Goal: Information Seeking & Learning: Learn about a topic

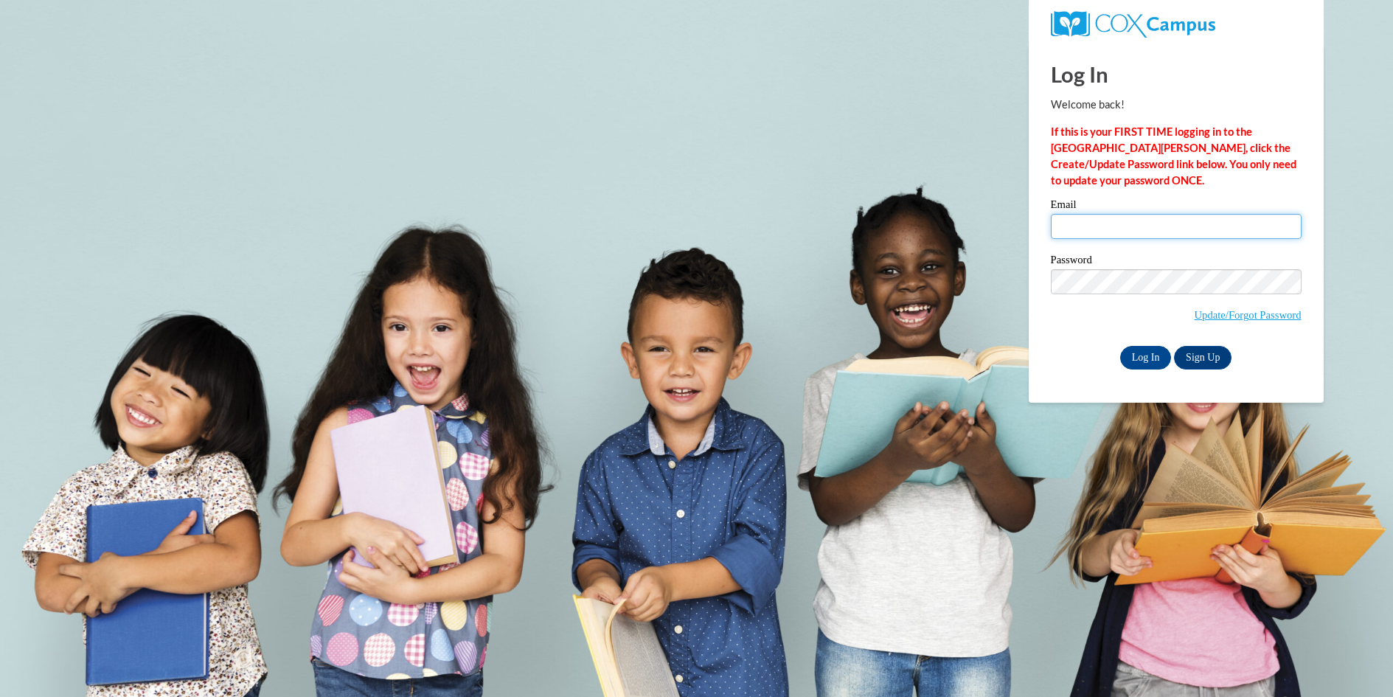
click at [1093, 223] on input "Email" at bounding box center [1176, 226] width 251 height 25
type input "debmarchi@comcast.net"
click at [1150, 361] on input "Log In" at bounding box center [1146, 358] width 52 height 24
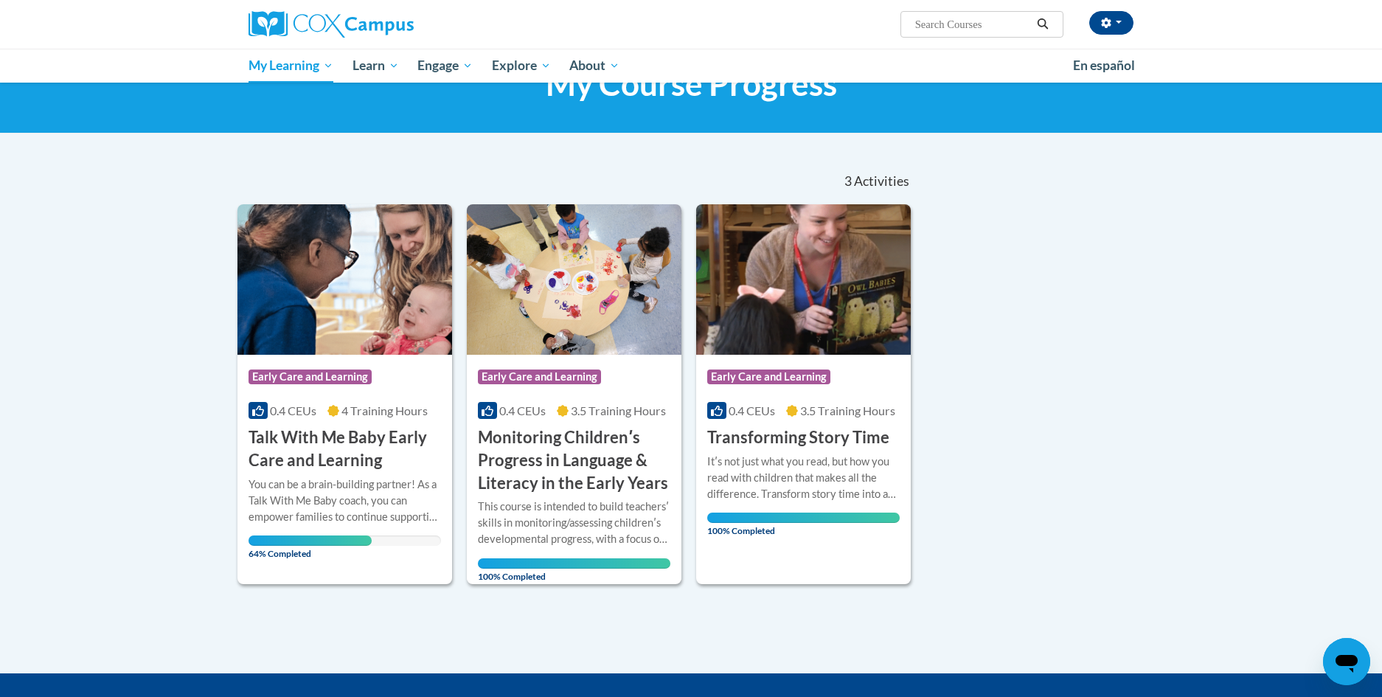
scroll to position [63, 0]
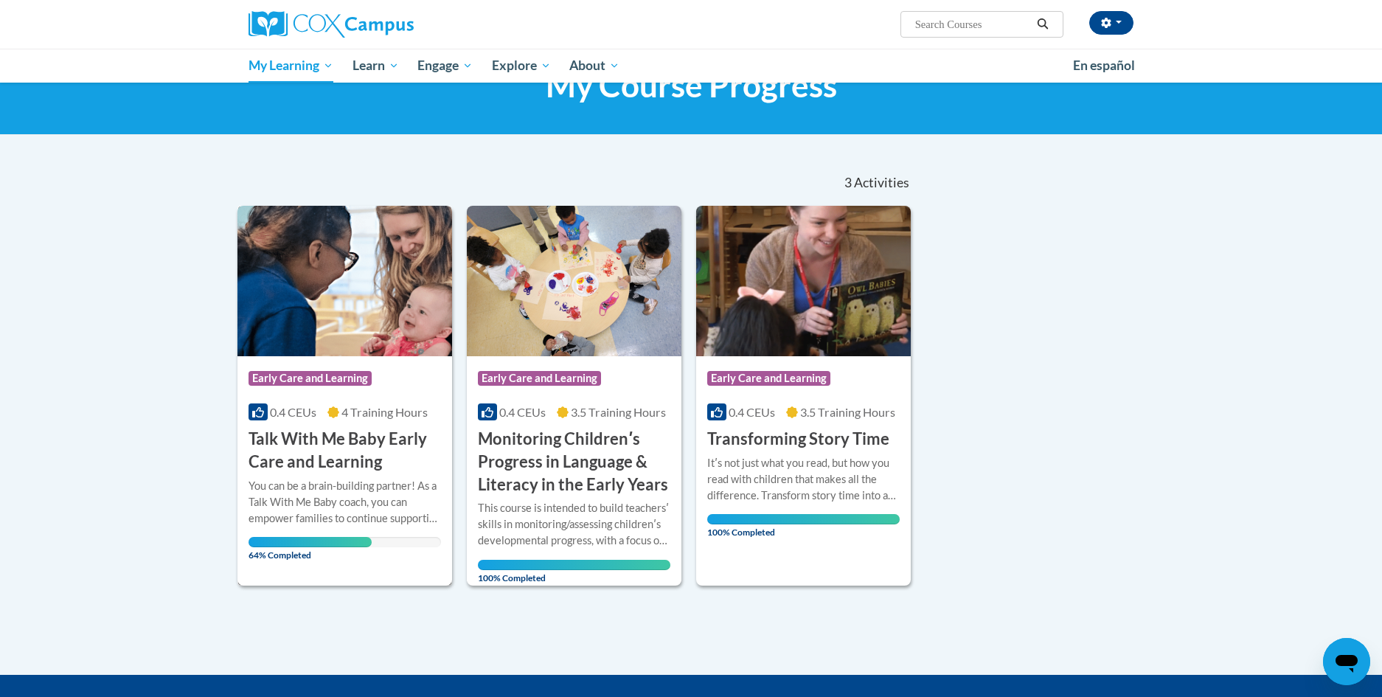
click at [358, 436] on h3 "Talk With Me Baby Early Care and Learning" at bounding box center [345, 451] width 193 height 46
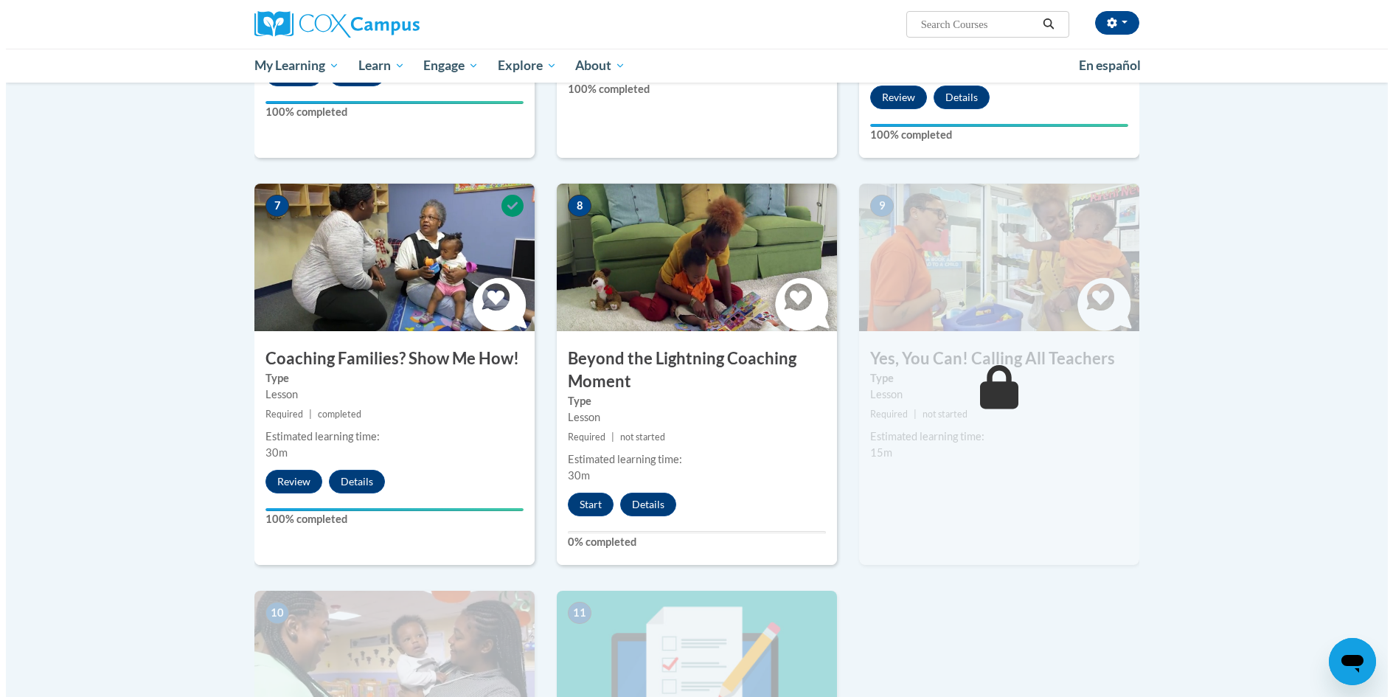
scroll to position [1033, 0]
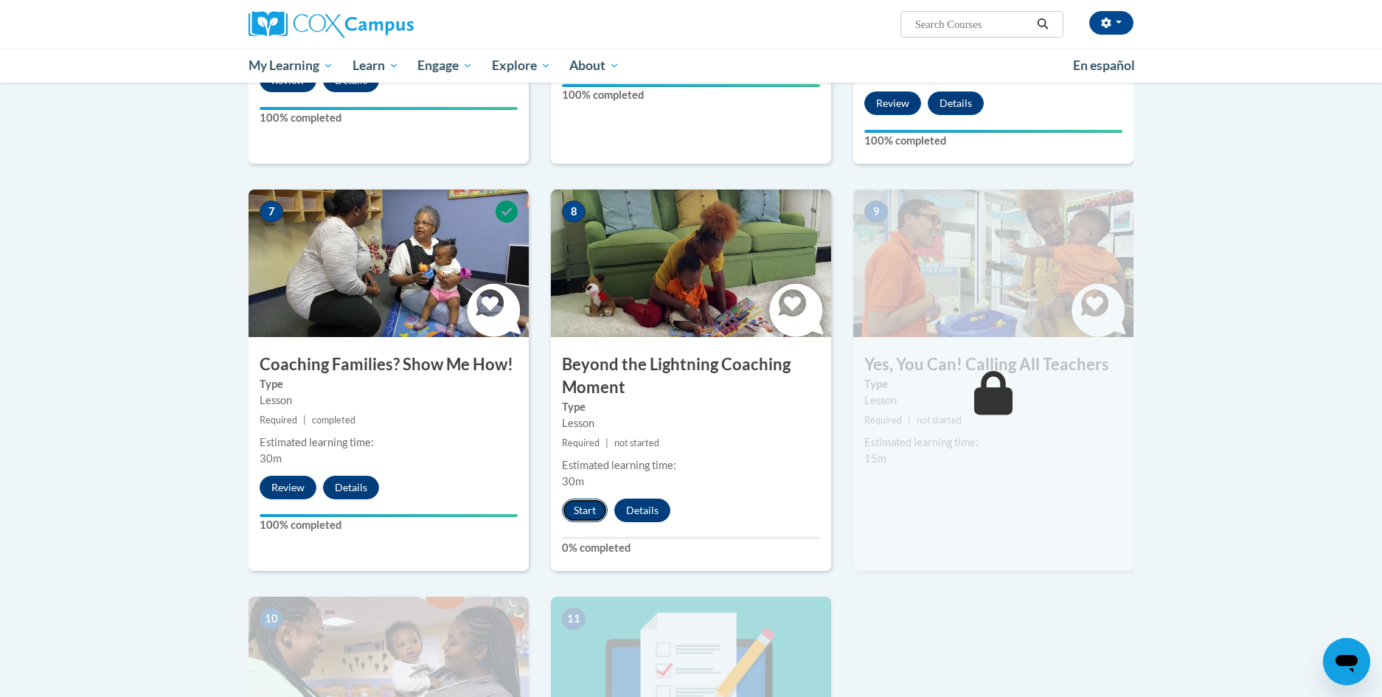
click at [587, 499] on button "Start" at bounding box center [585, 511] width 46 height 24
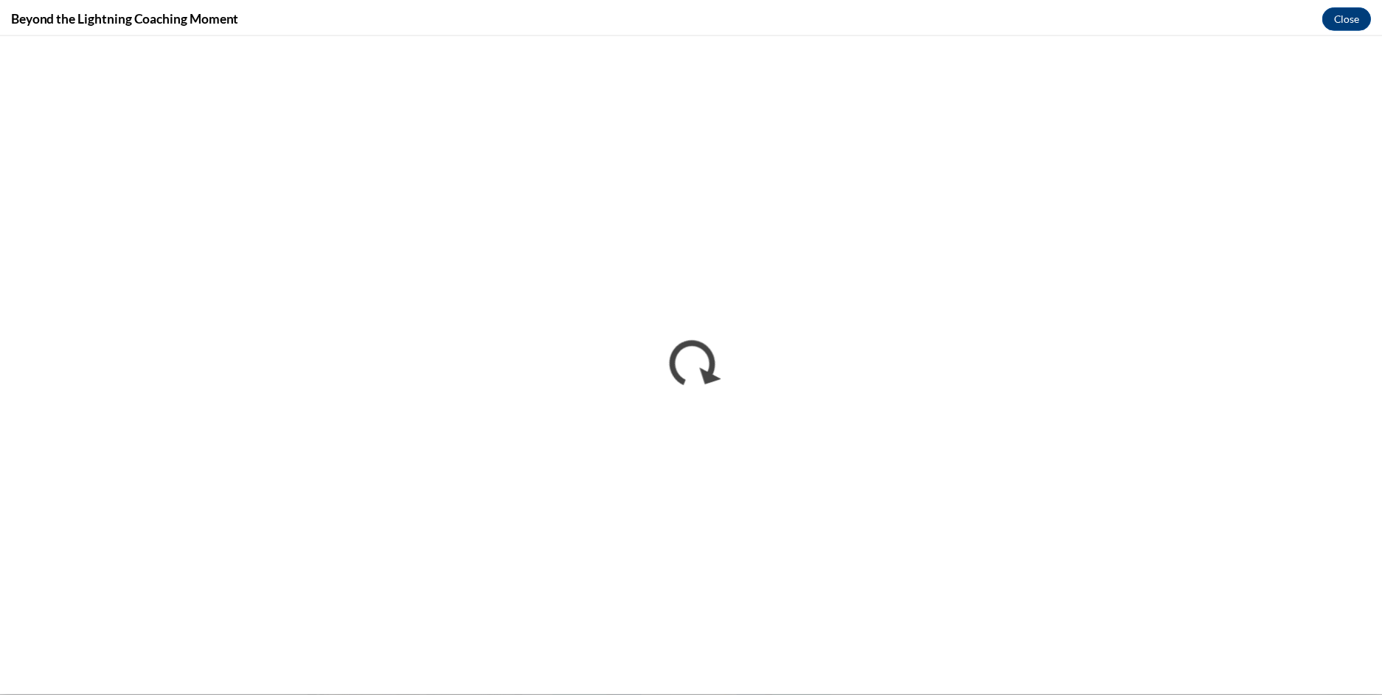
scroll to position [0, 0]
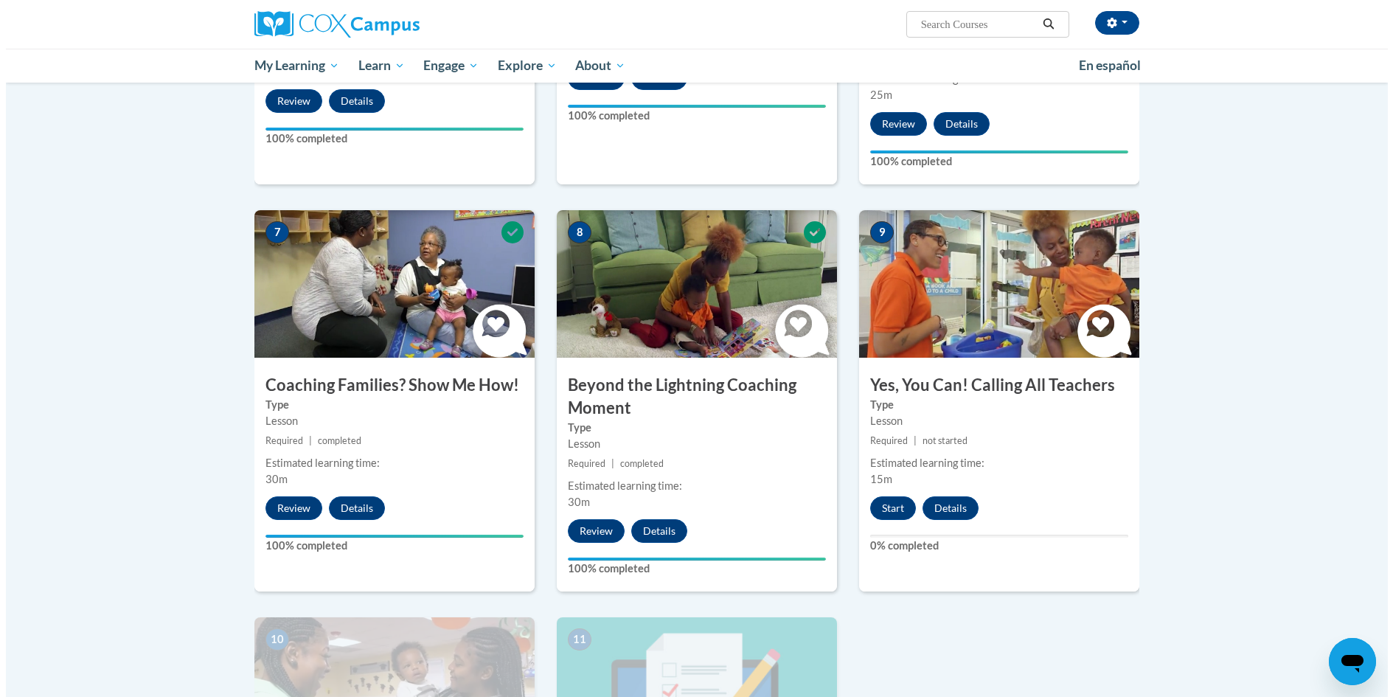
scroll to position [1033, 0]
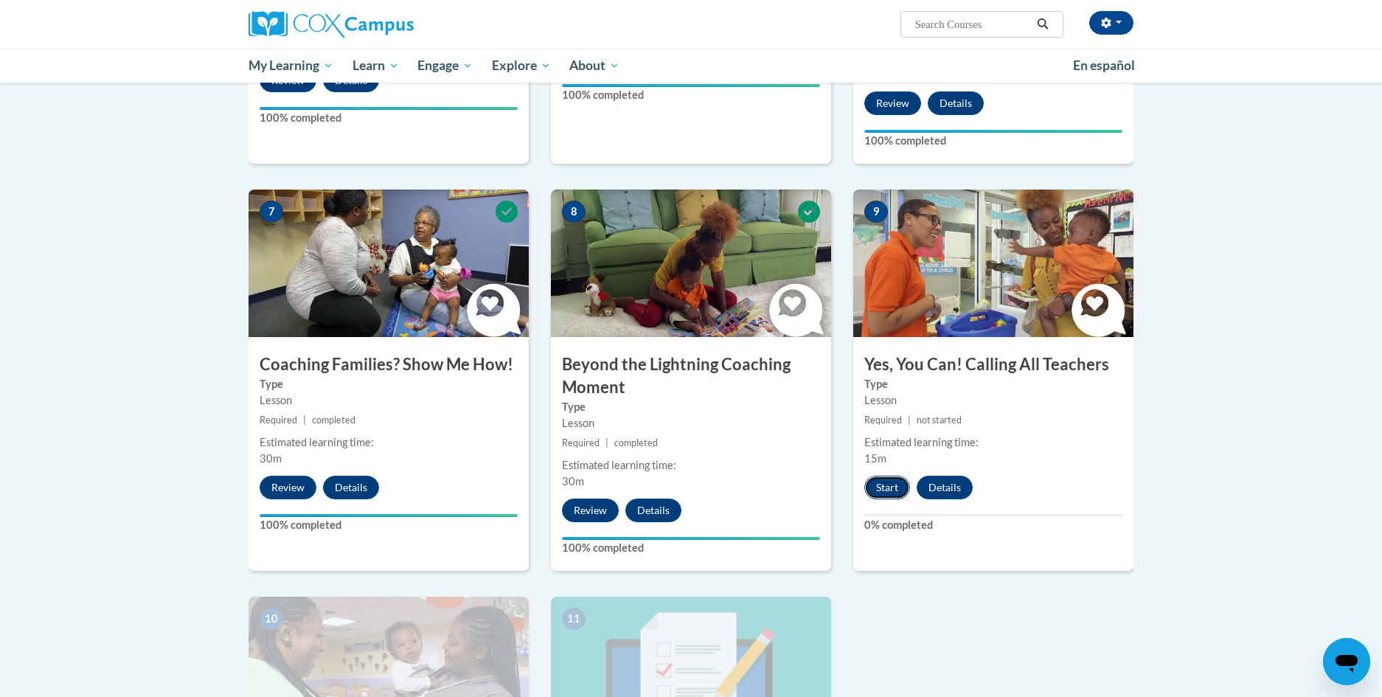
click at [882, 476] on button "Start" at bounding box center [887, 488] width 46 height 24
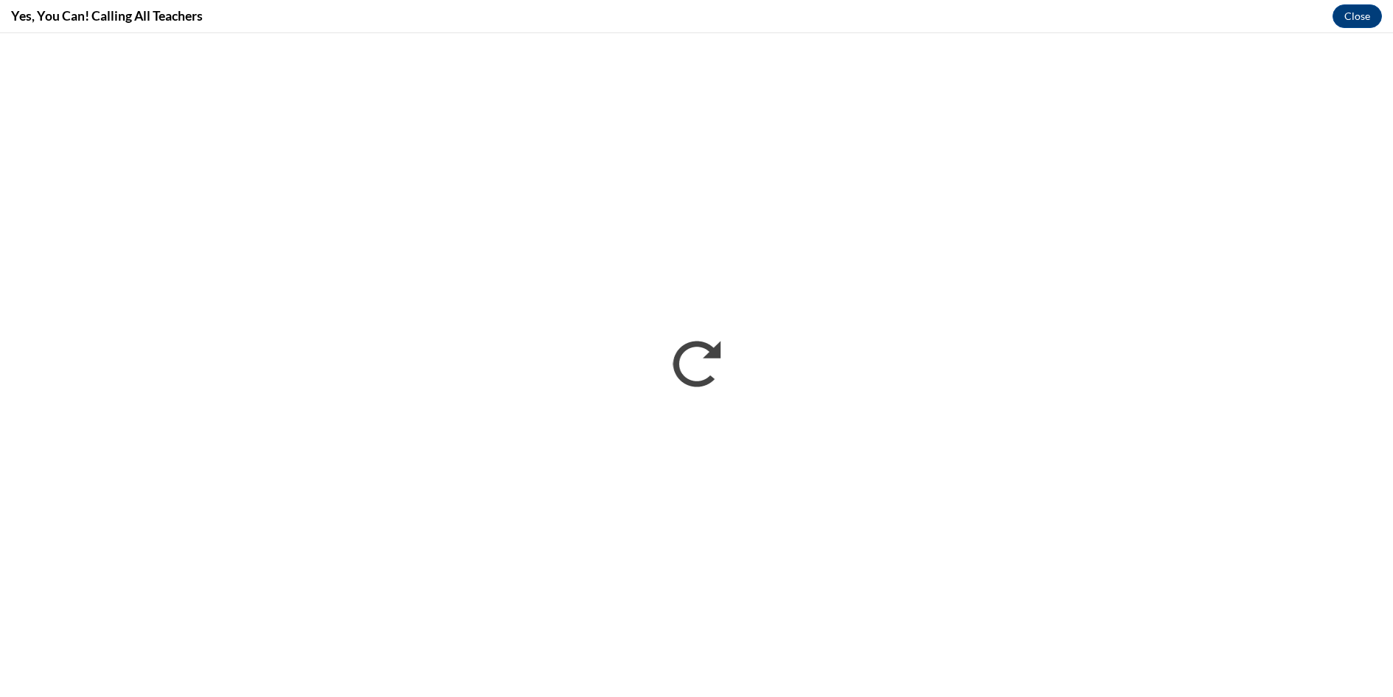
scroll to position [0, 0]
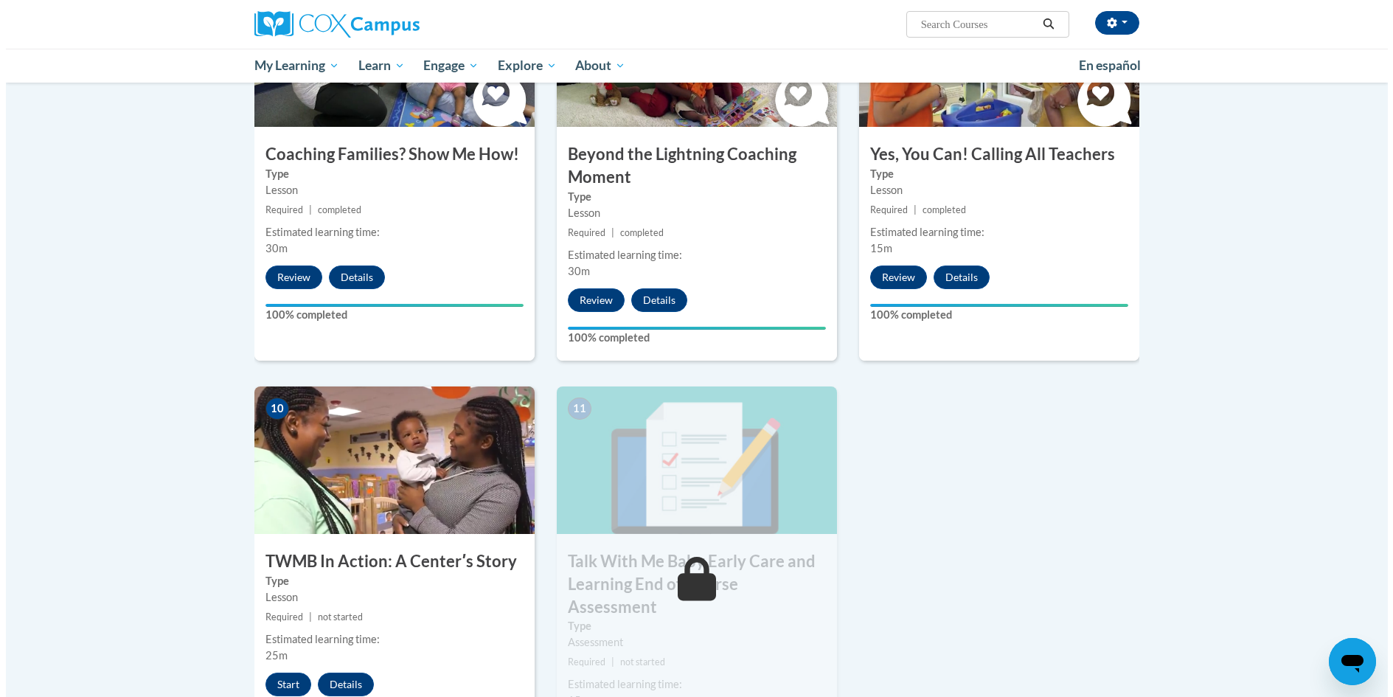
scroll to position [1401, 0]
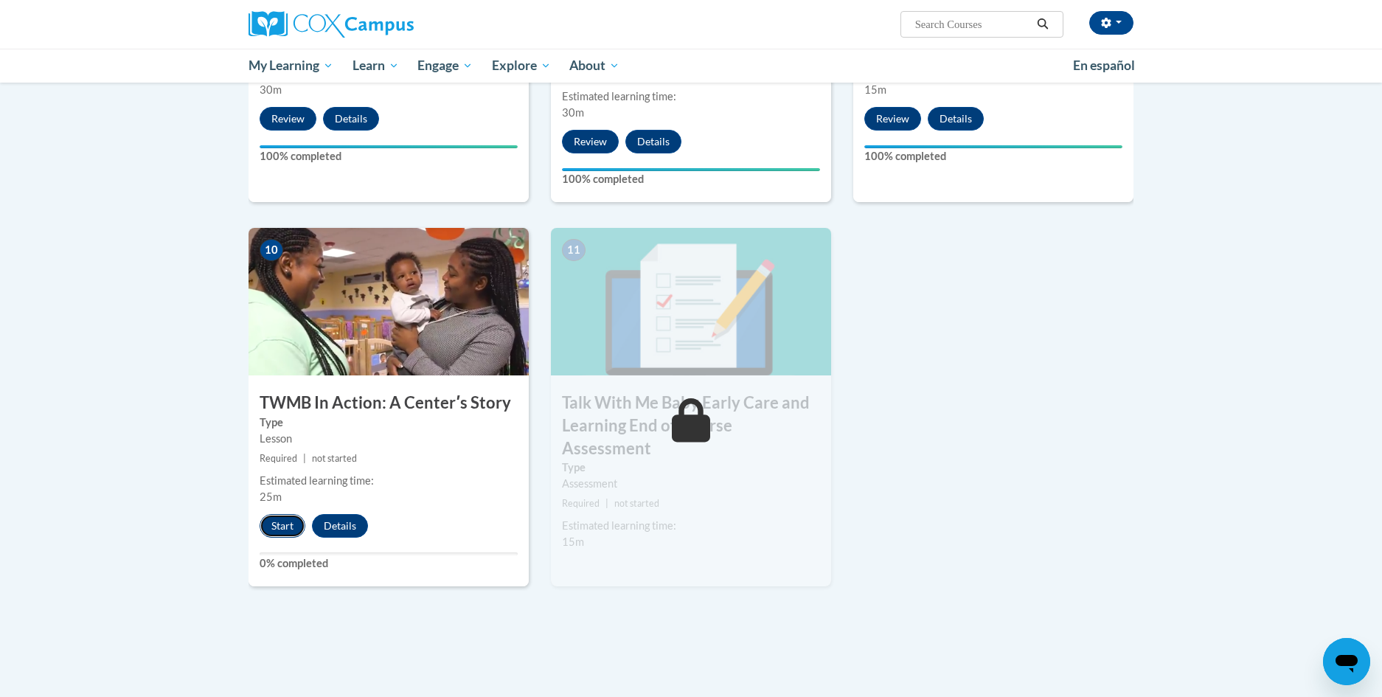
click at [286, 514] on button "Start" at bounding box center [283, 526] width 46 height 24
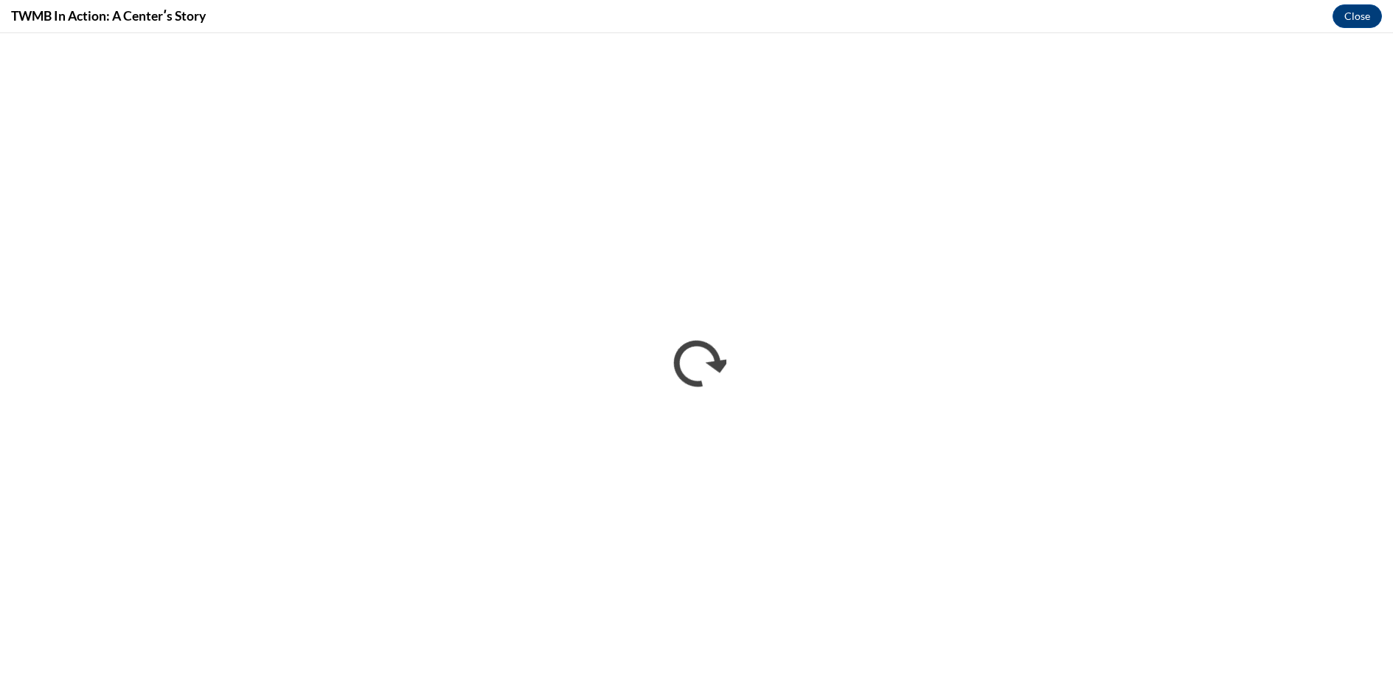
scroll to position [0, 0]
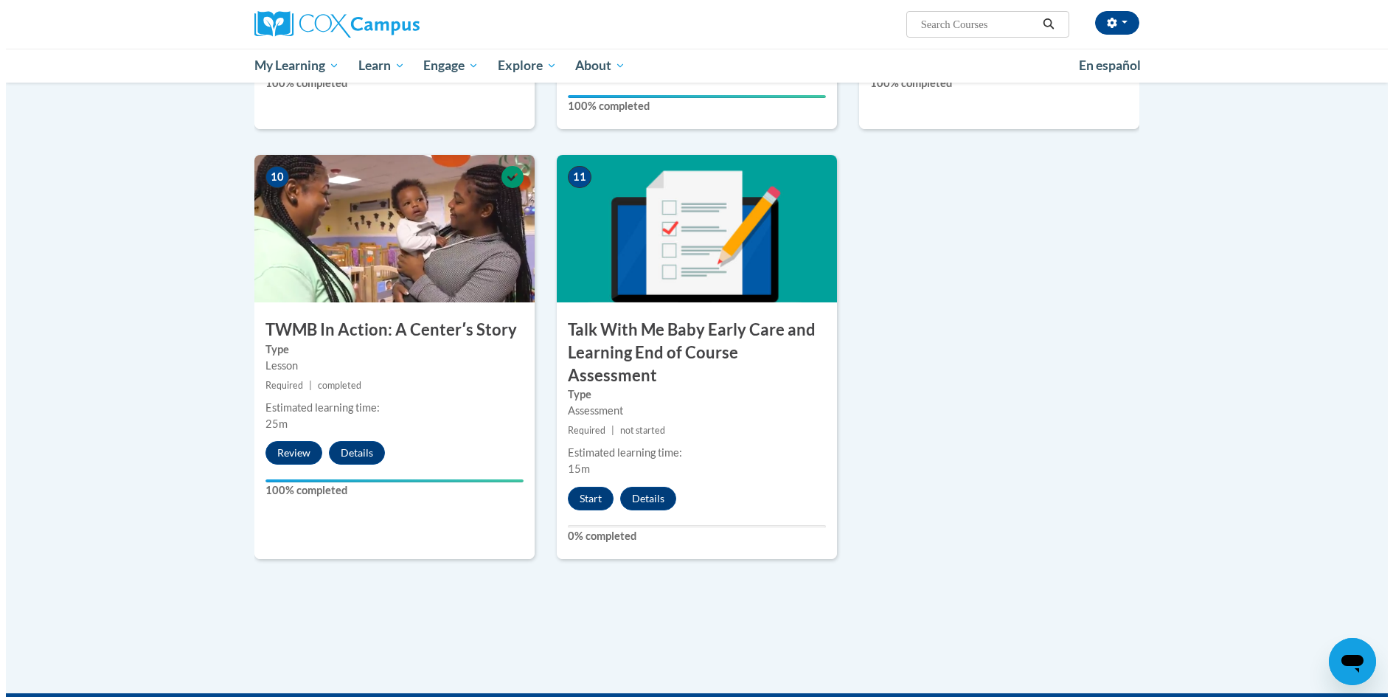
scroll to position [1475, 0]
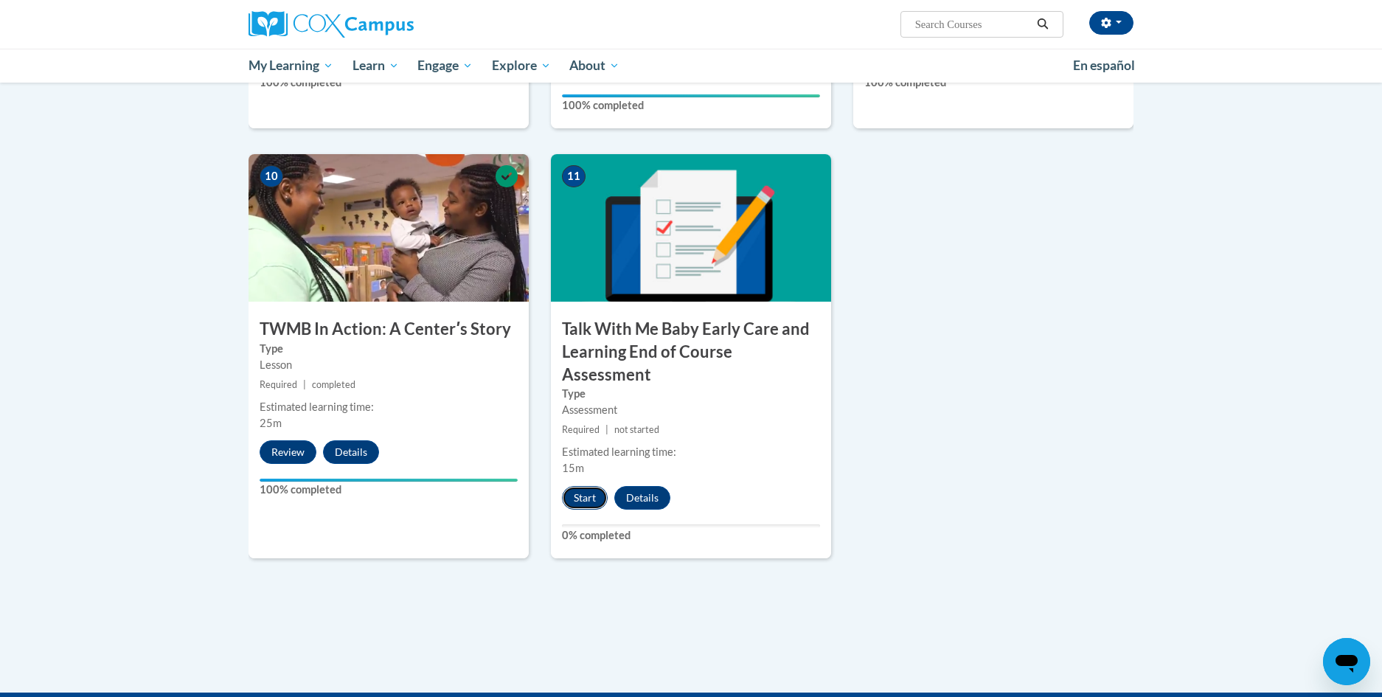
click at [582, 486] on button "Start" at bounding box center [585, 498] width 46 height 24
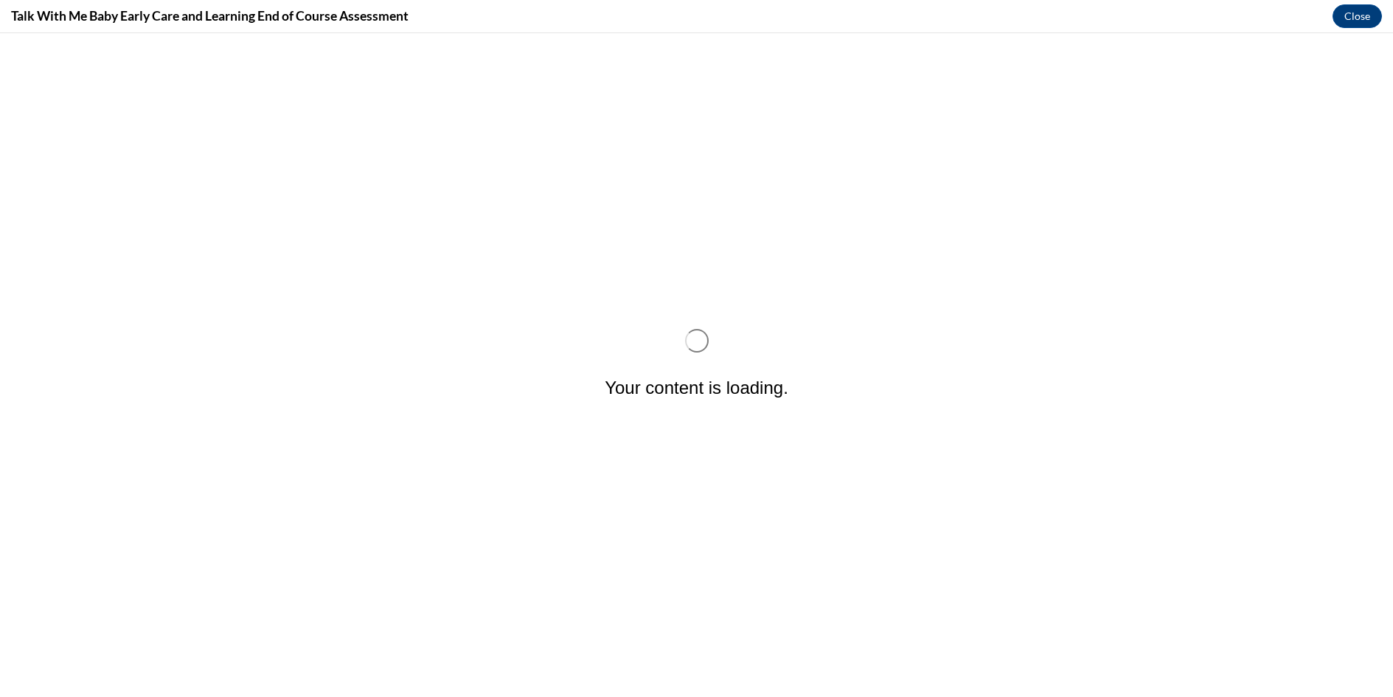
scroll to position [0, 0]
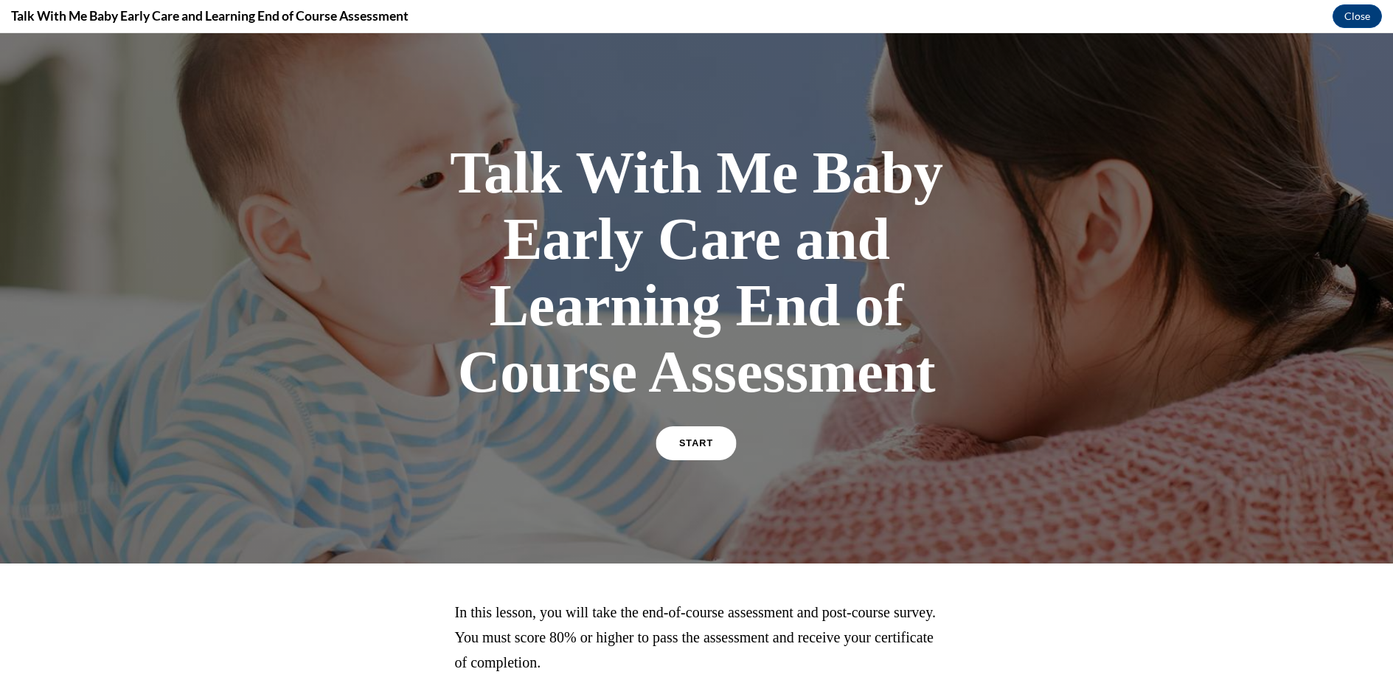
click at [692, 437] on link "START" at bounding box center [696, 443] width 80 height 34
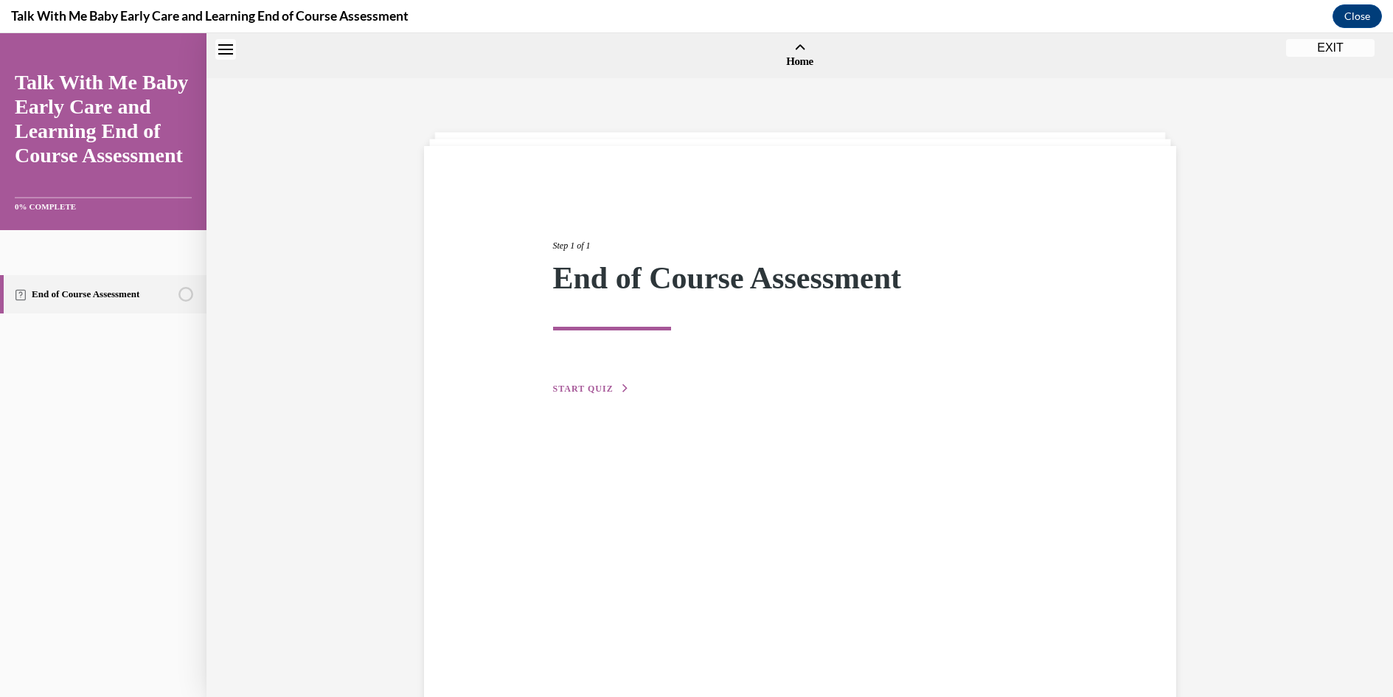
scroll to position [46, 0]
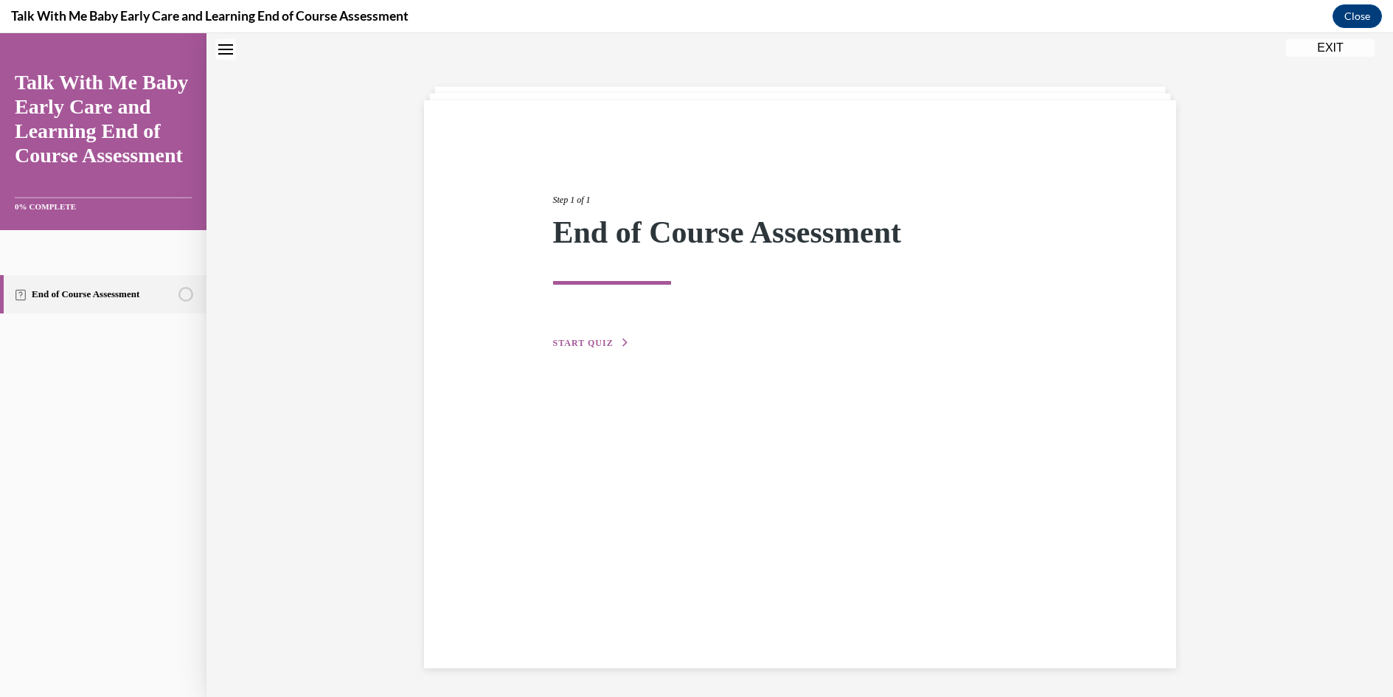
click at [584, 342] on span "START QUIZ" at bounding box center [583, 343] width 60 height 10
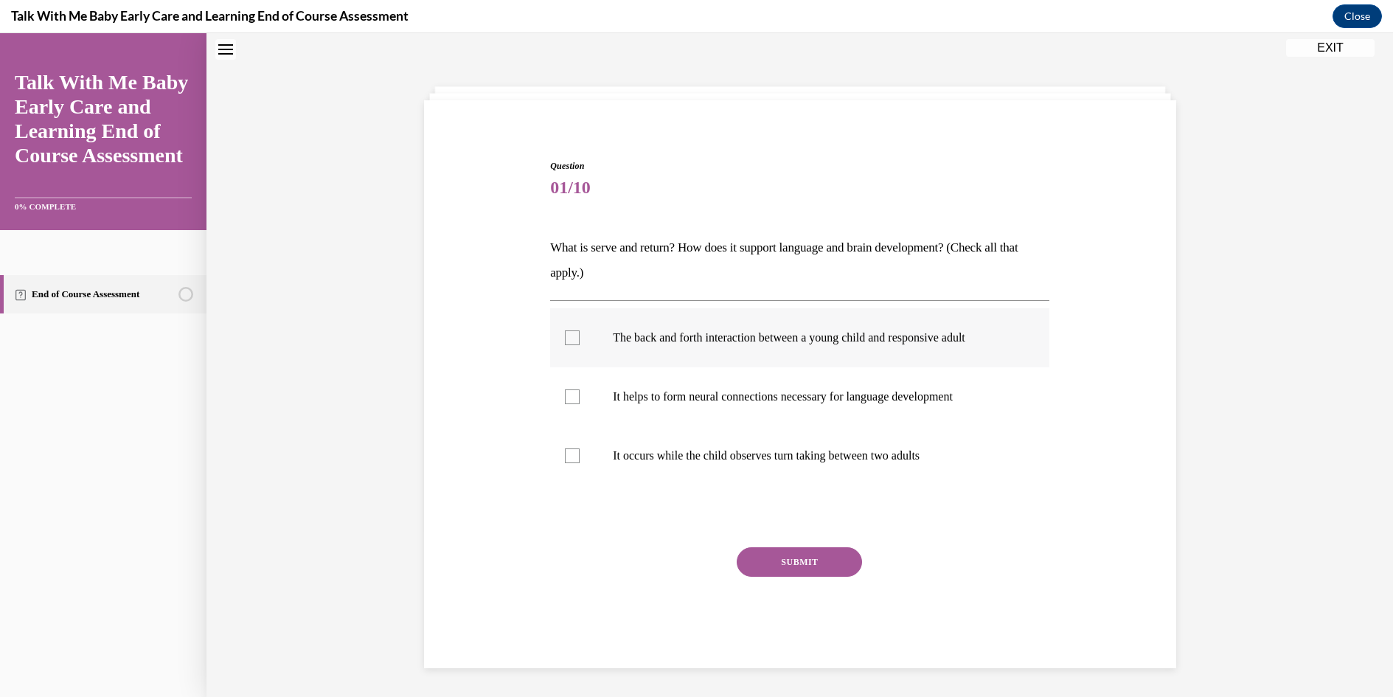
drag, startPoint x: 565, startPoint y: 337, endPoint x: 565, endPoint y: 359, distance: 22.1
click at [565, 344] on div at bounding box center [572, 337] width 15 height 15
click at [565, 344] on input "The back and forth interaction between a young child and responsive adult" at bounding box center [572, 337] width 15 height 15
checkbox input "true"
click at [565, 399] on div at bounding box center [572, 396] width 15 height 15
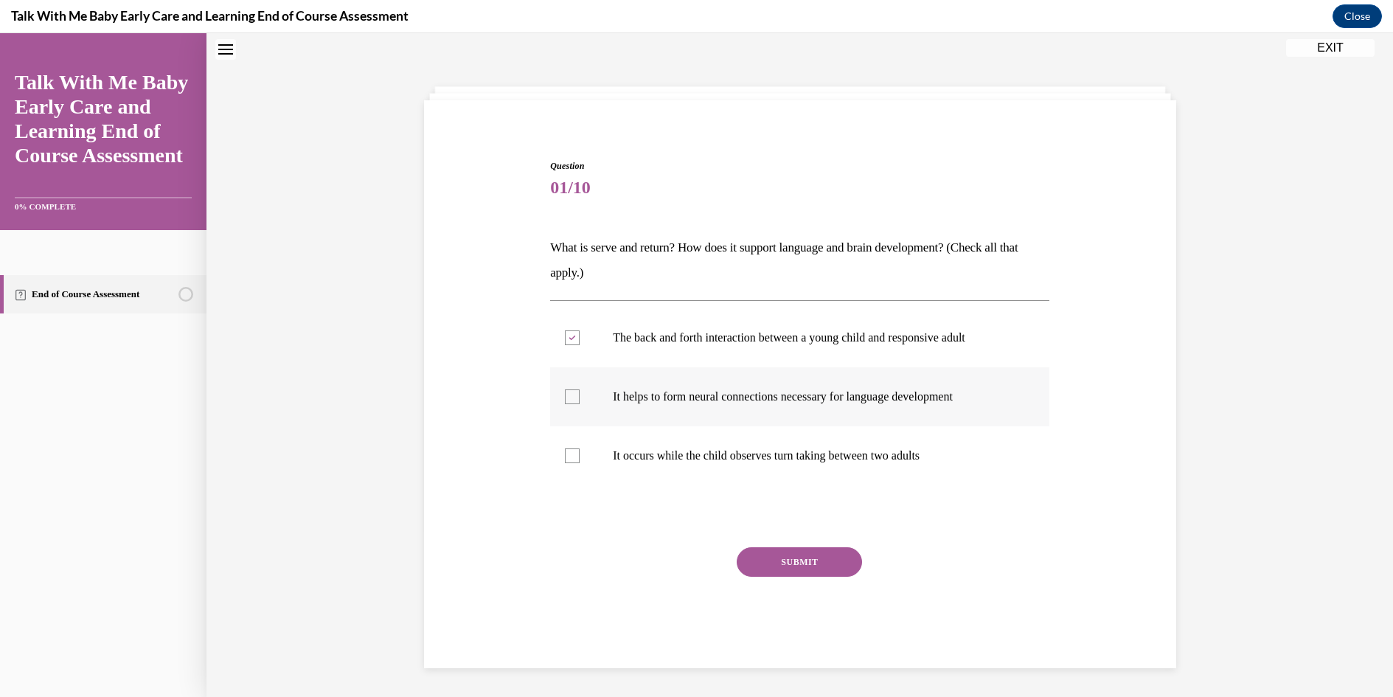
click at [565, 399] on input "It helps to form neural connections necessary for language development" at bounding box center [572, 396] width 15 height 15
checkbox input "true"
click at [812, 561] on button "SUBMIT" at bounding box center [799, 562] width 125 height 30
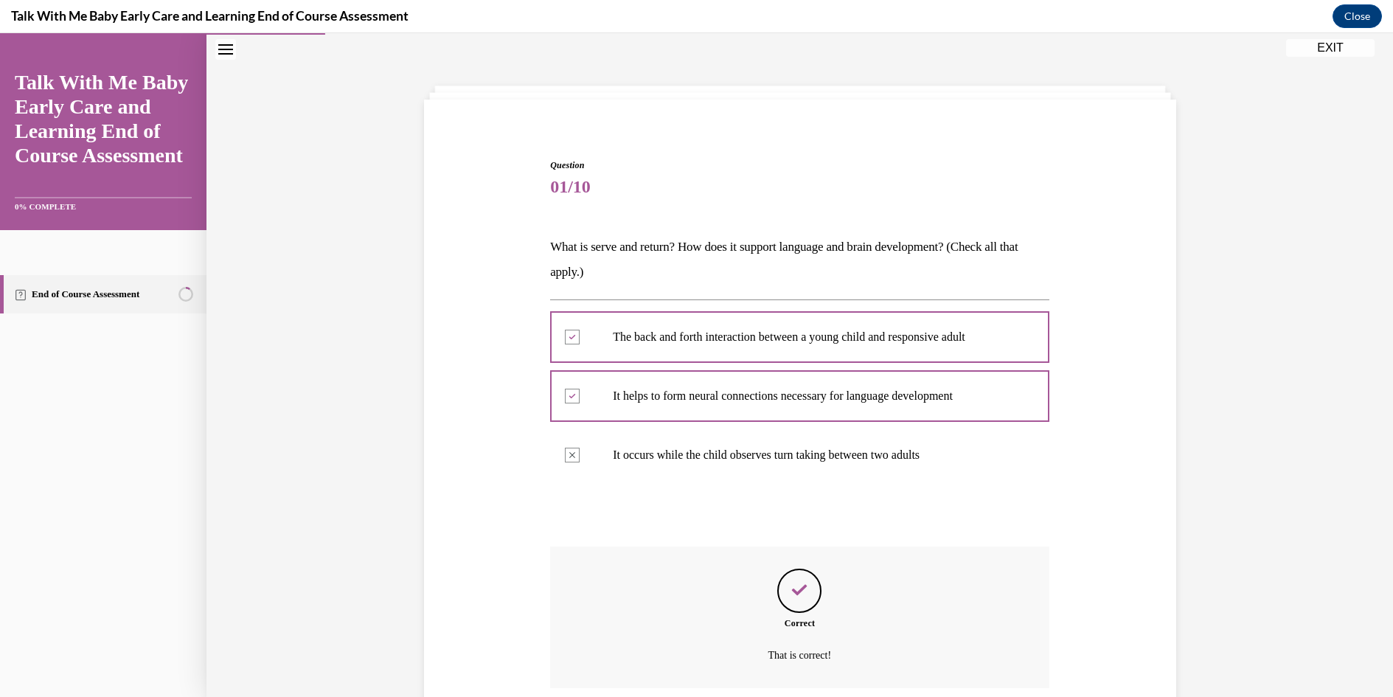
scroll to position [166, 0]
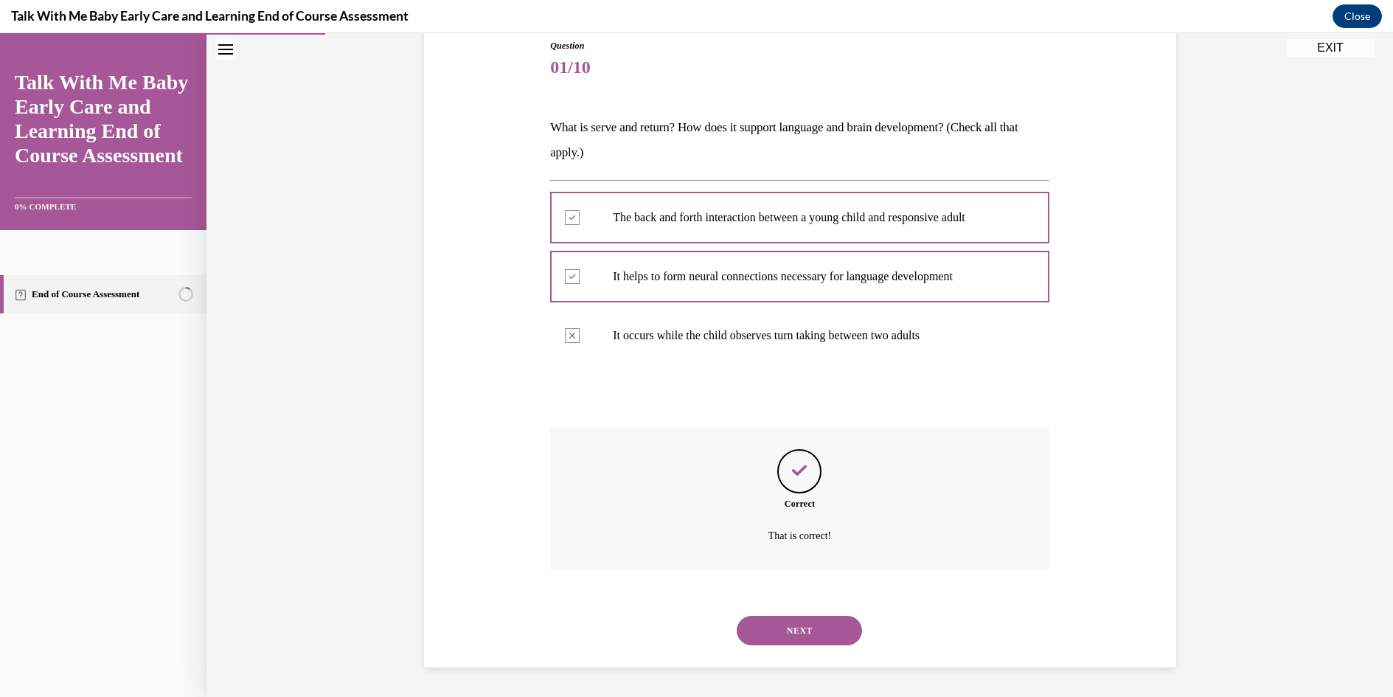
click at [797, 630] on button "NEXT" at bounding box center [799, 631] width 125 height 30
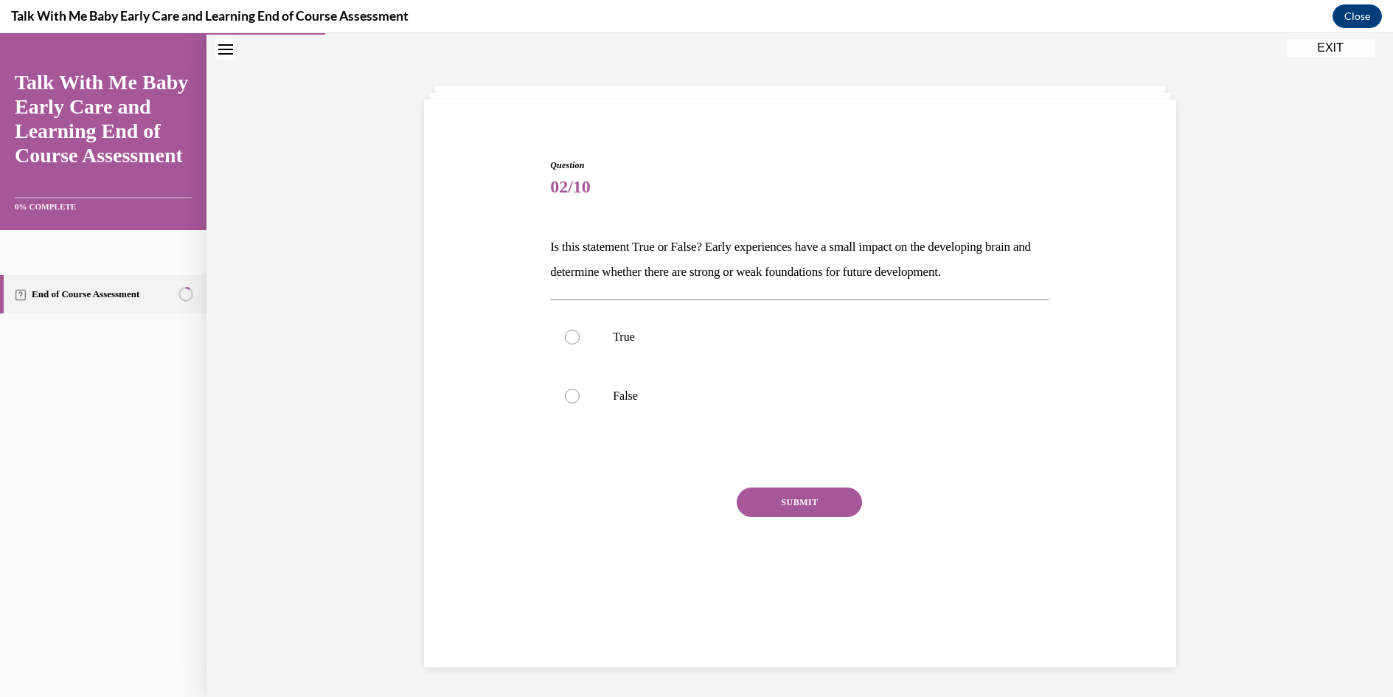
scroll to position [46, 0]
click at [565, 394] on div at bounding box center [572, 396] width 15 height 15
click at [565, 394] on input "False" at bounding box center [572, 396] width 15 height 15
radio input "true"
click at [819, 502] on button "SUBMIT" at bounding box center [799, 503] width 125 height 30
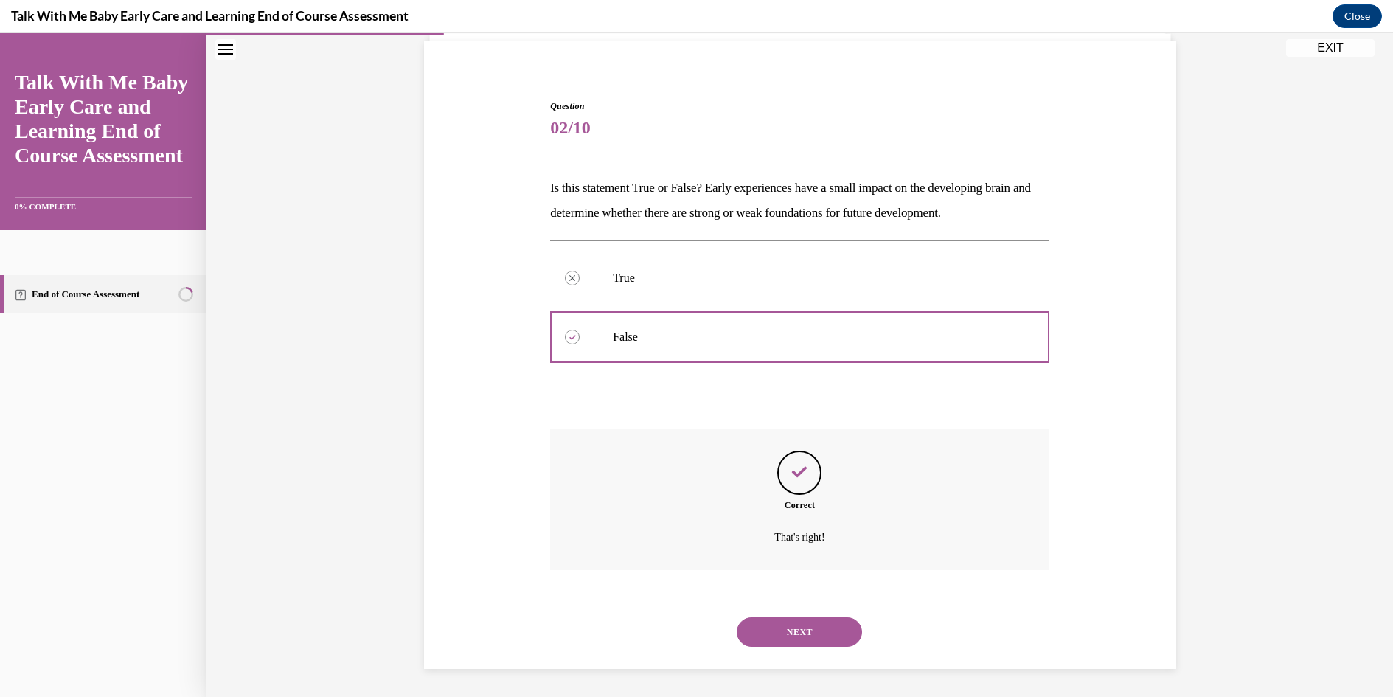
scroll to position [107, 0]
click at [793, 628] on button "NEXT" at bounding box center [799, 631] width 125 height 30
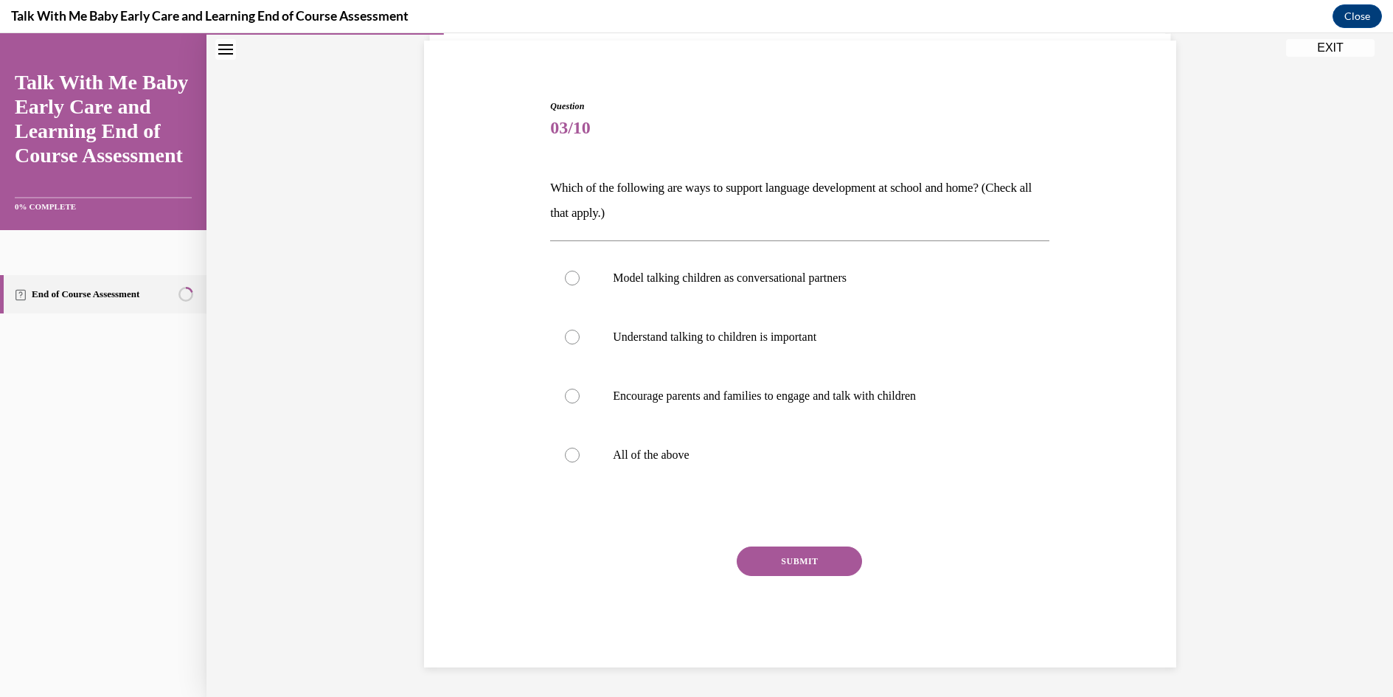
scroll to position [76, 0]
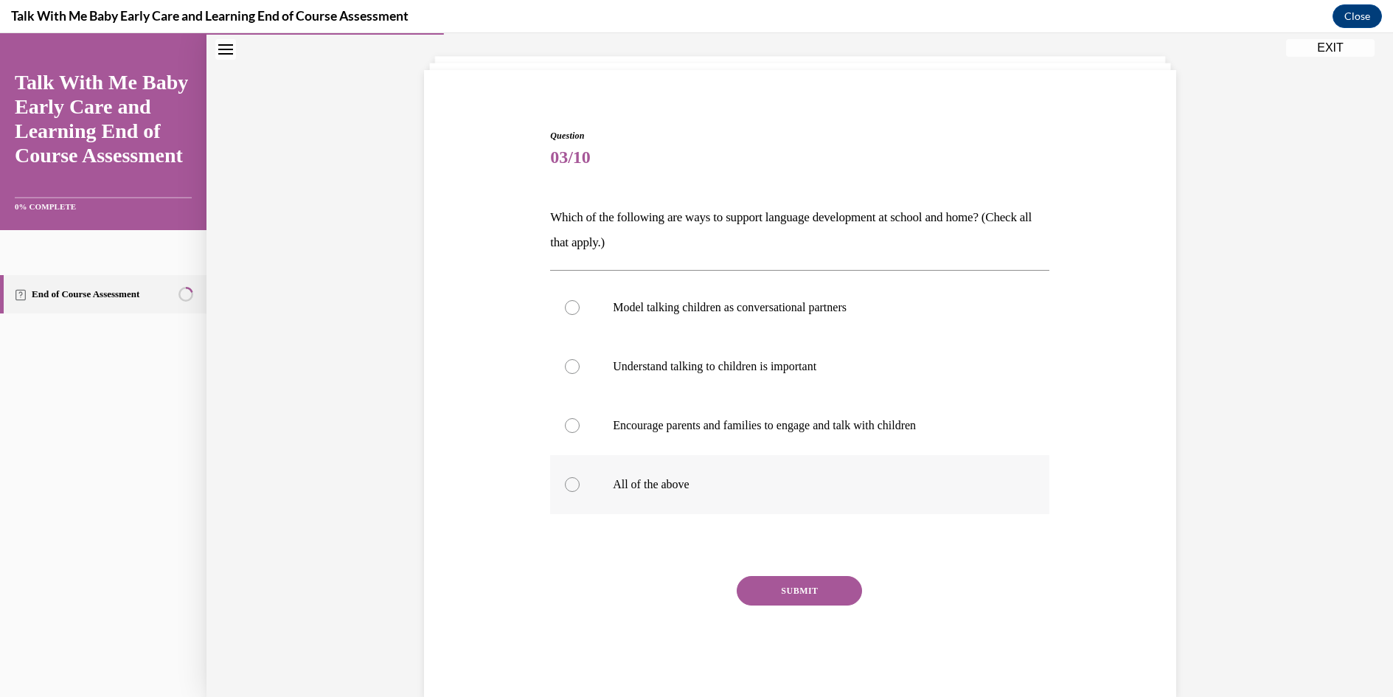
click at [571, 479] on div at bounding box center [572, 484] width 15 height 15
click at [571, 479] on input "All of the above" at bounding box center [572, 484] width 15 height 15
radio input "true"
click at [795, 592] on button "SUBMIT" at bounding box center [799, 591] width 125 height 30
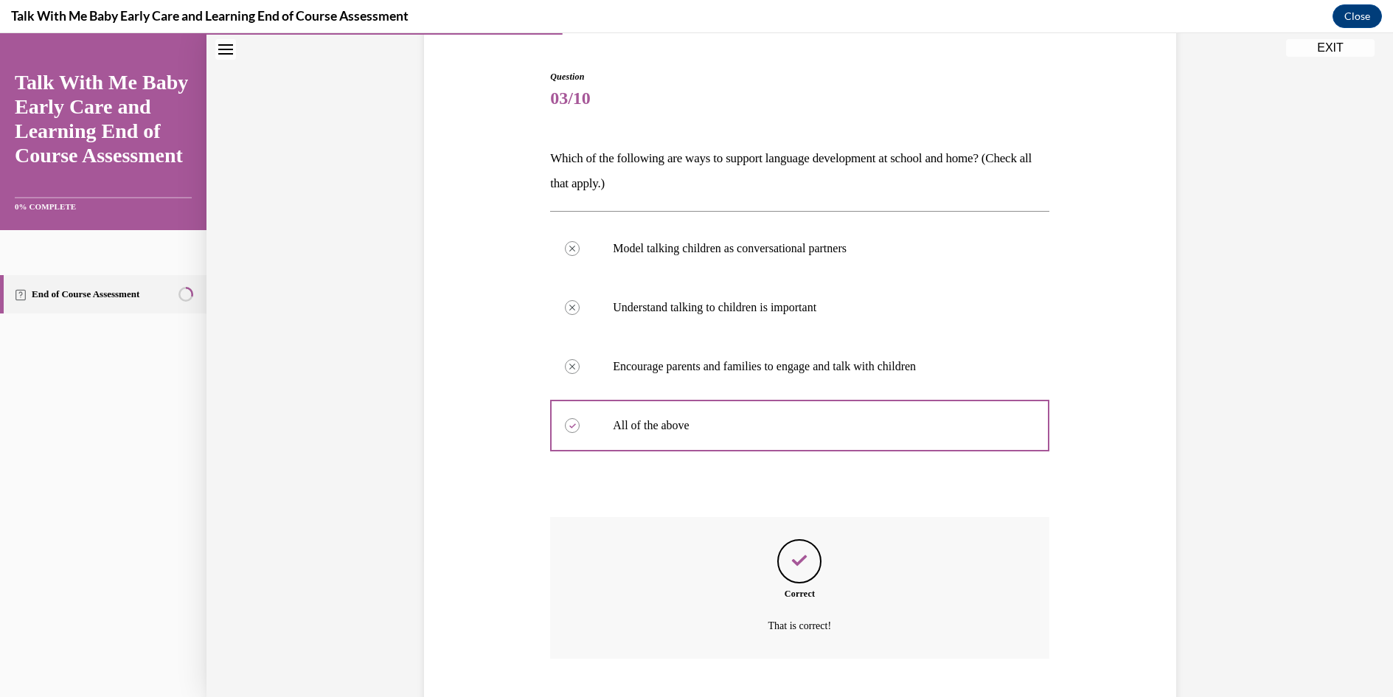
scroll to position [225, 0]
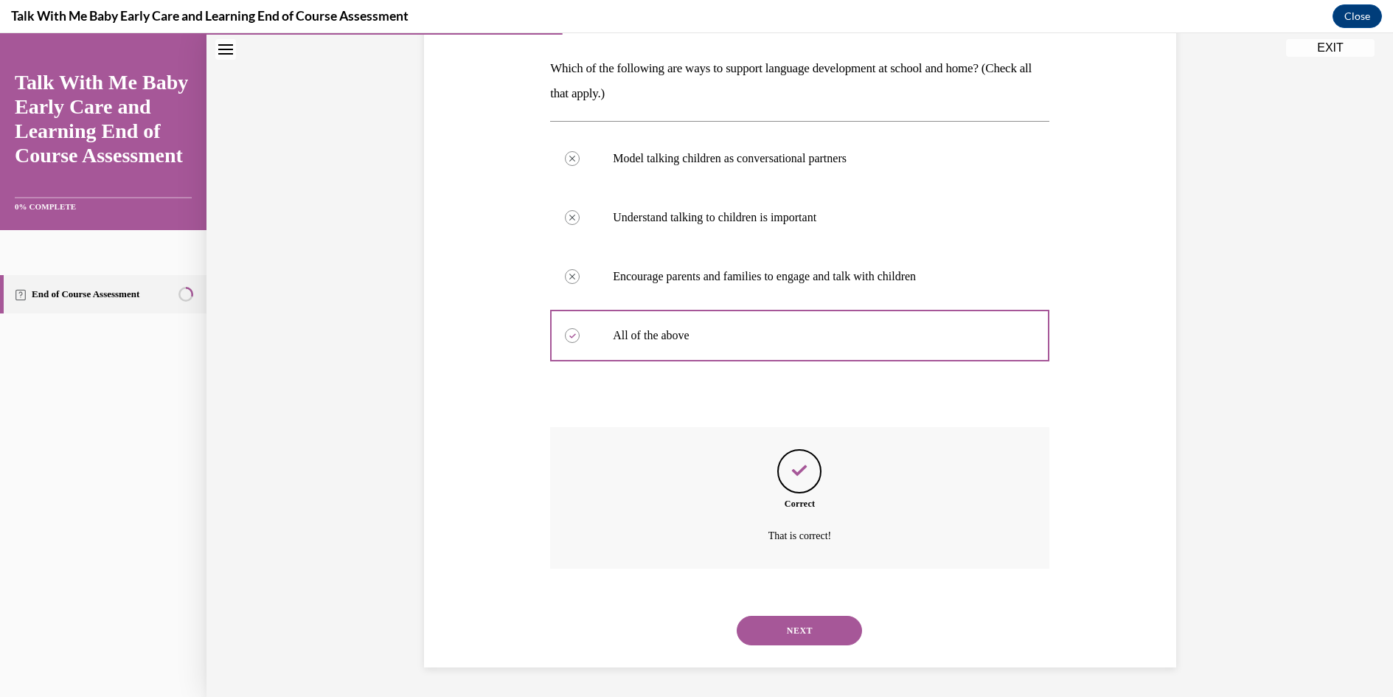
click at [796, 623] on button "NEXT" at bounding box center [799, 631] width 125 height 30
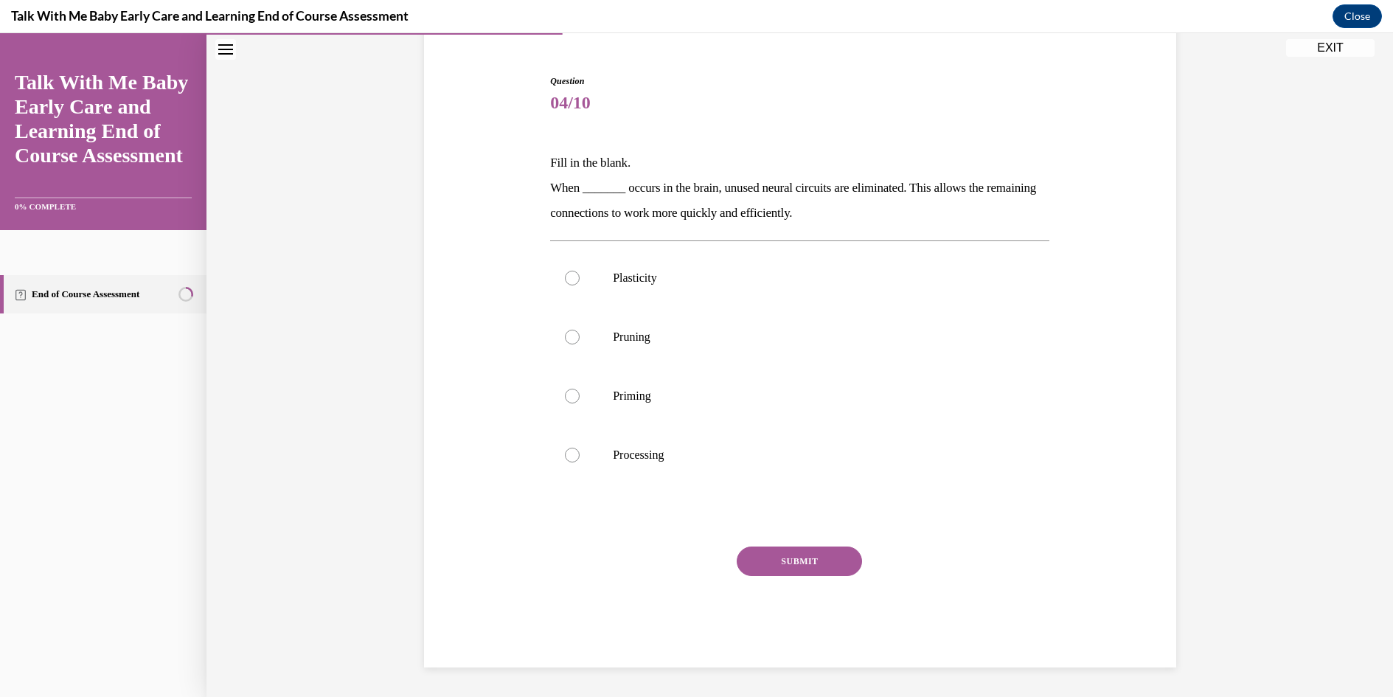
scroll to position [131, 0]
click at [567, 336] on div at bounding box center [572, 337] width 15 height 15
click at [567, 336] on input "Pruning" at bounding box center [572, 337] width 15 height 15
radio input "true"
click at [790, 558] on button "SUBMIT" at bounding box center [799, 562] width 125 height 30
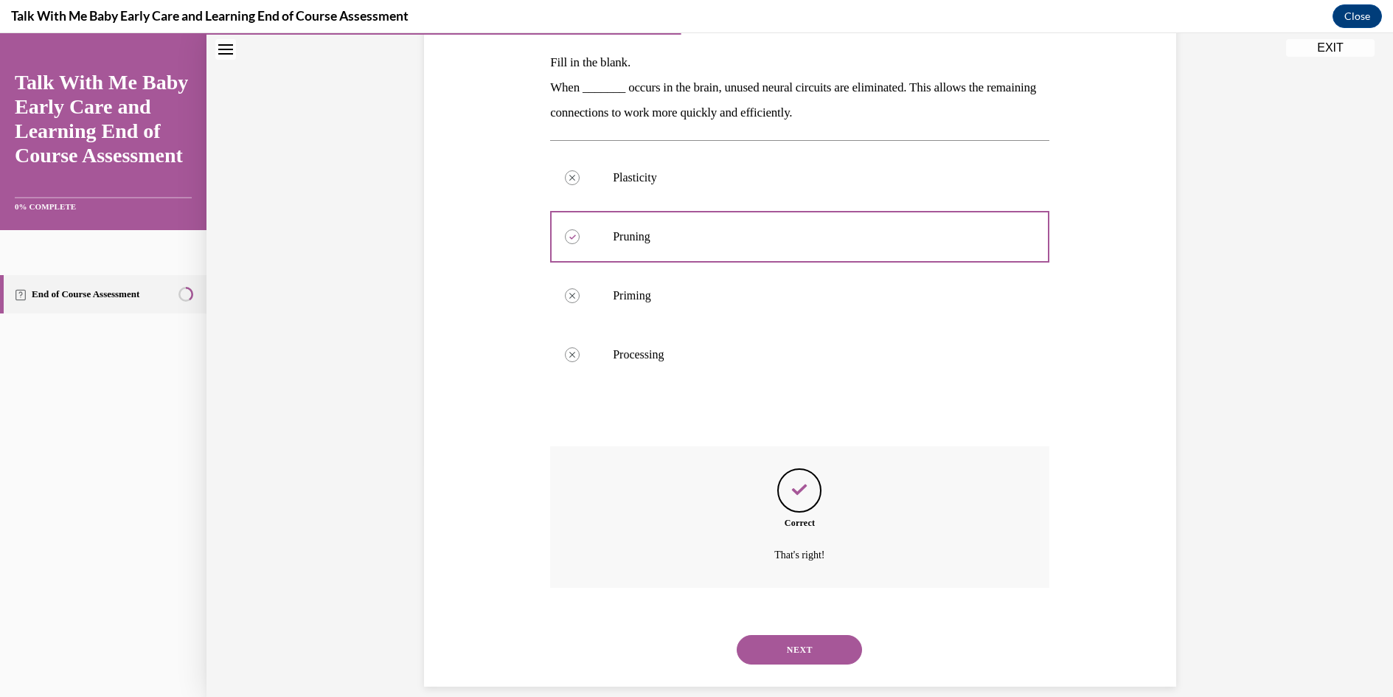
scroll to position [250, 0]
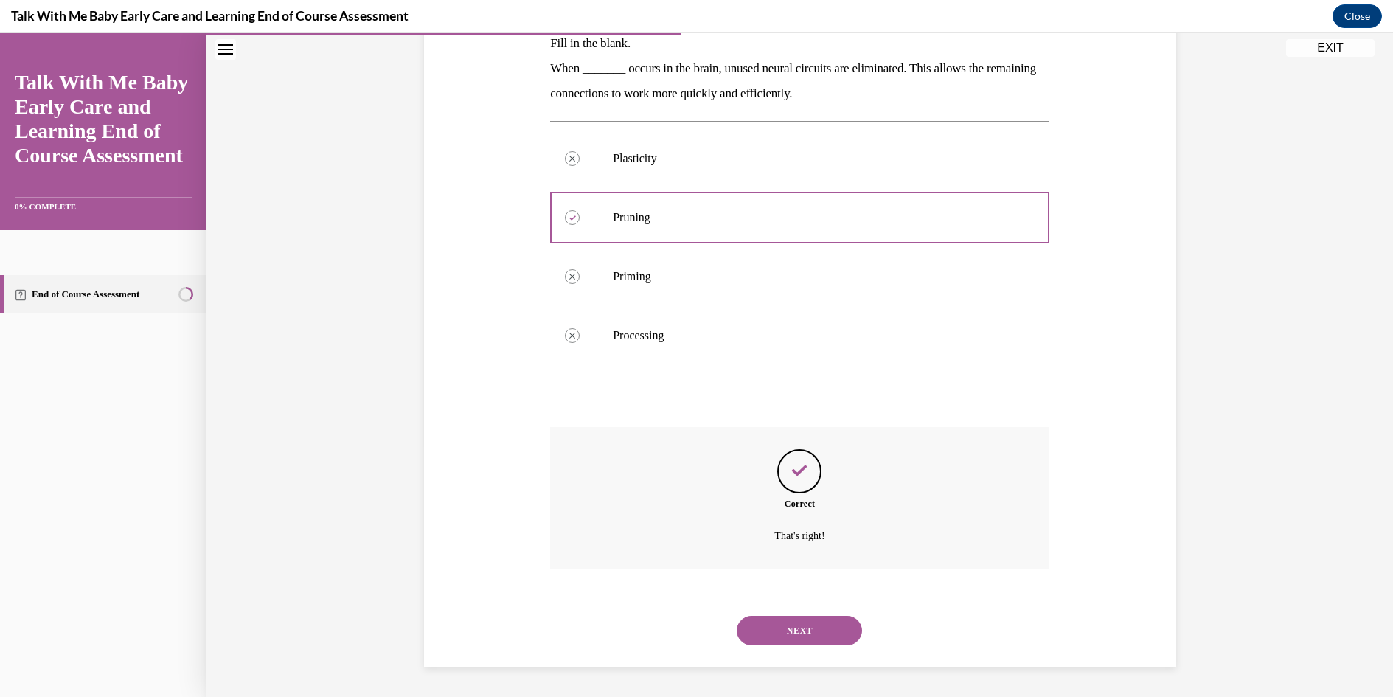
click at [798, 630] on button "NEXT" at bounding box center [799, 631] width 125 height 30
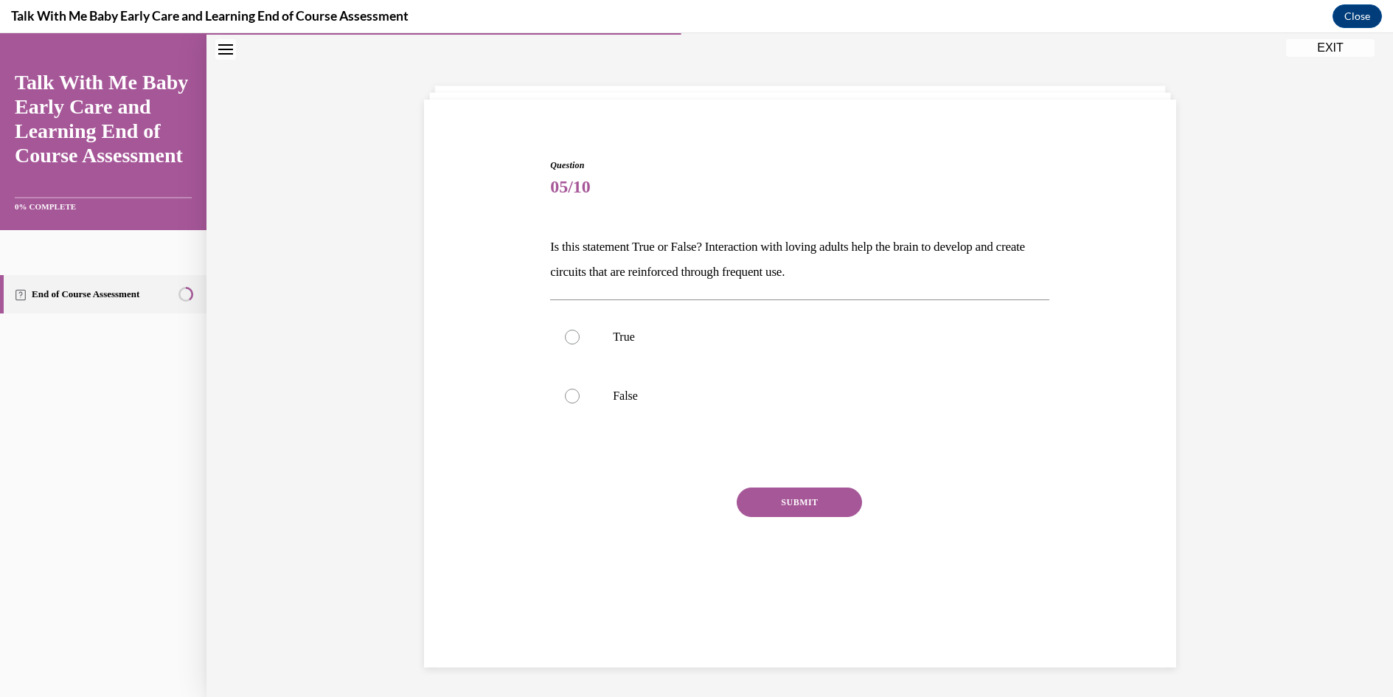
scroll to position [46, 0]
click at [565, 335] on div at bounding box center [572, 337] width 15 height 15
click at [565, 335] on input "True" at bounding box center [572, 337] width 15 height 15
radio input "true"
click at [788, 501] on button "SUBMIT" at bounding box center [799, 503] width 125 height 30
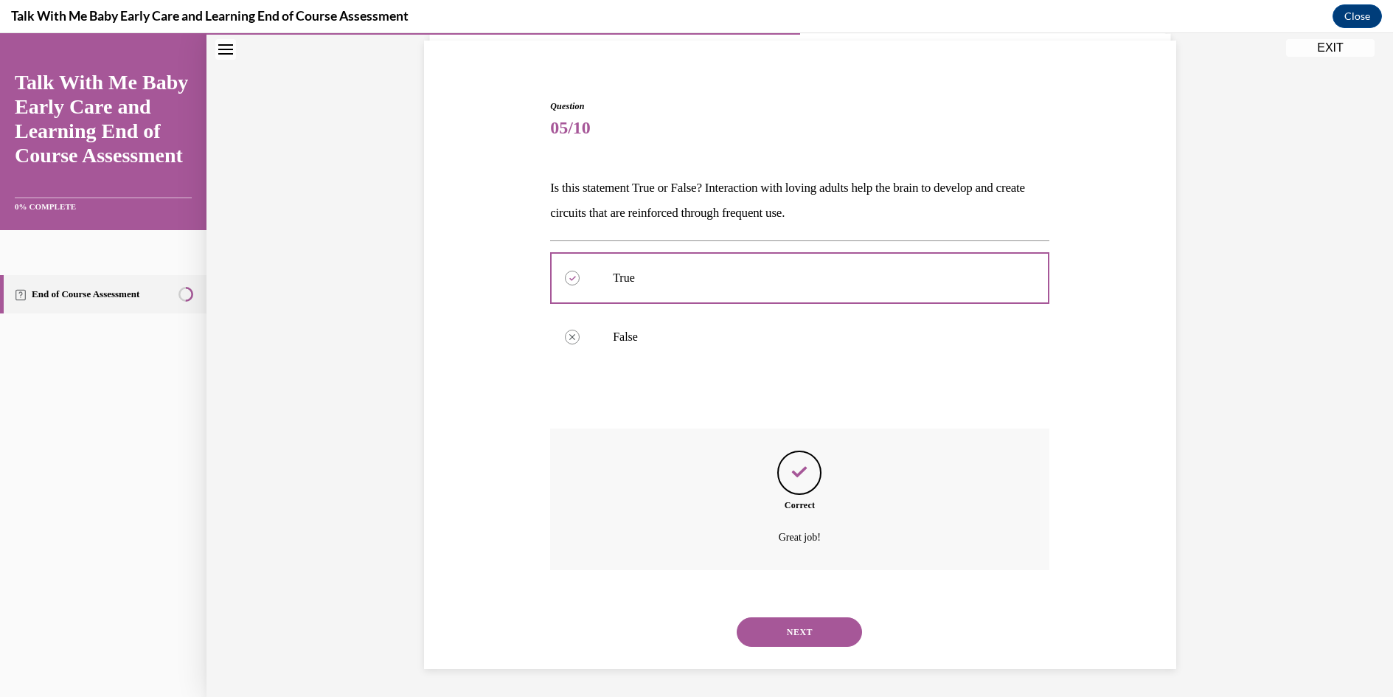
scroll to position [107, 0]
click at [798, 628] on button "NEXT" at bounding box center [799, 631] width 125 height 30
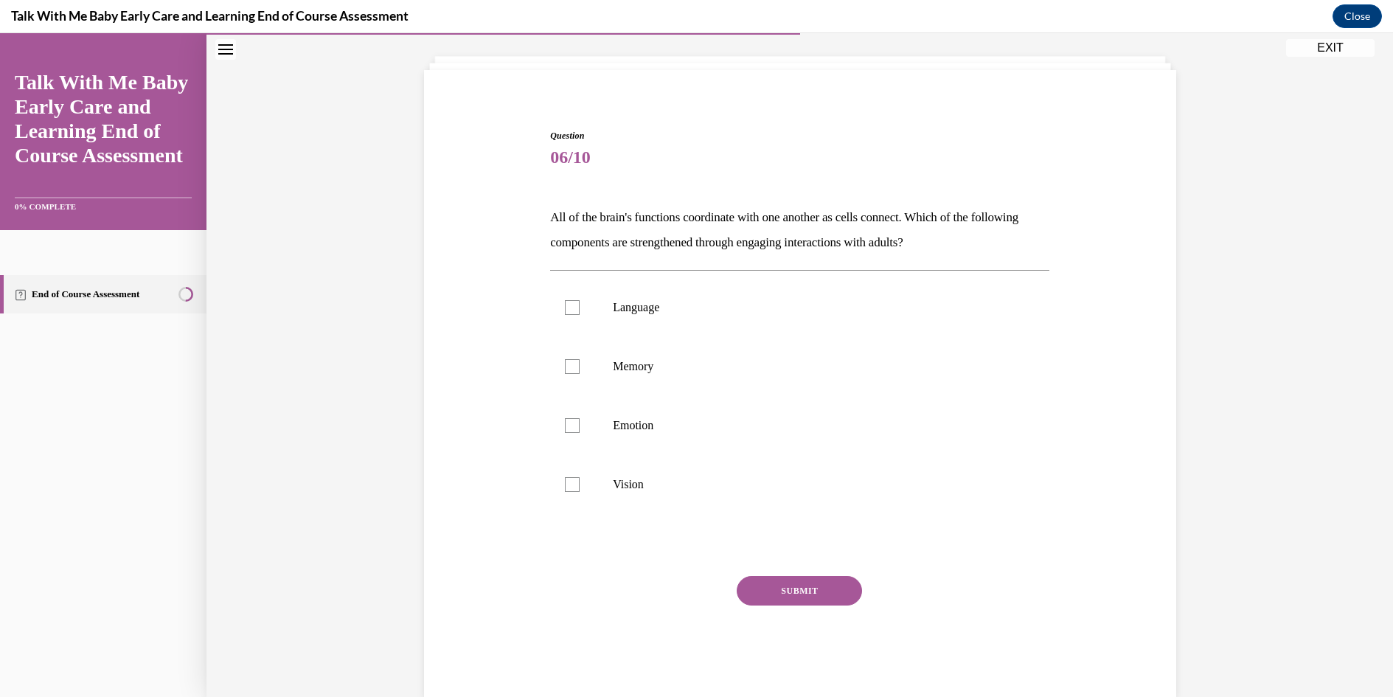
scroll to position [76, 0]
click at [565, 305] on div at bounding box center [572, 307] width 15 height 15
click at [565, 305] on input "Language" at bounding box center [572, 307] width 15 height 15
checkbox input "true"
click at [565, 361] on div at bounding box center [572, 366] width 15 height 15
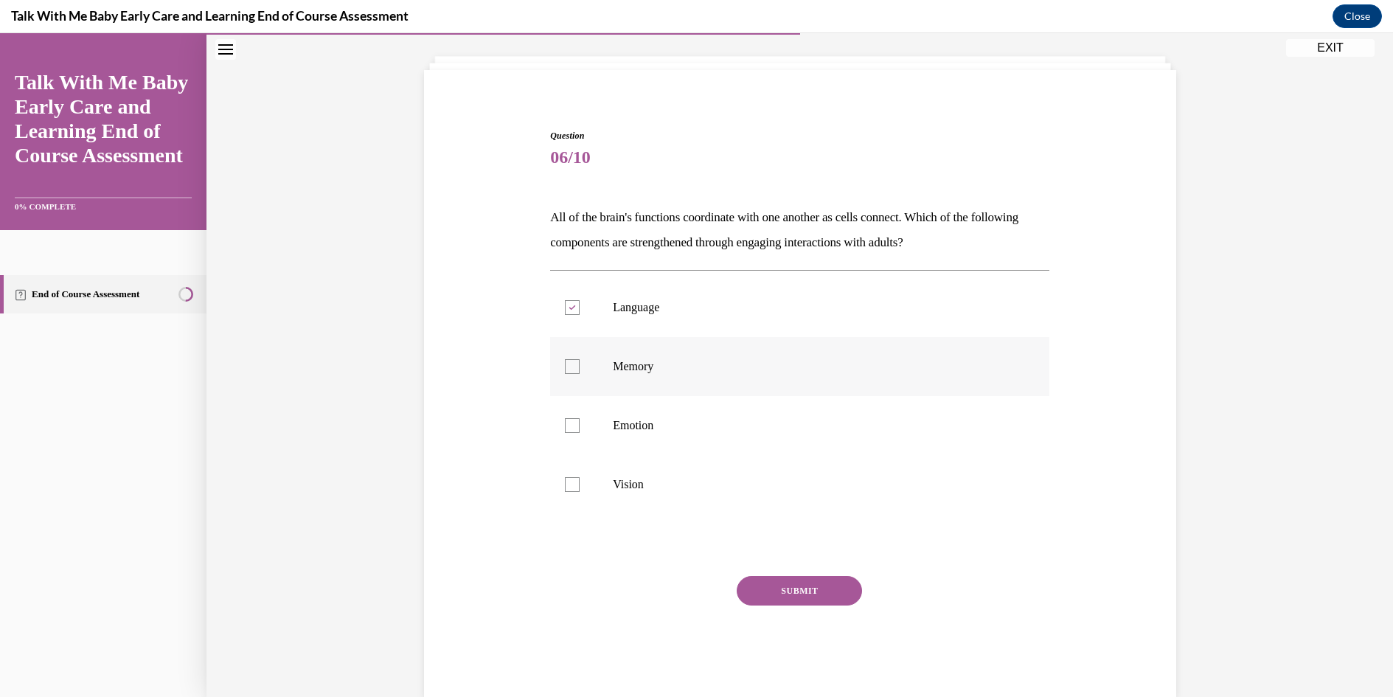
click at [565, 361] on input "Memory" at bounding box center [572, 366] width 15 height 15
checkbox input "true"
click at [565, 429] on div at bounding box center [572, 425] width 15 height 15
click at [565, 429] on input "Emotion" at bounding box center [572, 425] width 15 height 15
checkbox input "true"
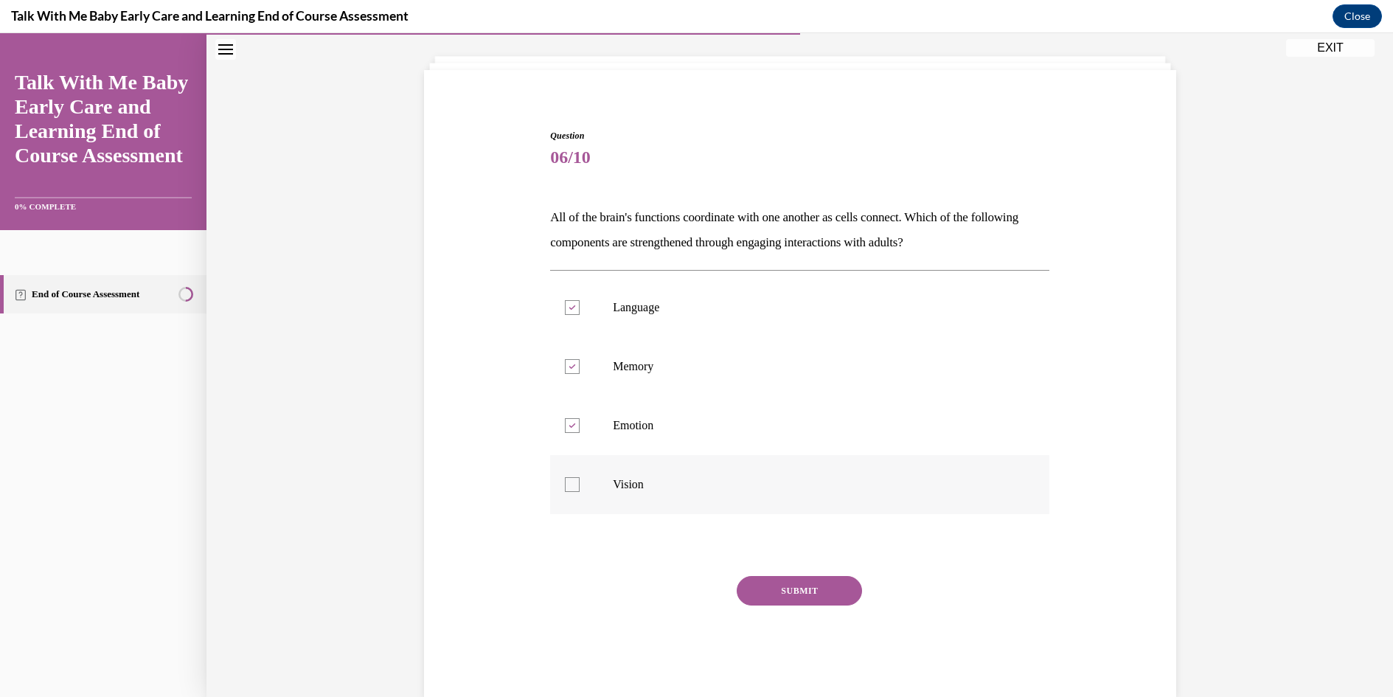
click at [565, 485] on div at bounding box center [572, 484] width 15 height 15
click at [565, 485] on input "Vision" at bounding box center [572, 484] width 15 height 15
checkbox input "true"
click at [822, 588] on button "SUBMIT" at bounding box center [799, 591] width 125 height 30
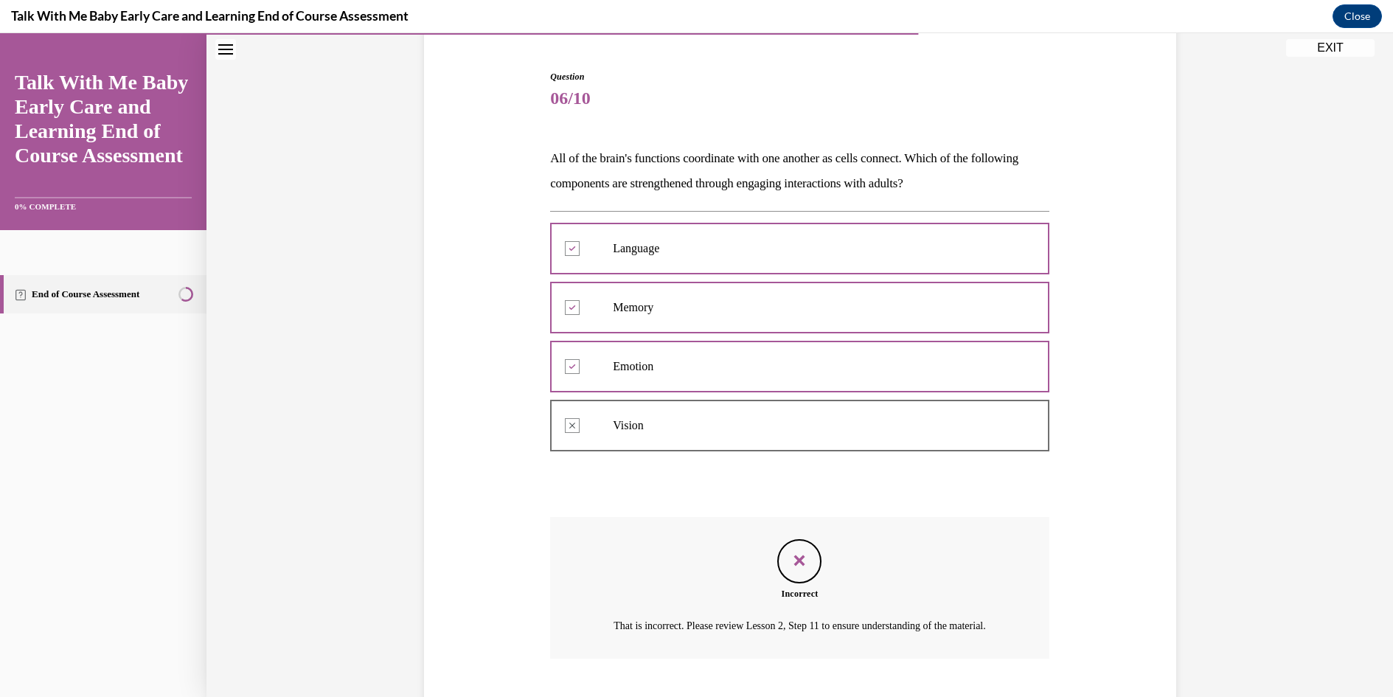
scroll to position [148, 0]
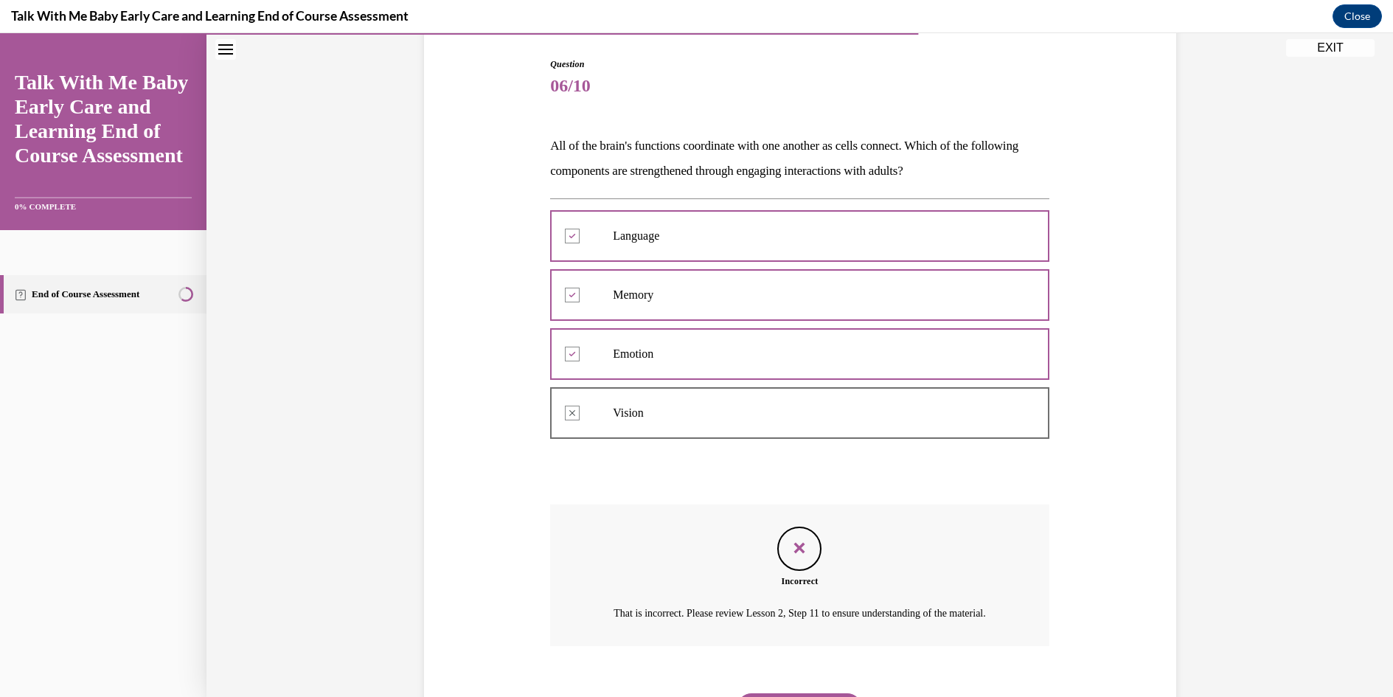
click at [565, 294] on div at bounding box center [799, 295] width 499 height 66
click at [566, 293] on div at bounding box center [799, 295] width 499 height 66
click at [564, 356] on div at bounding box center [799, 354] width 499 height 66
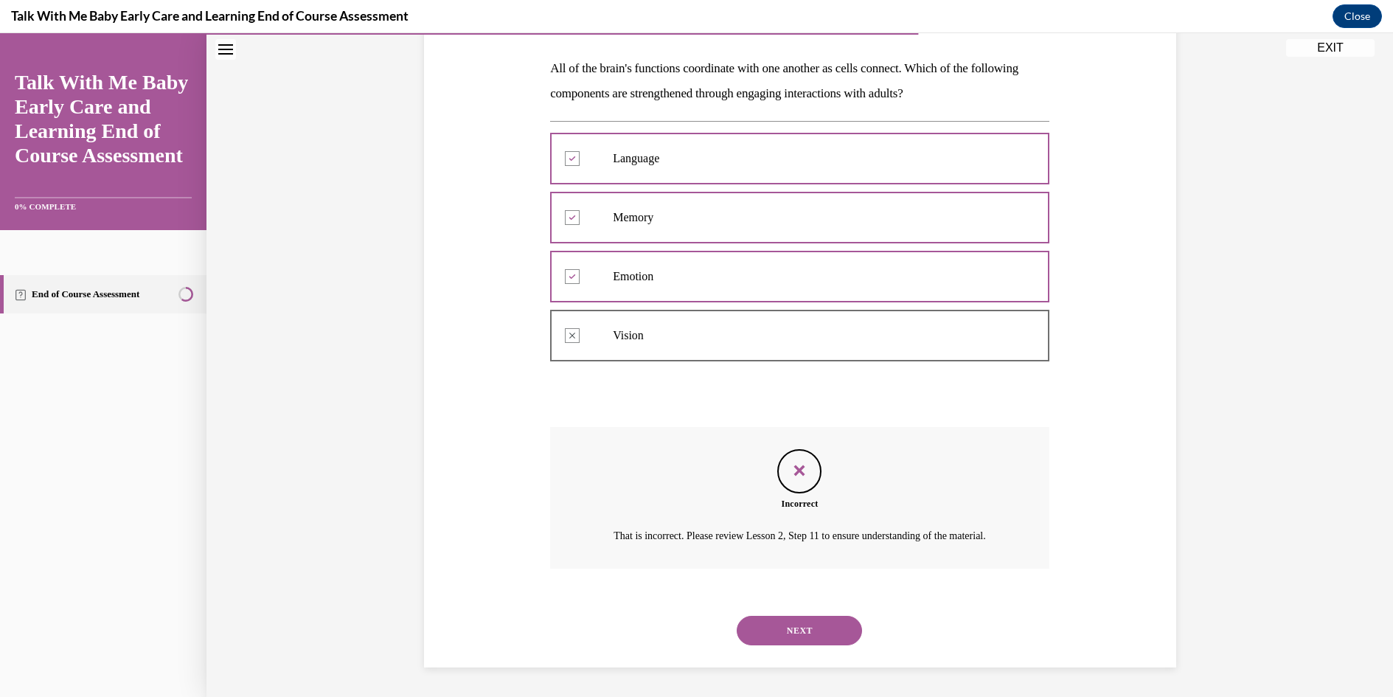
scroll to position [243, 0]
click at [798, 636] on button "NEXT" at bounding box center [799, 631] width 125 height 30
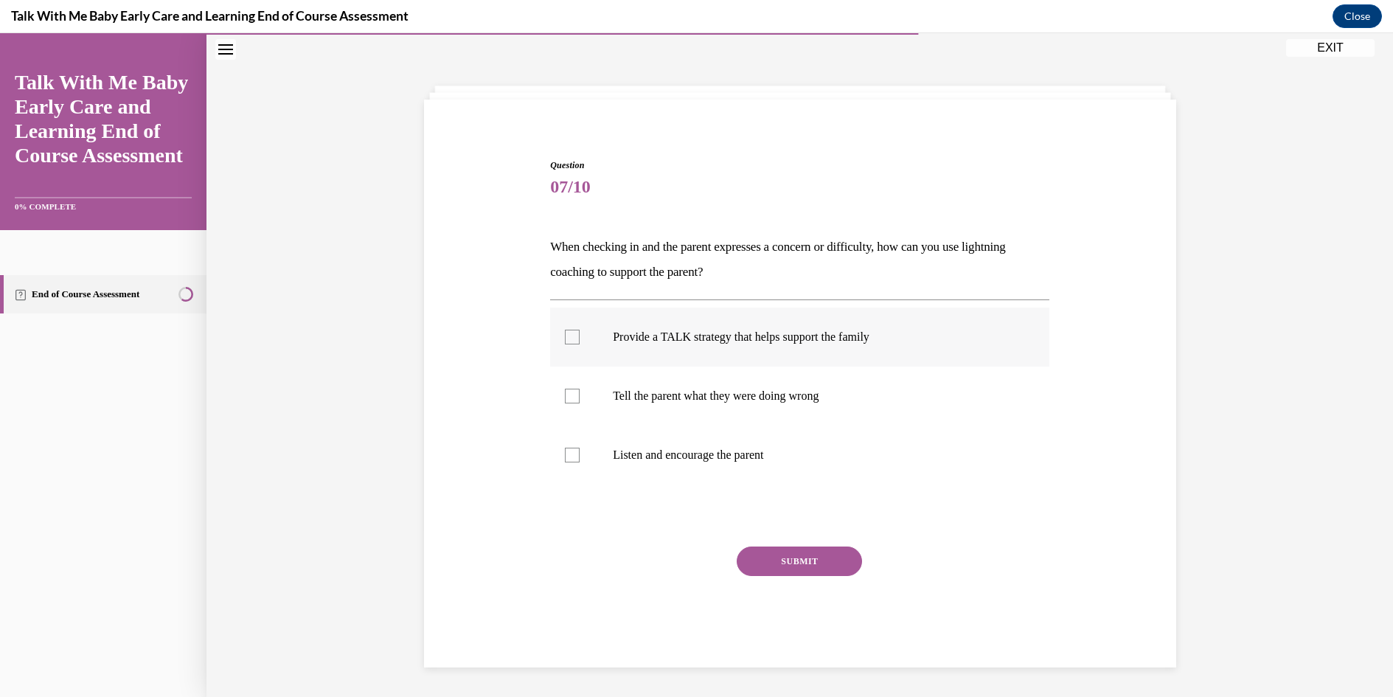
click at [565, 337] on div at bounding box center [572, 337] width 15 height 15
click at [565, 337] on input "Provide a TALK strategy that helps support the family" at bounding box center [572, 337] width 15 height 15
checkbox input "true"
click at [565, 452] on div at bounding box center [572, 455] width 15 height 15
click at [565, 452] on input "Listen and encourage the parent" at bounding box center [572, 455] width 15 height 15
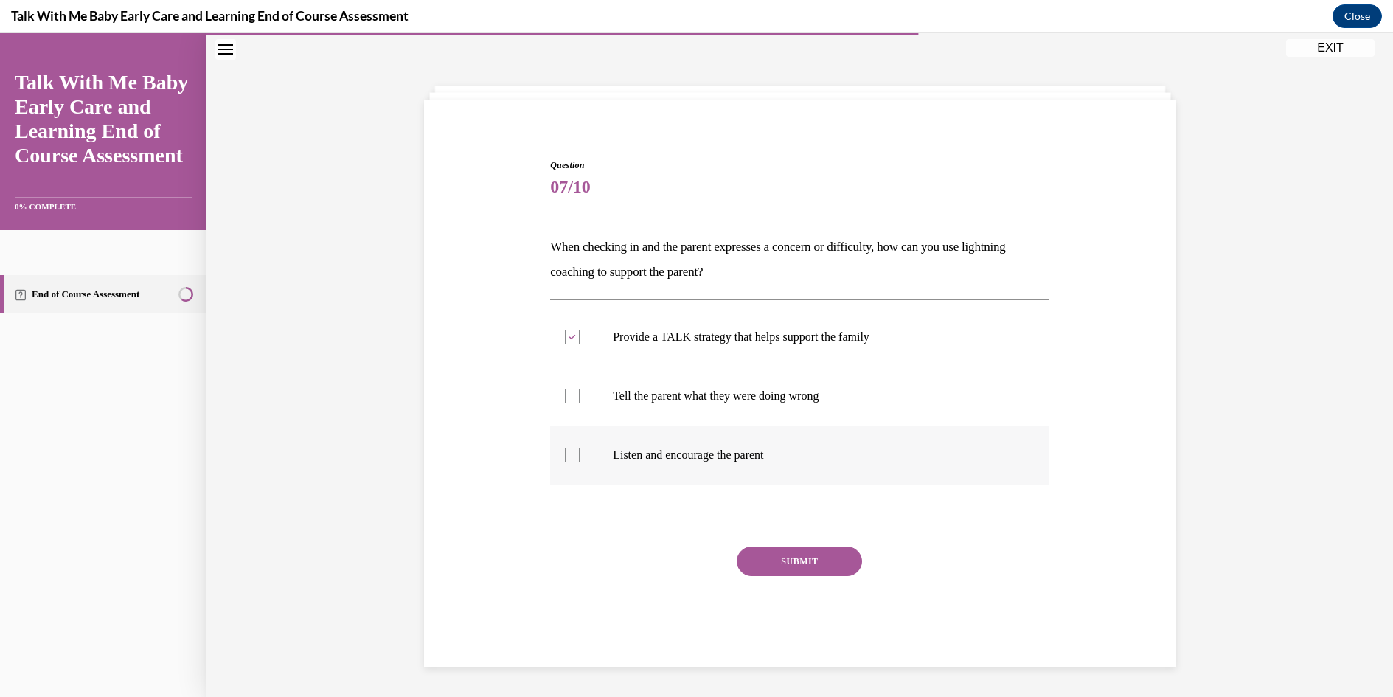
checkbox input "true"
click at [786, 558] on button "SUBMIT" at bounding box center [799, 562] width 125 height 30
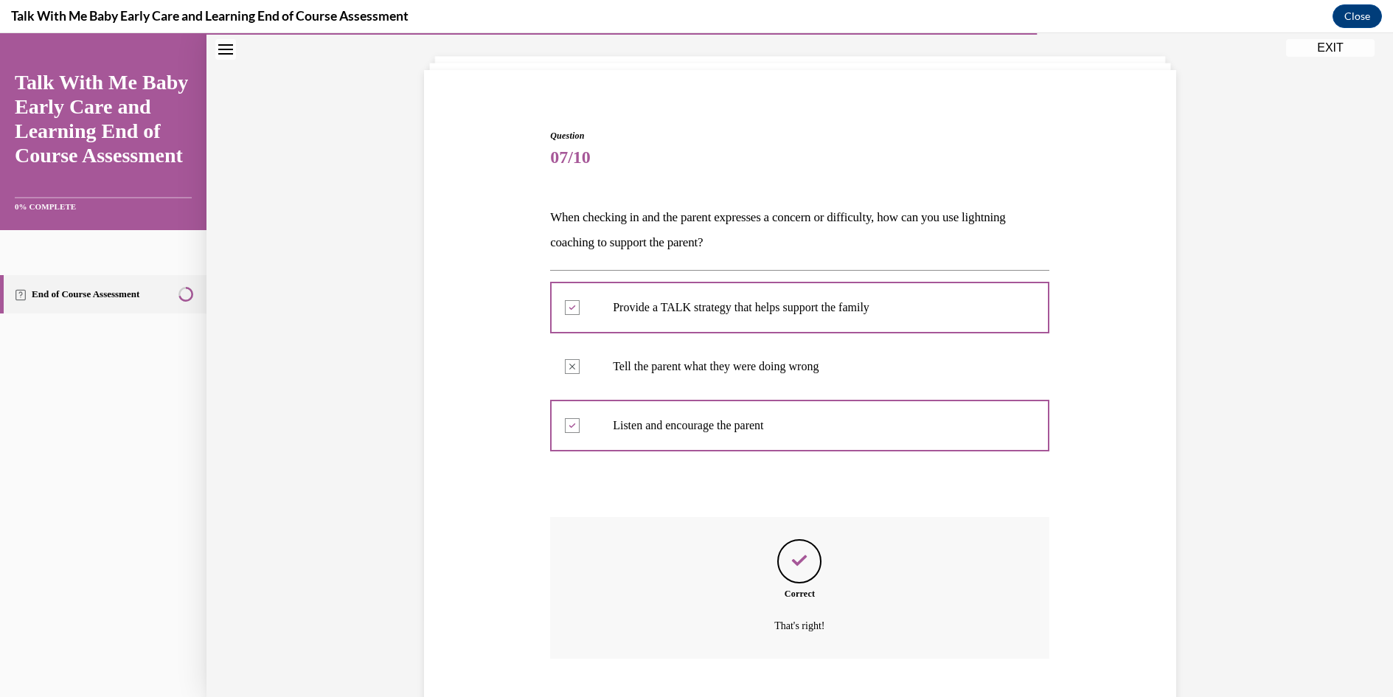
scroll to position [166, 0]
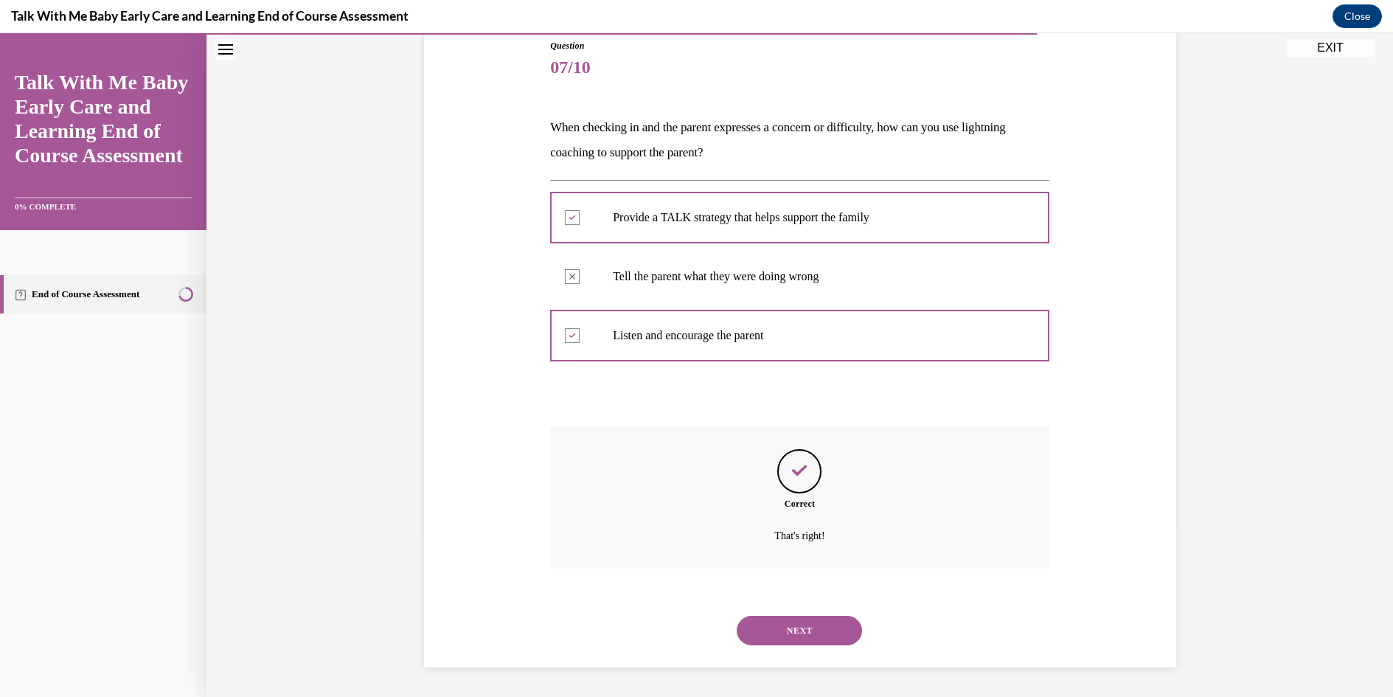
click at [804, 626] on button "NEXT" at bounding box center [799, 631] width 125 height 30
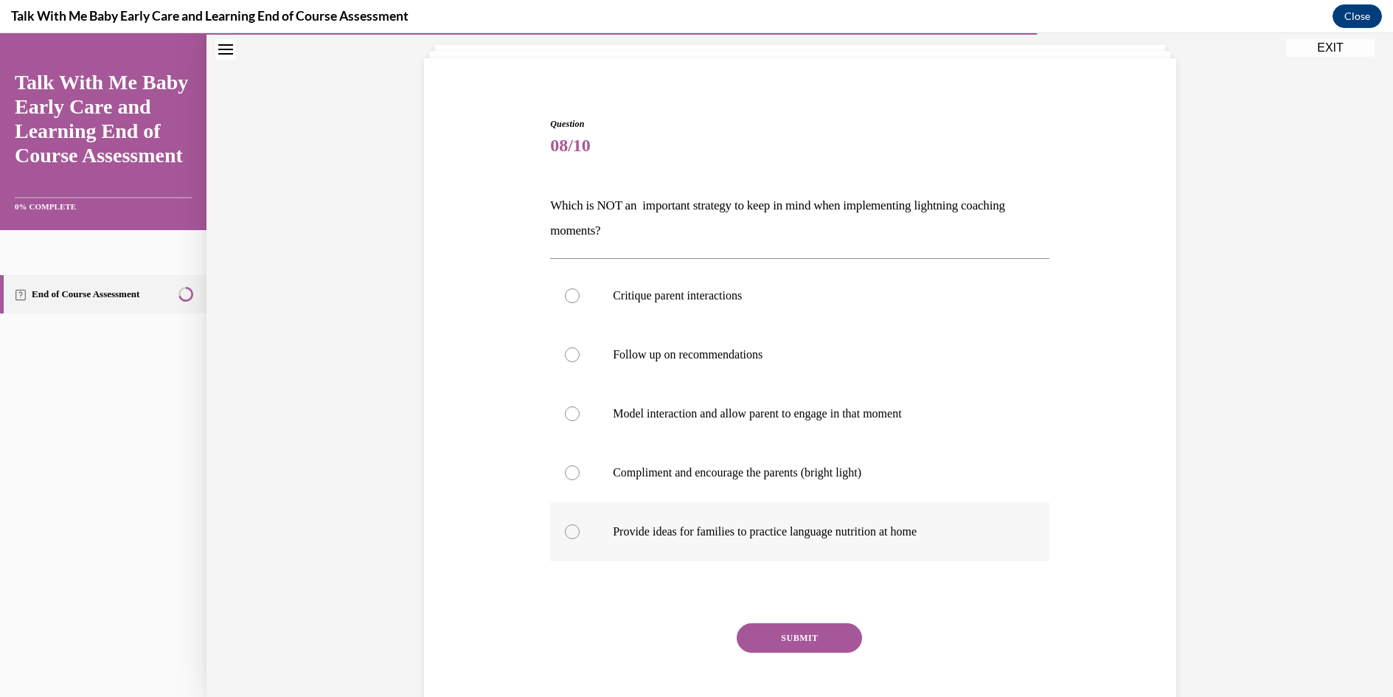
scroll to position [76, 0]
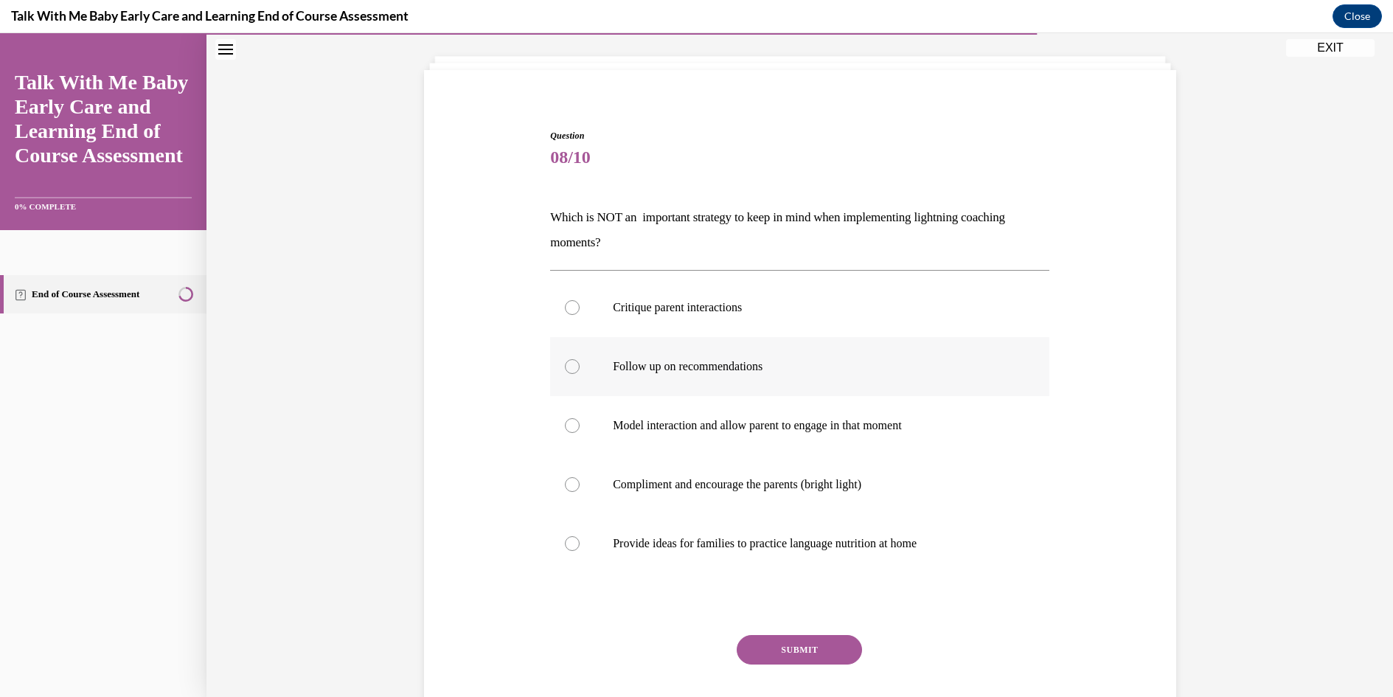
click at [568, 362] on div at bounding box center [572, 366] width 15 height 15
click at [568, 362] on input "Follow up on recommendations" at bounding box center [572, 366] width 15 height 15
radio input "true"
click at [565, 429] on div at bounding box center [572, 425] width 15 height 15
click at [565, 429] on input "Model interaction and allow parent to engage in that moment" at bounding box center [572, 425] width 15 height 15
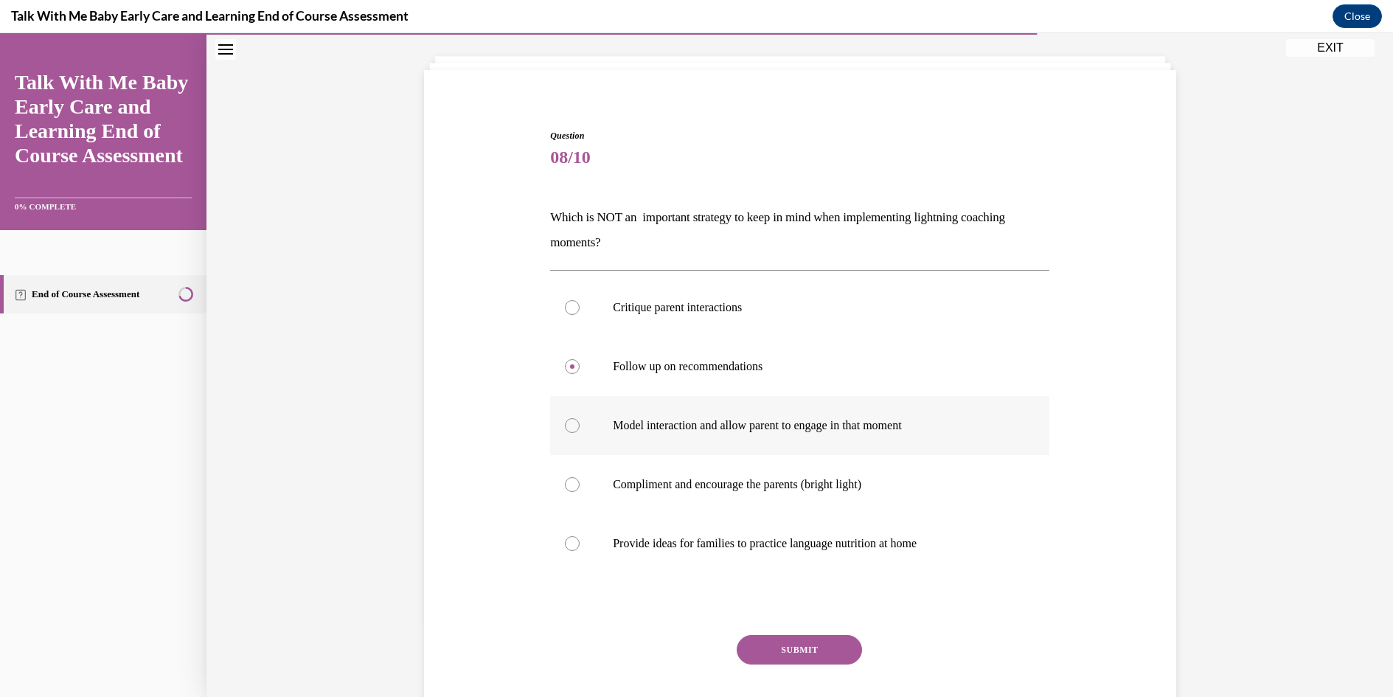
radio input "true"
click at [565, 485] on div at bounding box center [572, 484] width 15 height 15
click at [565, 485] on input "Compliment and encourage the parents (bright light)" at bounding box center [572, 484] width 15 height 15
radio input "true"
click at [565, 542] on div at bounding box center [572, 543] width 15 height 15
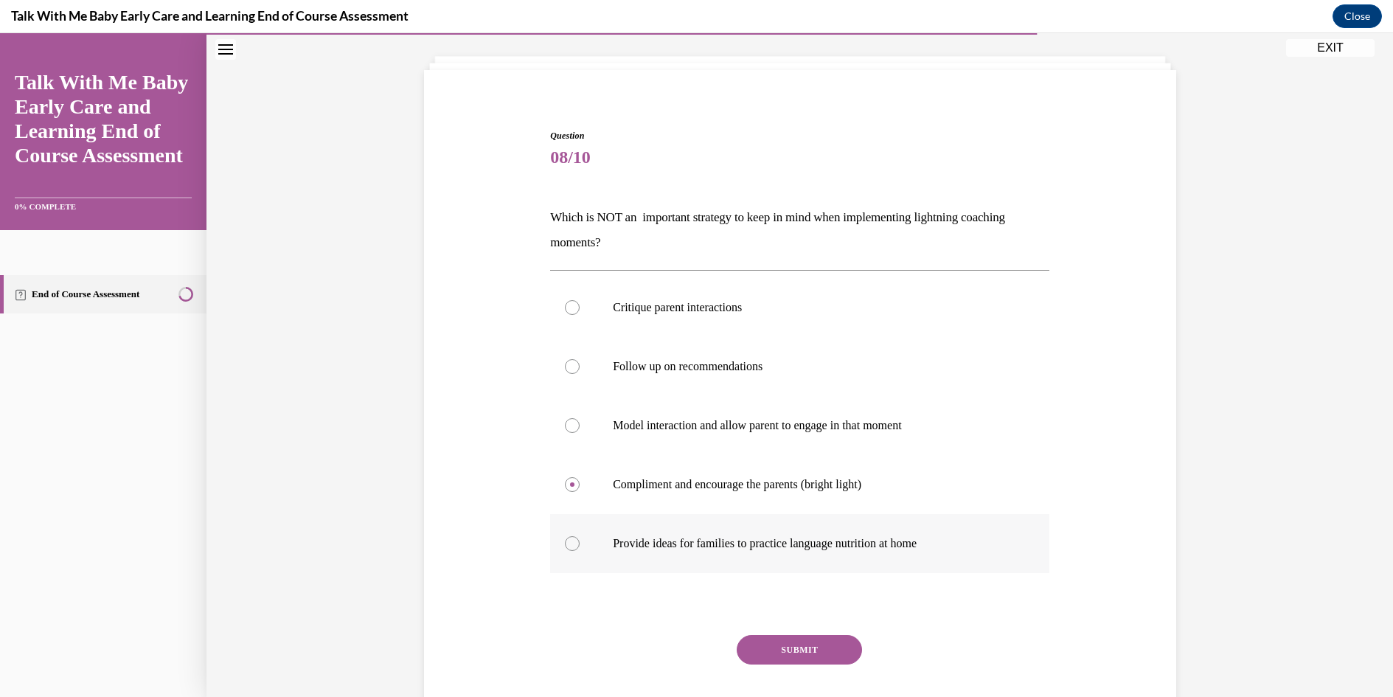
click at [565, 542] on input "Provide ideas for families to practice language nutrition at home" at bounding box center [572, 543] width 15 height 15
radio input "true"
click at [565, 305] on div at bounding box center [572, 307] width 15 height 15
click at [565, 305] on input "Critique parent interactions" at bounding box center [572, 307] width 15 height 15
radio input "true"
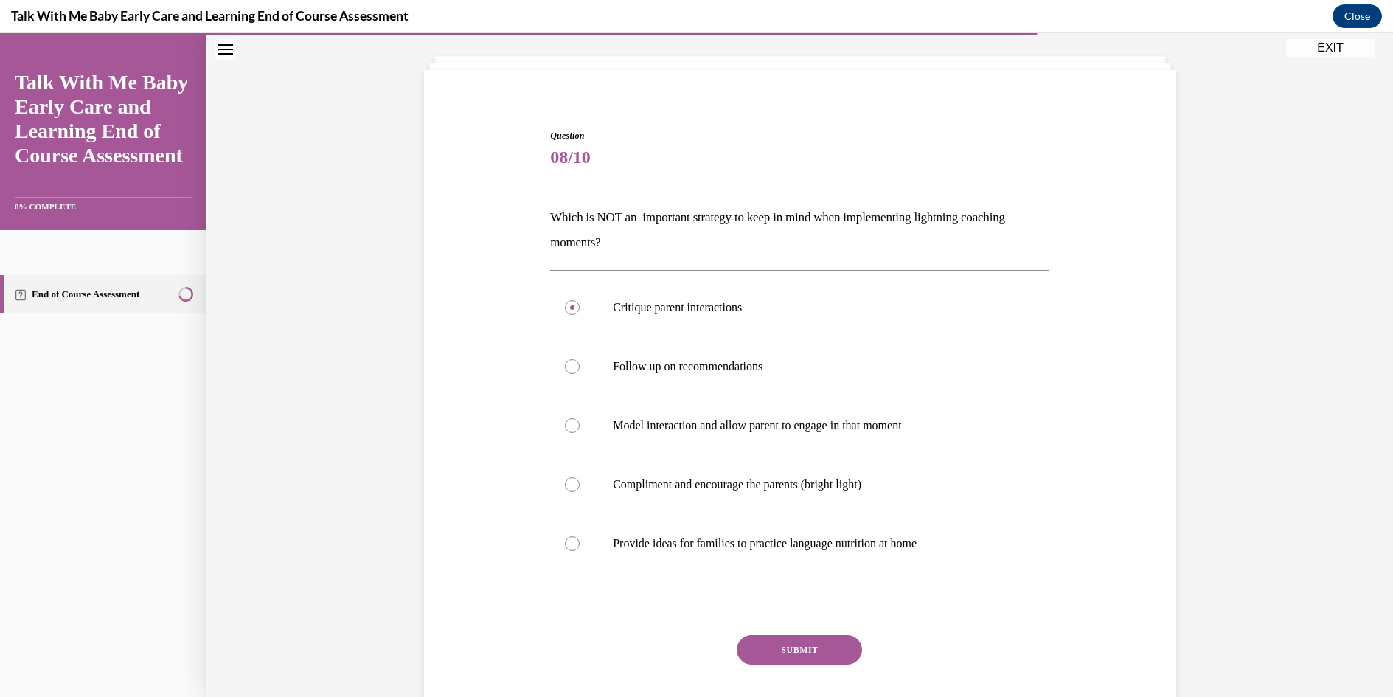
click at [800, 648] on button "SUBMIT" at bounding box center [799, 650] width 125 height 30
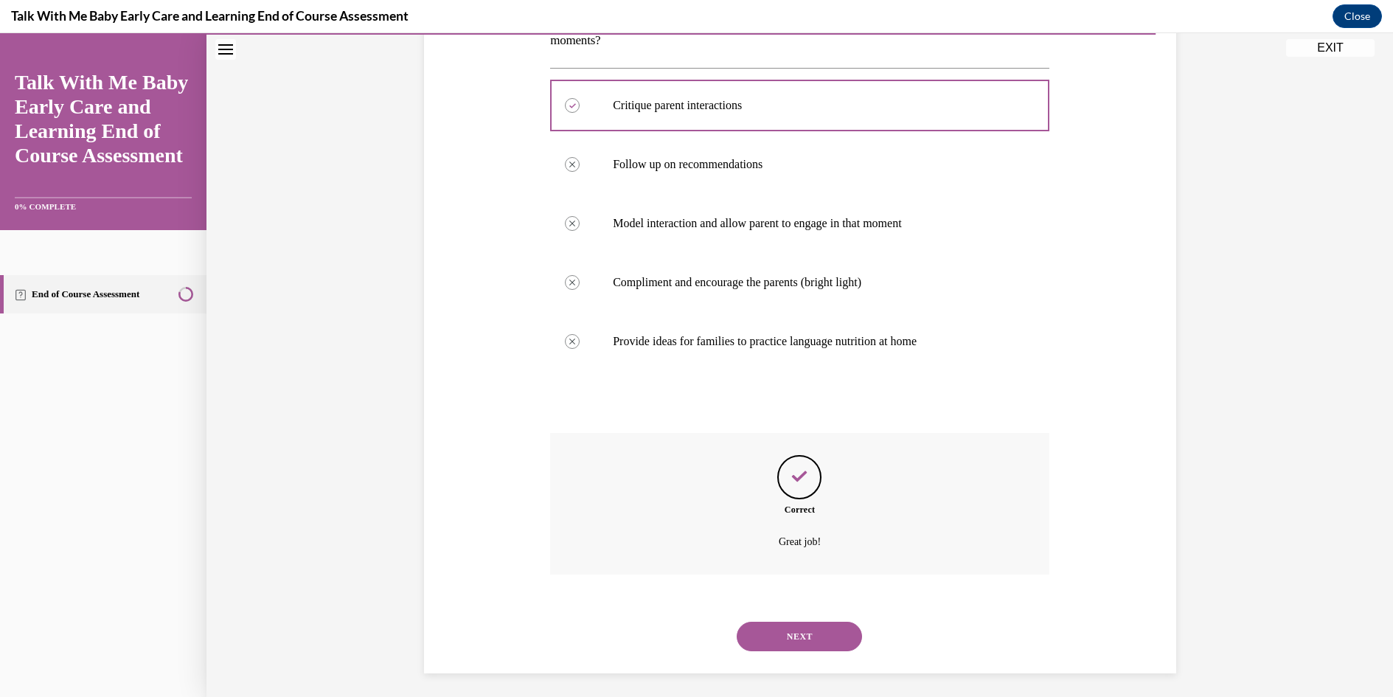
scroll to position [284, 0]
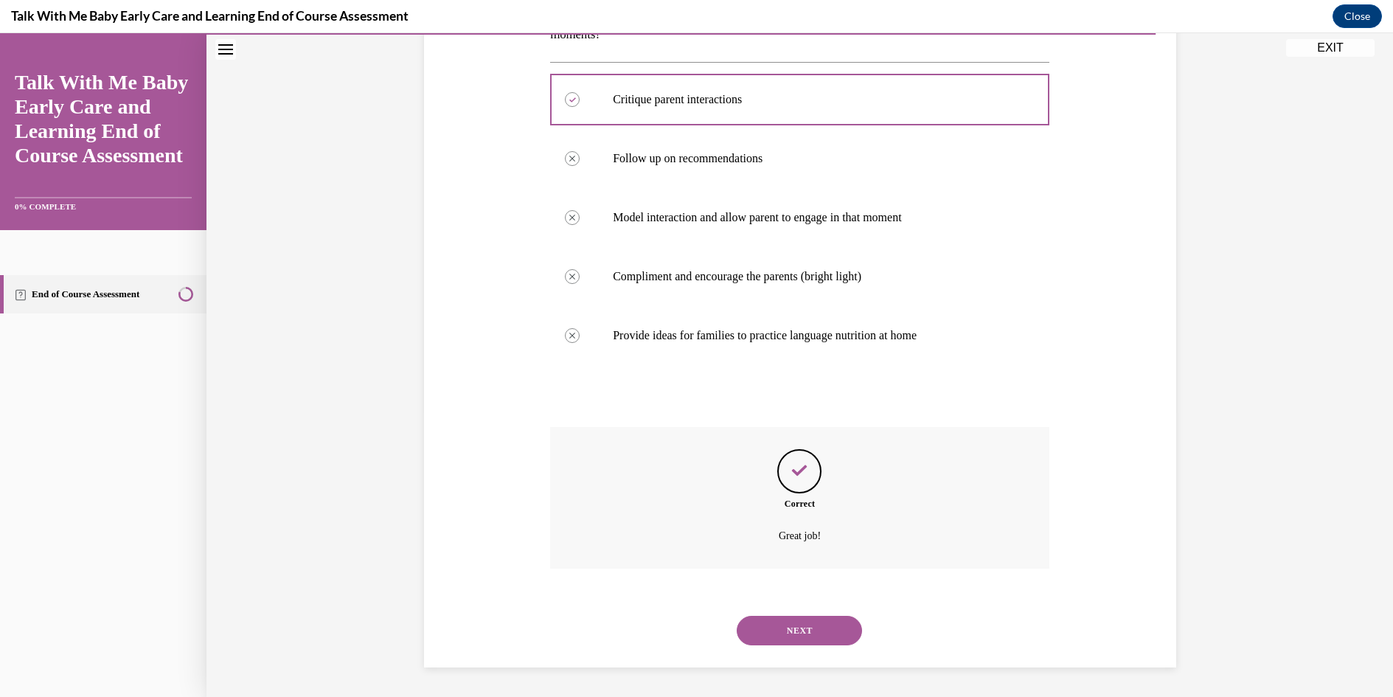
click at [804, 624] on button "NEXT" at bounding box center [799, 631] width 125 height 30
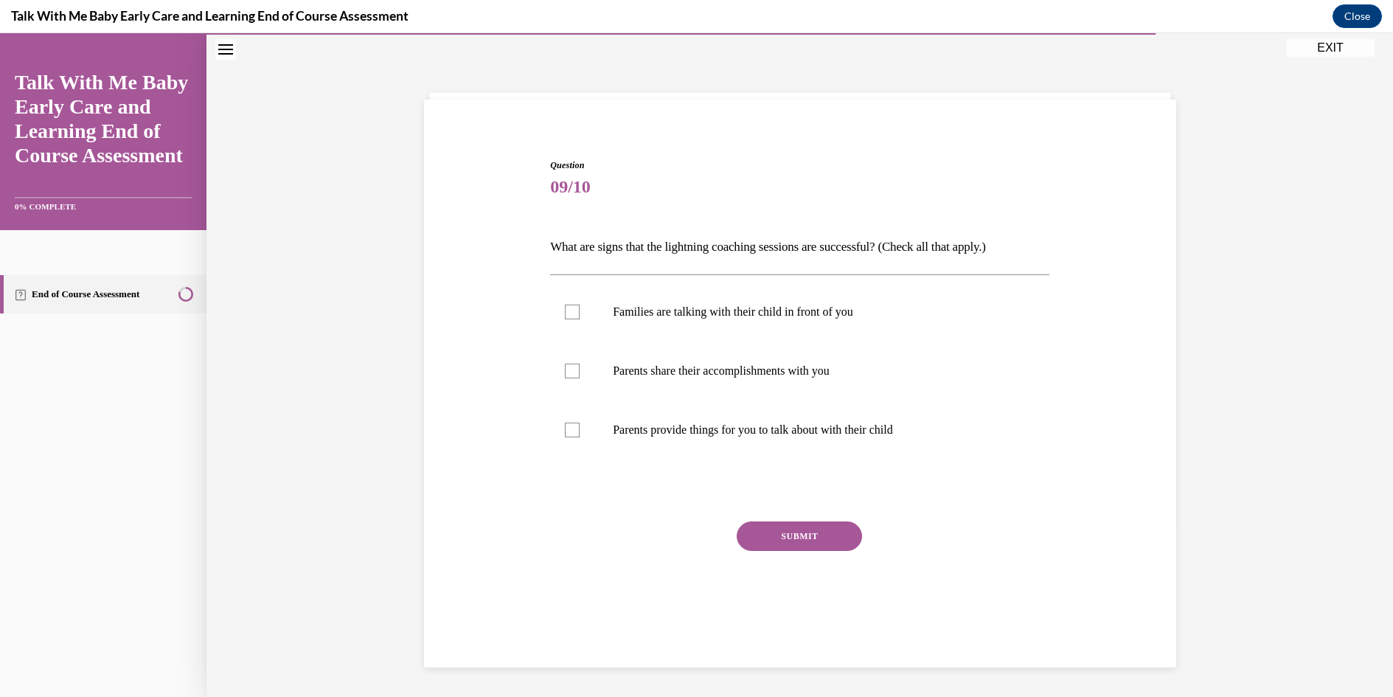
scroll to position [46, 0]
click at [565, 312] on div at bounding box center [572, 312] width 15 height 15
click at [565, 312] on input "Families are talking with their child in front of you" at bounding box center [572, 312] width 15 height 15
checkbox input "true"
click at [565, 377] on div at bounding box center [572, 371] width 15 height 15
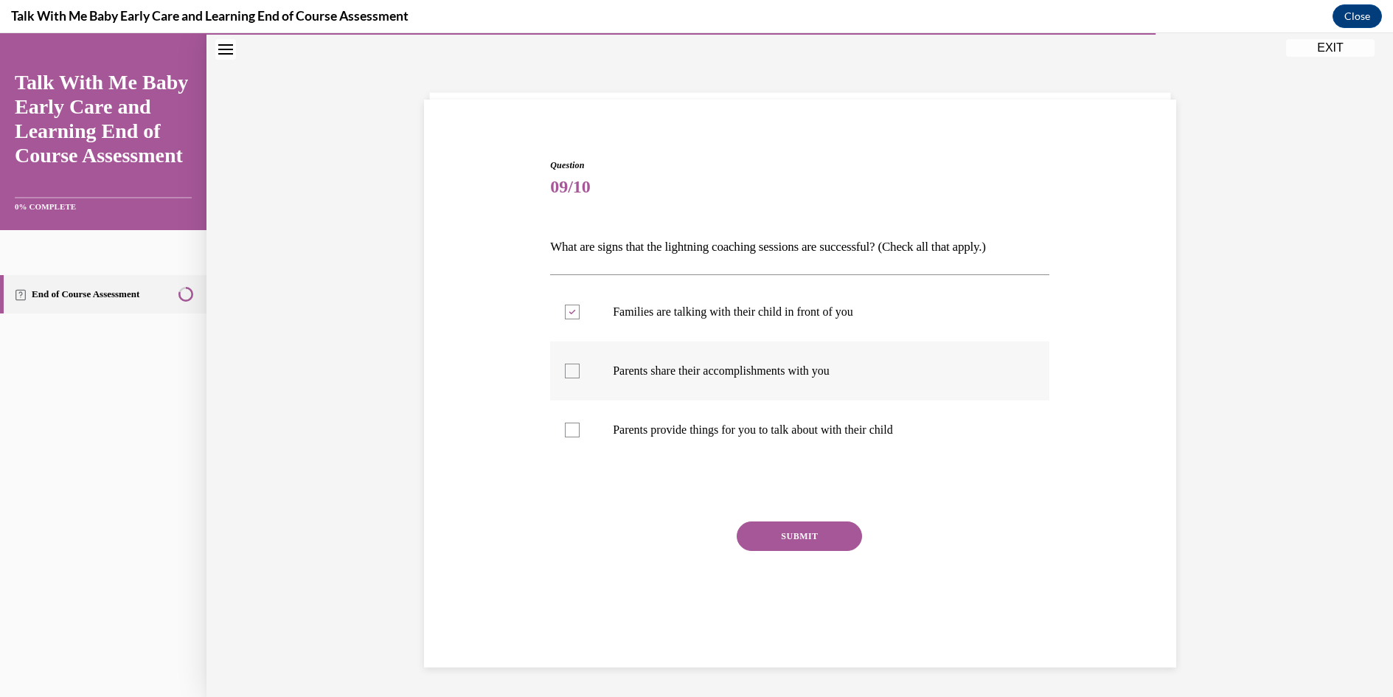
click at [565, 377] on input "Parents share their accomplishments with you" at bounding box center [572, 371] width 15 height 15
checkbox input "true"
click at [565, 430] on div at bounding box center [572, 430] width 15 height 15
click at [565, 430] on input "Parents provide things for you to talk about with their child" at bounding box center [572, 430] width 15 height 15
checkbox input "true"
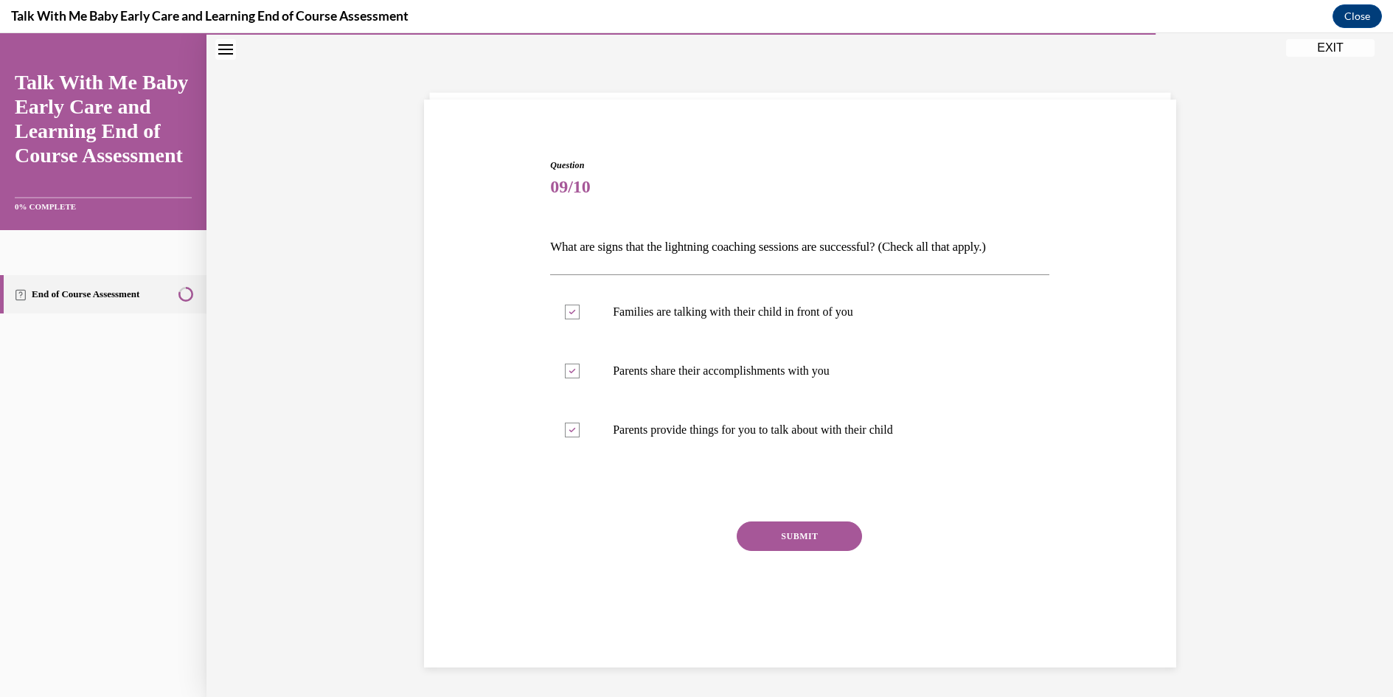
click at [773, 531] on button "SUBMIT" at bounding box center [799, 536] width 125 height 30
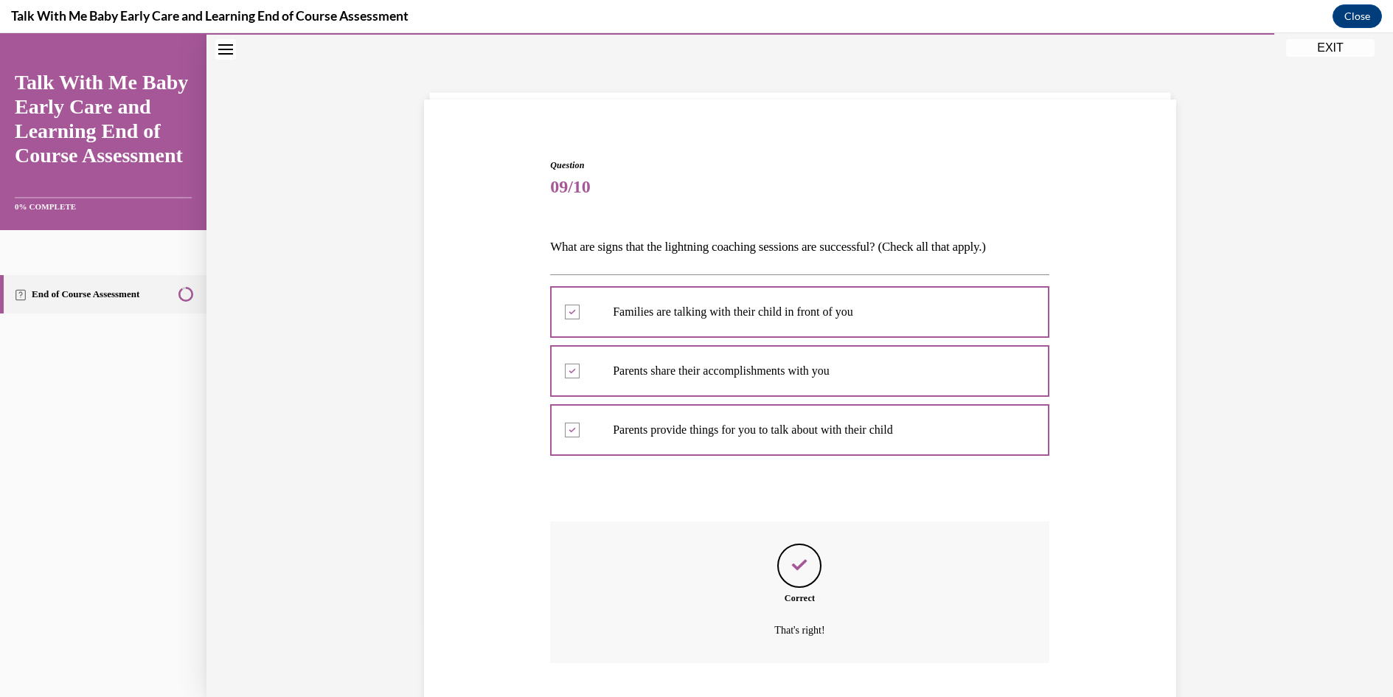
scroll to position [141, 0]
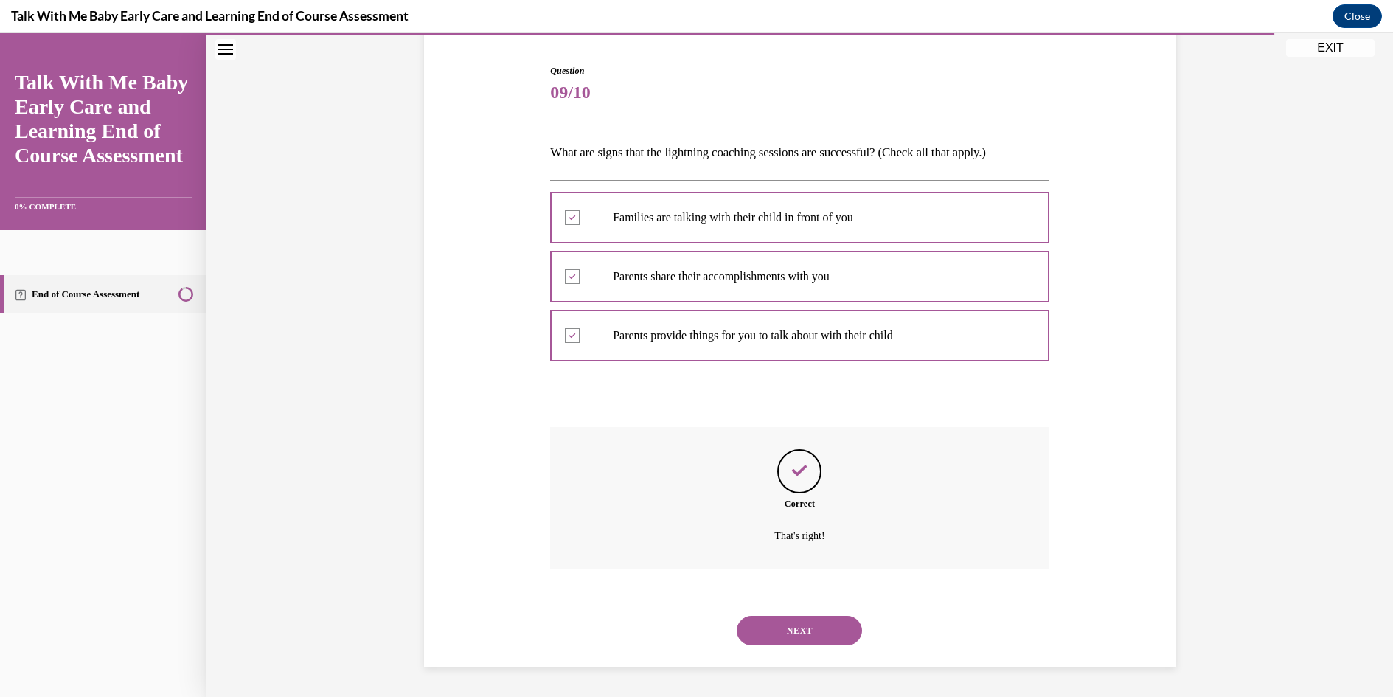
click at [792, 627] on button "NEXT" at bounding box center [799, 631] width 125 height 30
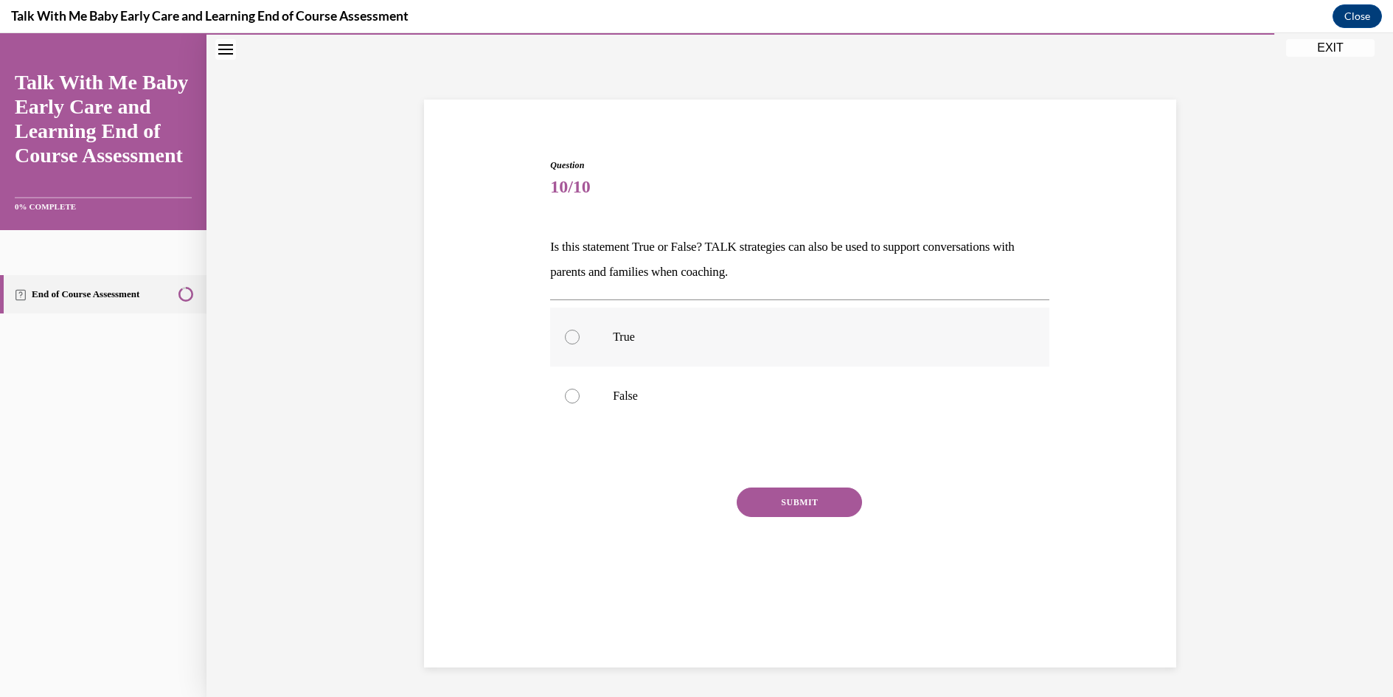
click at [565, 339] on div at bounding box center [572, 337] width 15 height 15
click at [565, 339] on input "True" at bounding box center [572, 337] width 15 height 15
radio input "true"
click at [777, 496] on button "SUBMIT" at bounding box center [799, 503] width 125 height 30
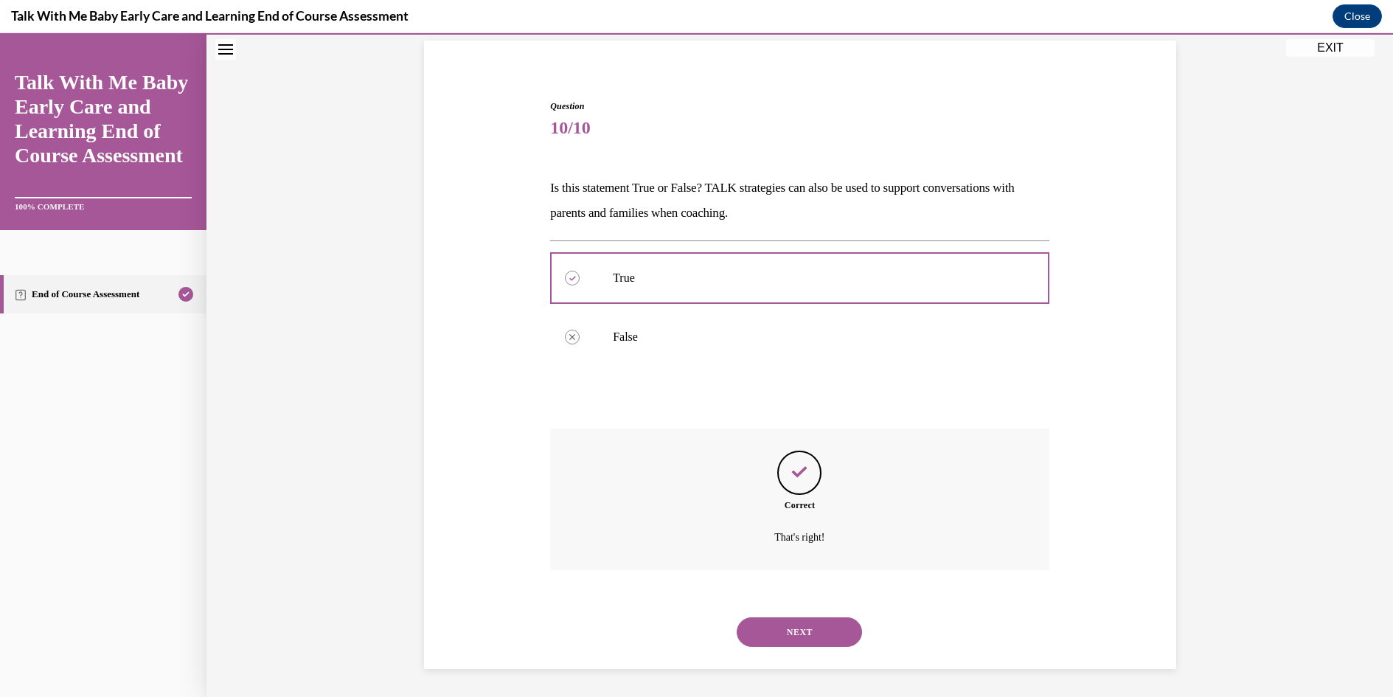
scroll to position [107, 0]
click at [797, 631] on button "NEXT" at bounding box center [799, 631] width 125 height 30
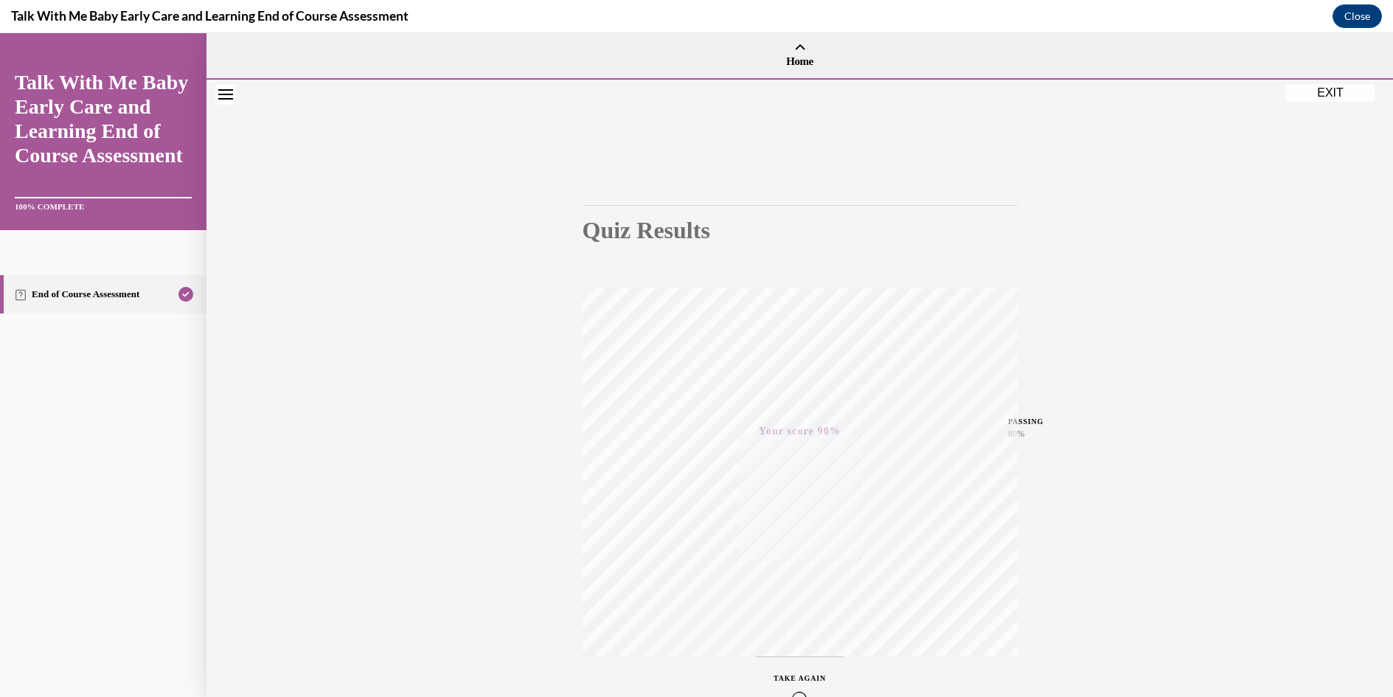
scroll to position [92, 0]
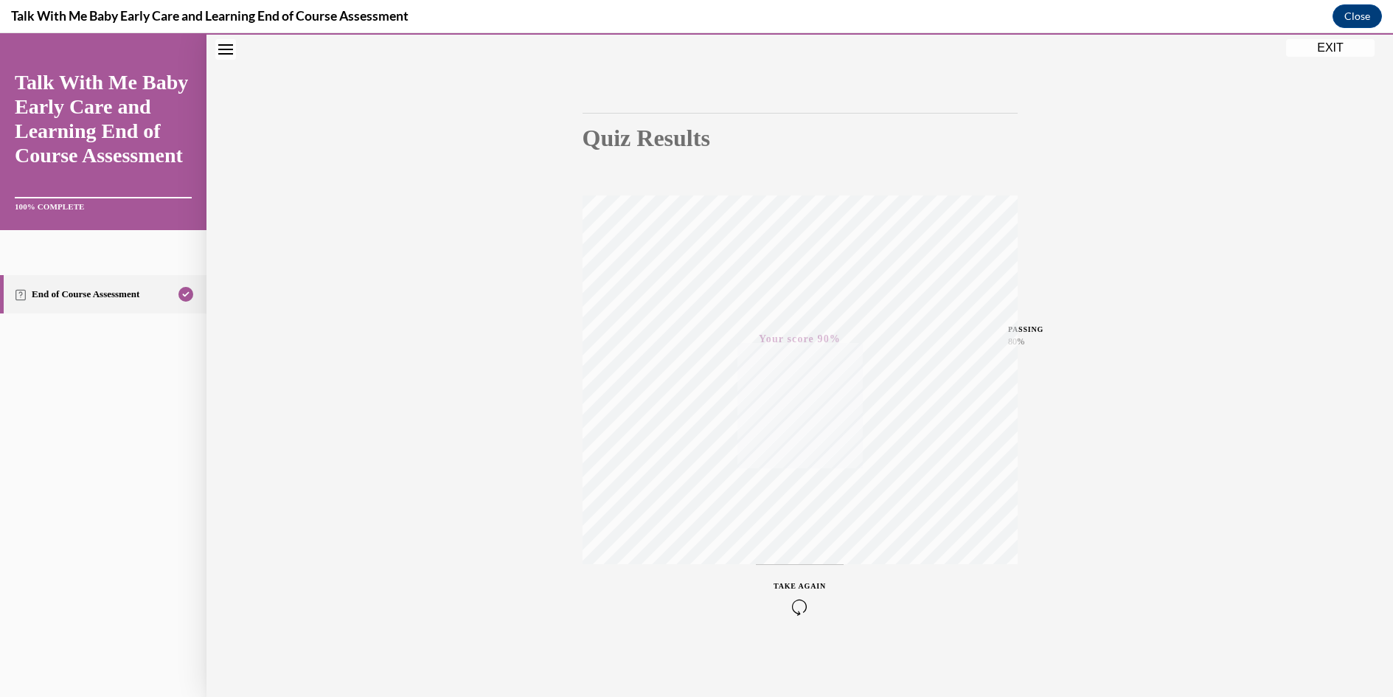
click at [1330, 44] on button "EXIT" at bounding box center [1330, 48] width 89 height 18
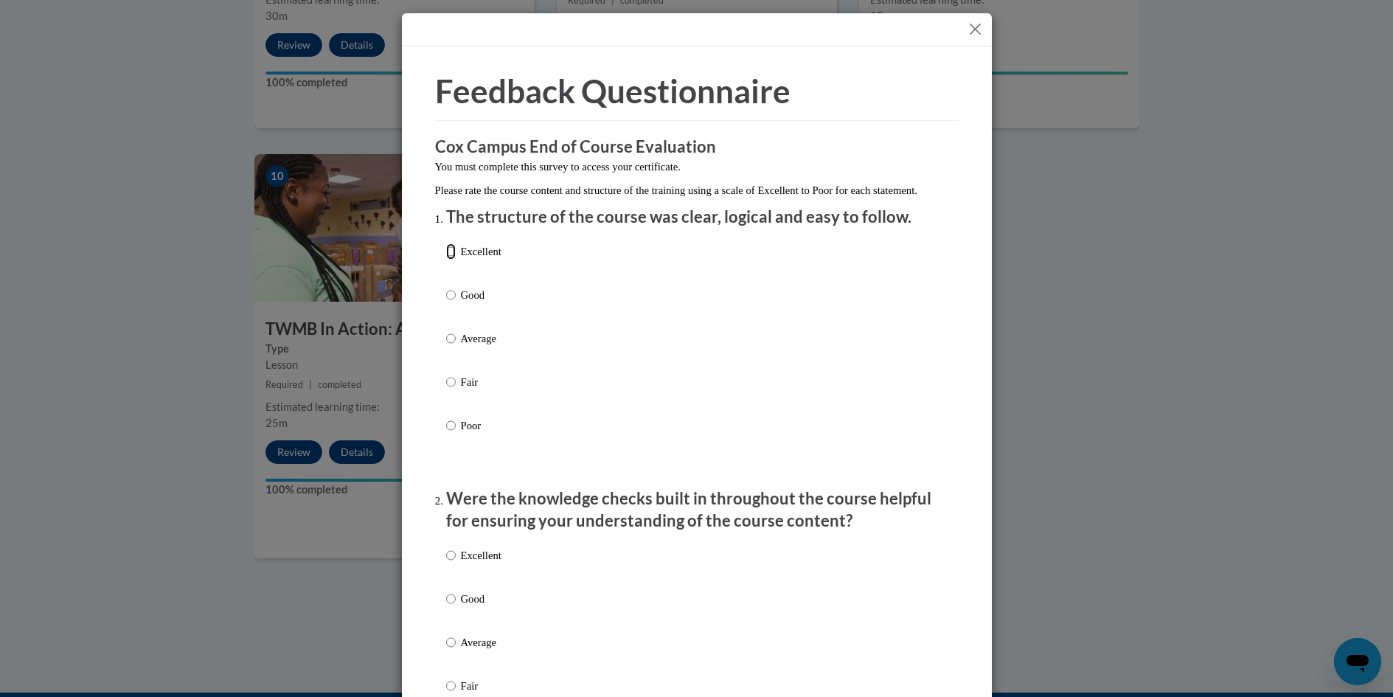
click at [446, 260] on input "Excellent" at bounding box center [451, 251] width 10 height 16
radio input "true"
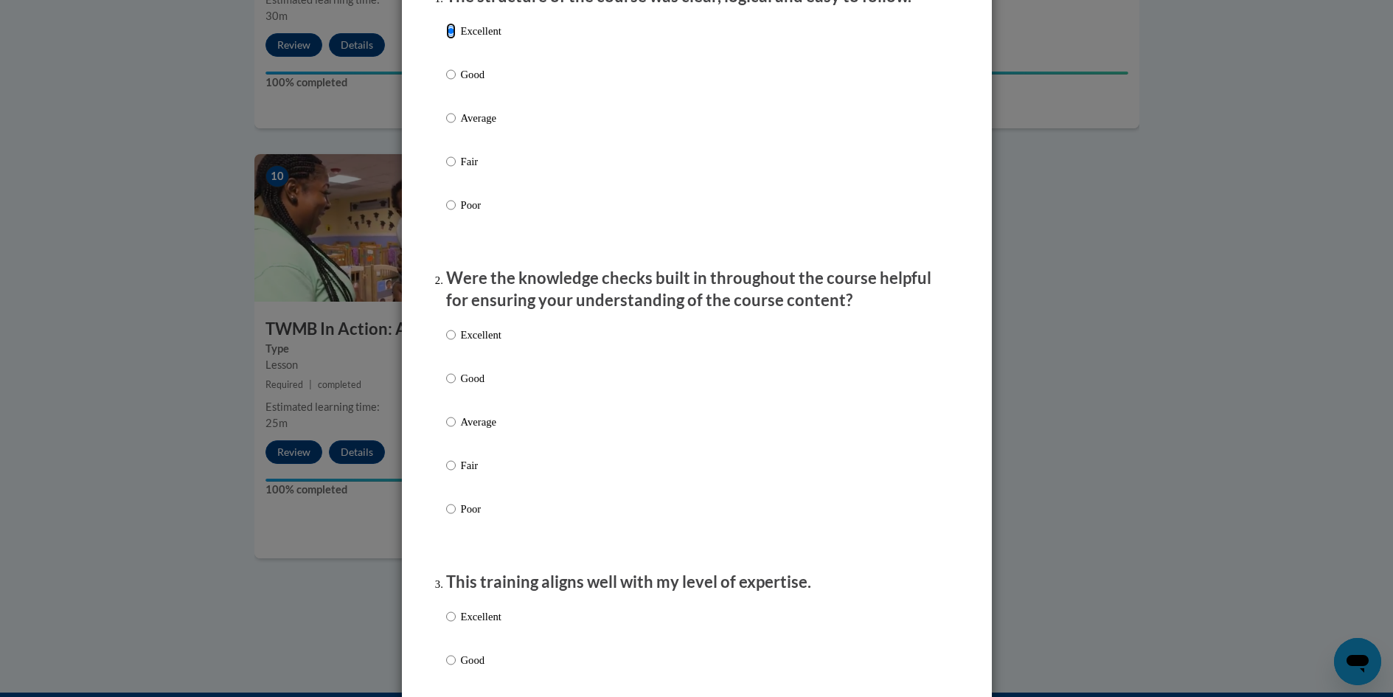
scroll to position [221, 0]
click at [446, 342] on input "Excellent" at bounding box center [451, 334] width 10 height 16
radio input "true"
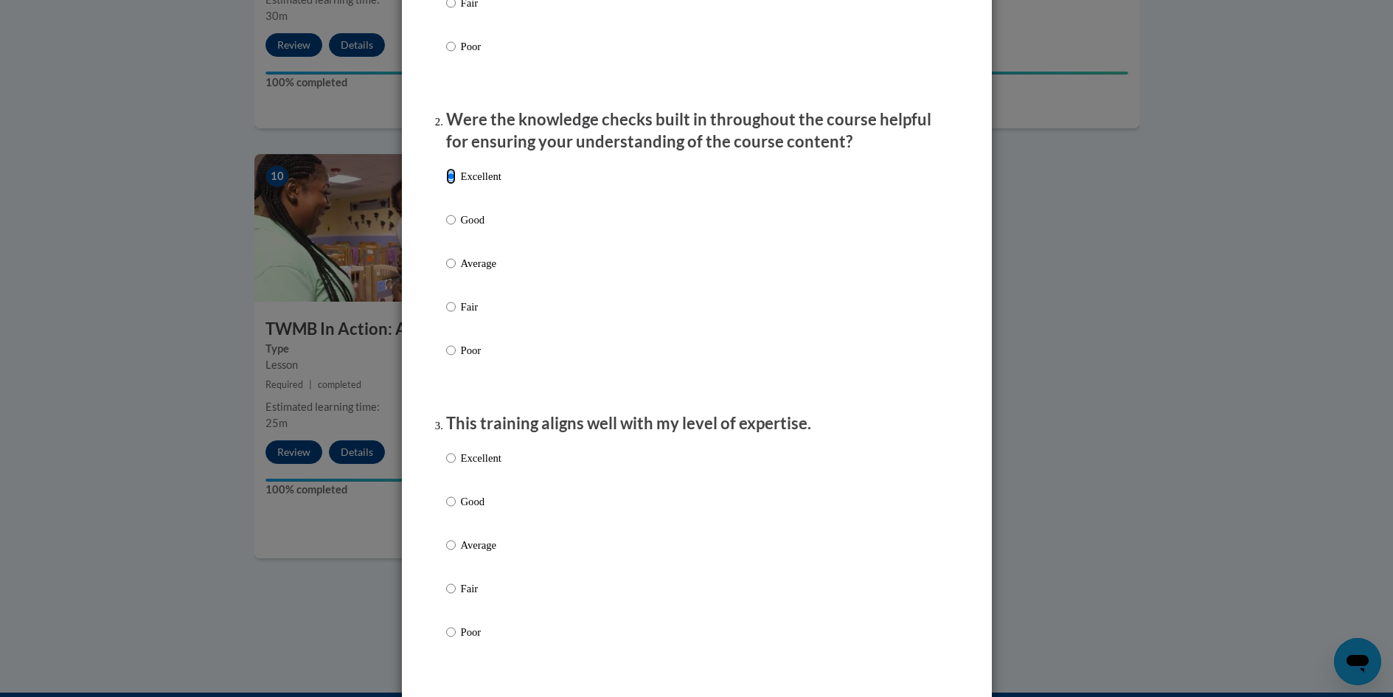
scroll to position [443, 0]
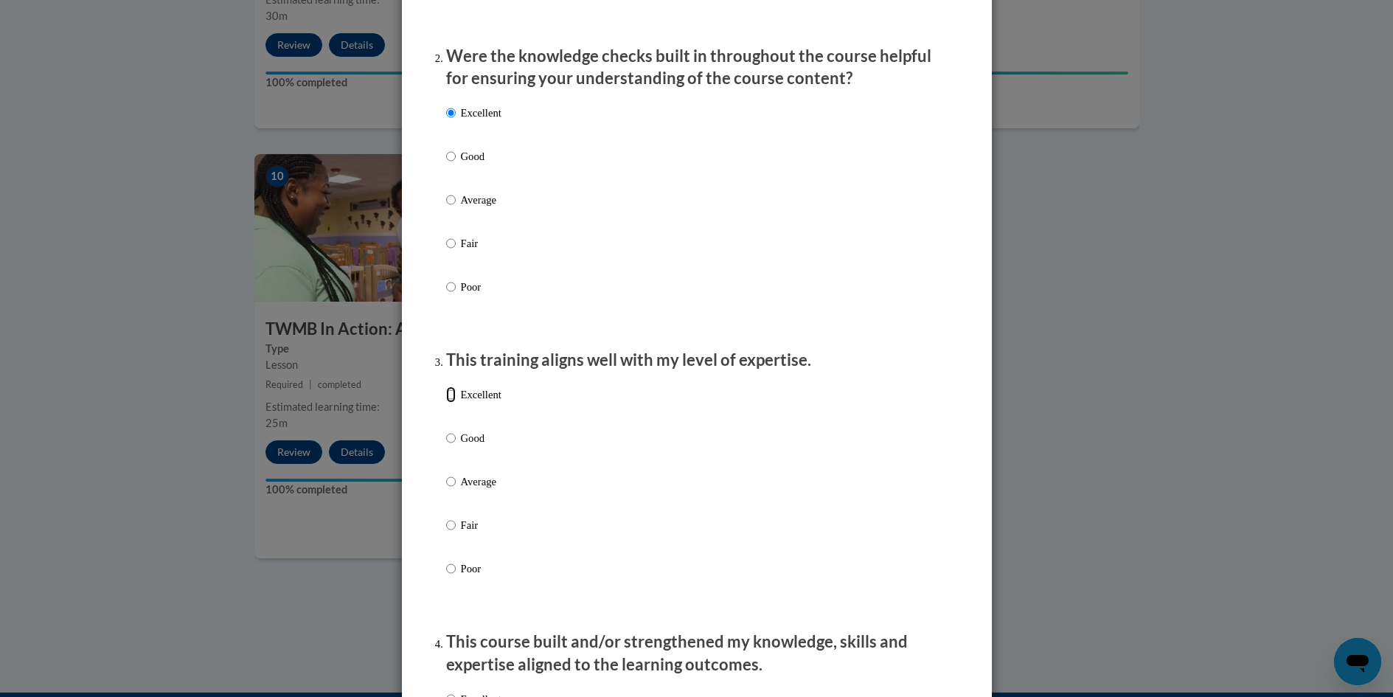
click at [446, 403] on input "Excellent" at bounding box center [451, 395] width 10 height 16
radio input "true"
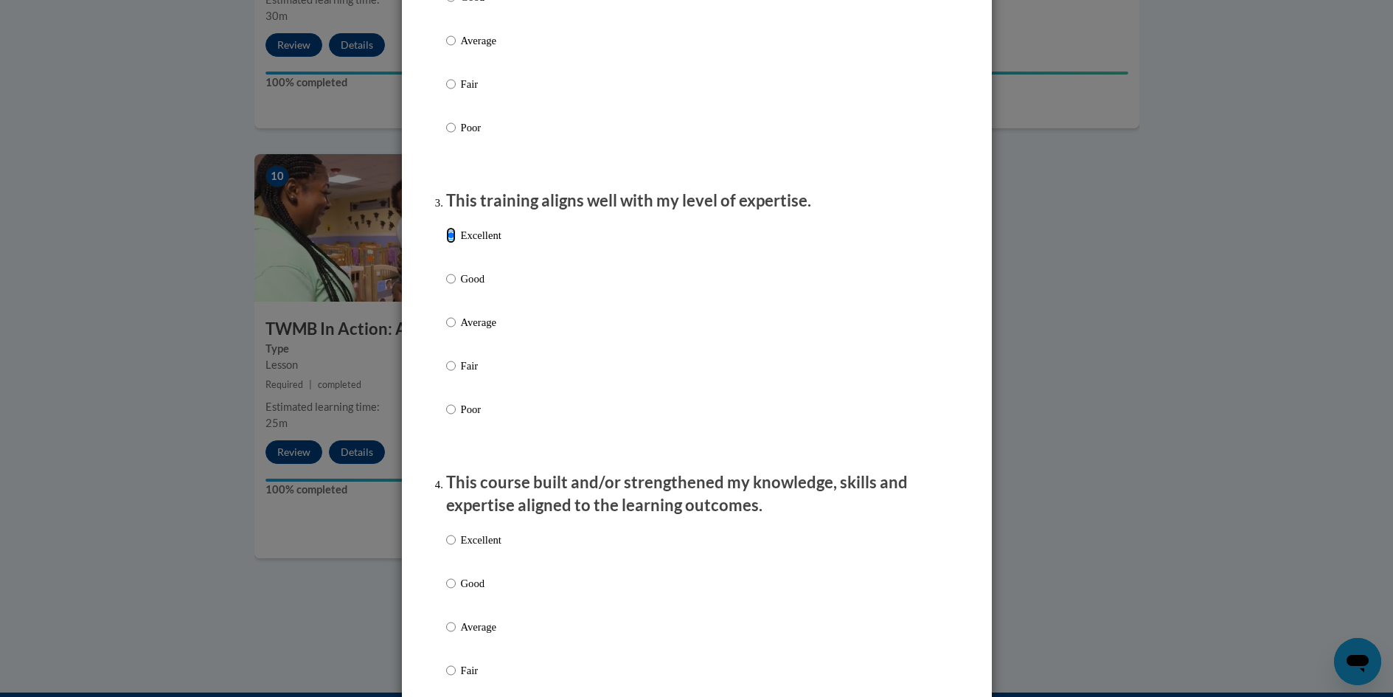
scroll to position [664, 0]
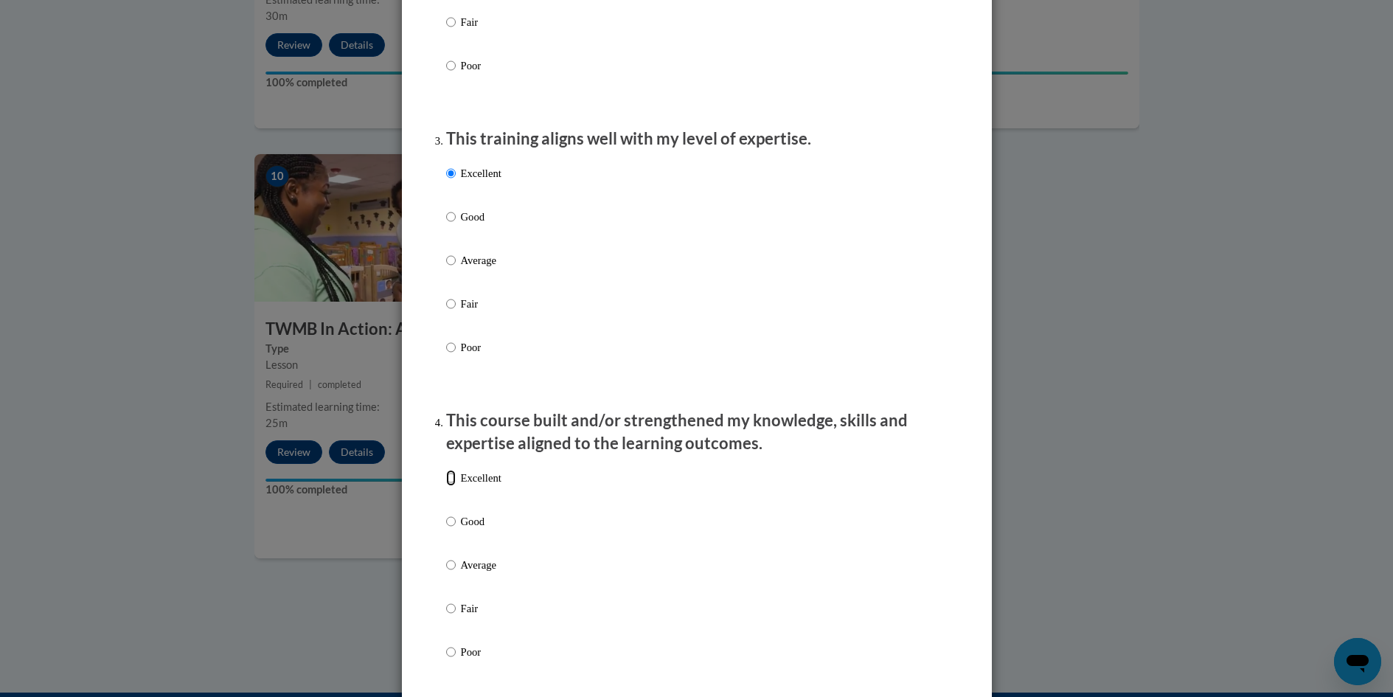
click at [446, 486] on input "Excellent" at bounding box center [451, 478] width 10 height 16
radio input "true"
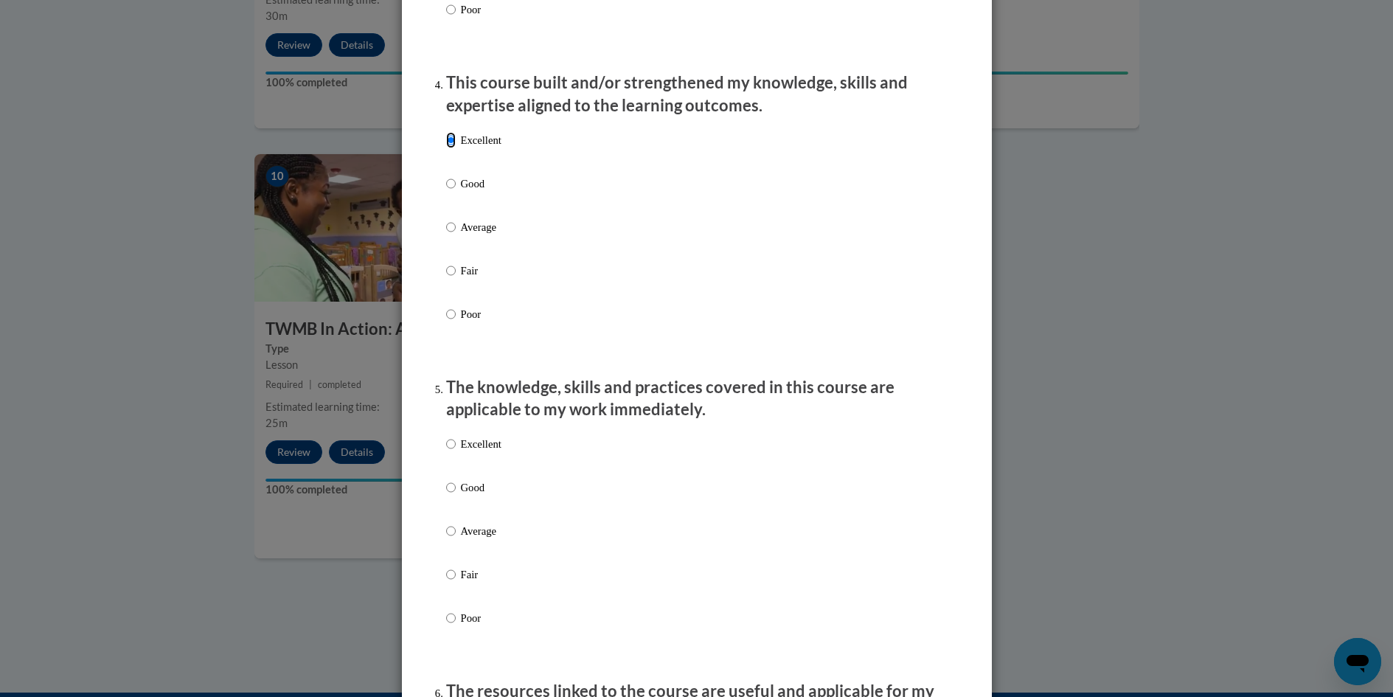
scroll to position [1033, 0]
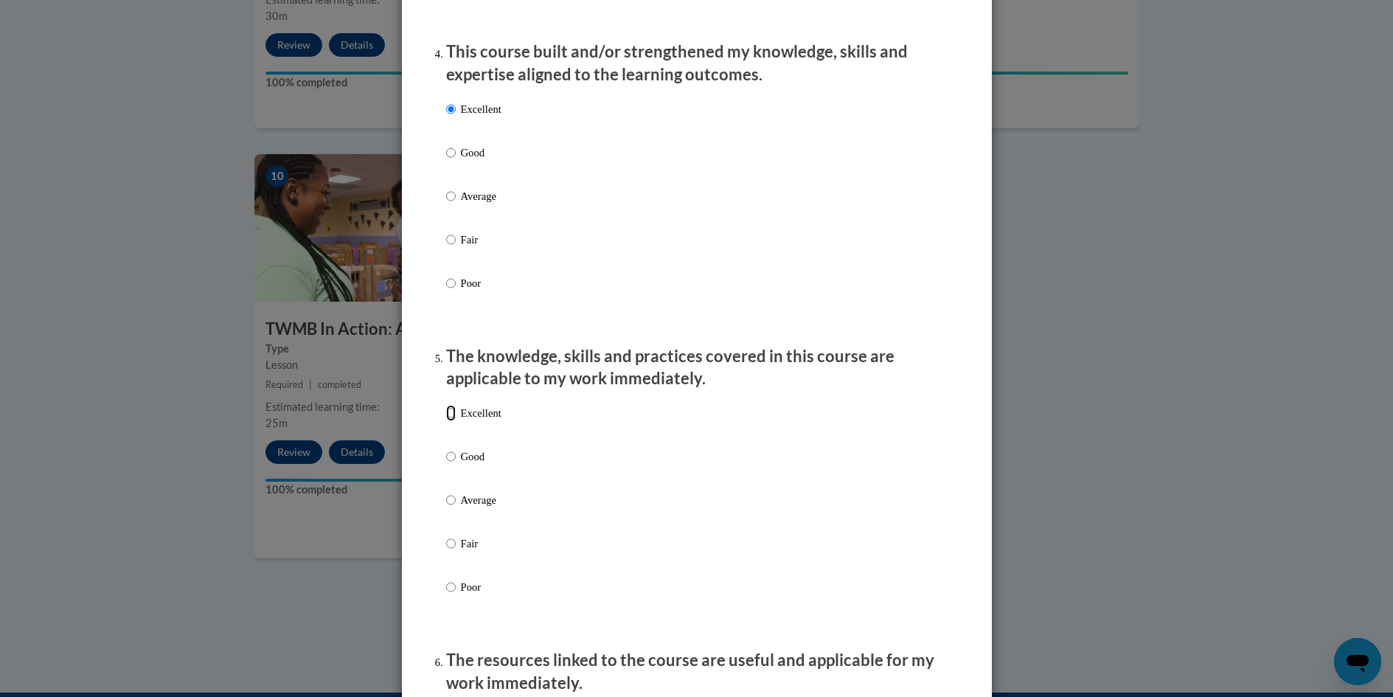
click at [446, 421] on input "Excellent" at bounding box center [451, 413] width 10 height 16
radio input "true"
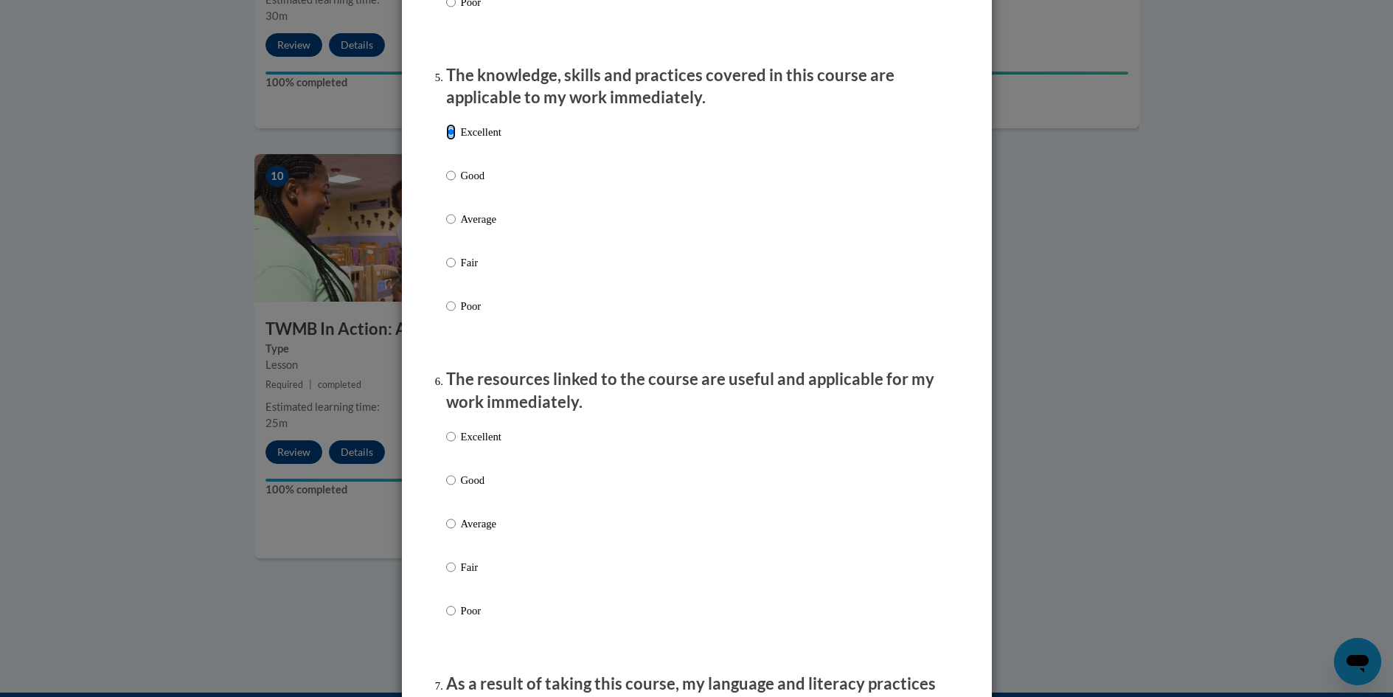
scroll to position [1401, 0]
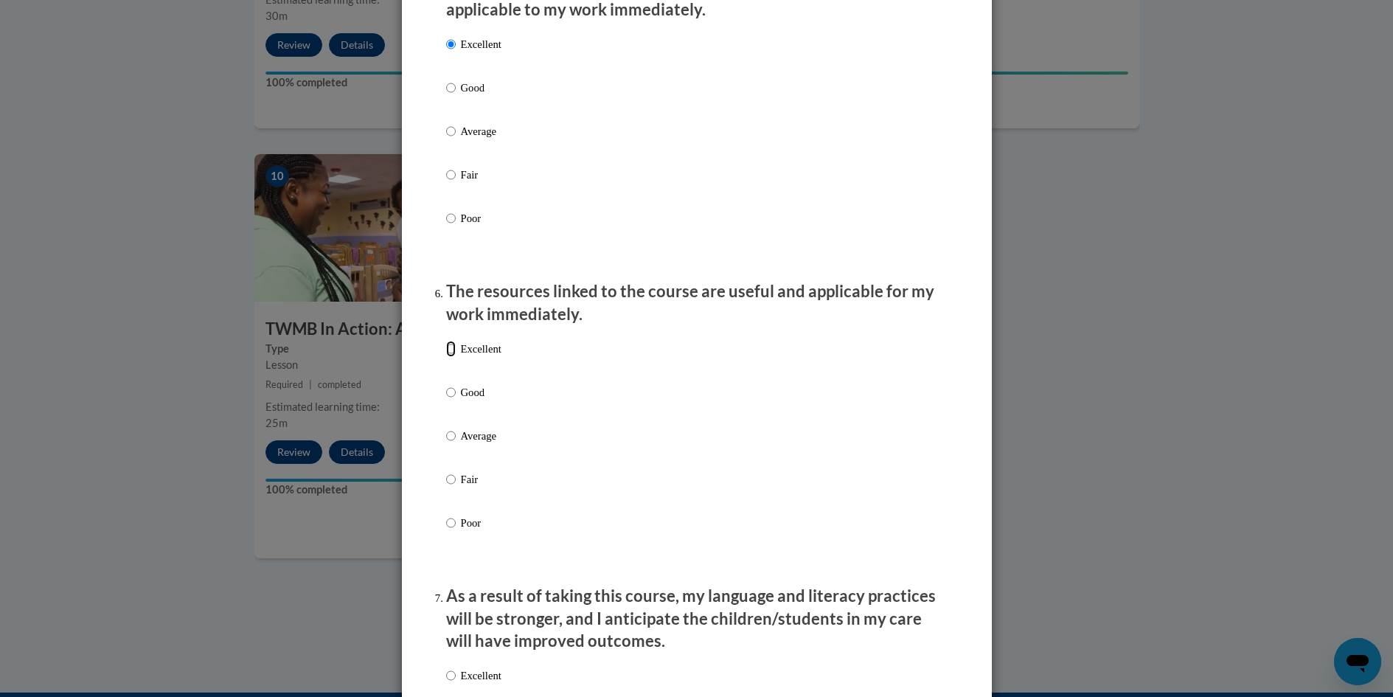
click at [446, 357] on input "Excellent" at bounding box center [451, 349] width 10 height 16
radio input "true"
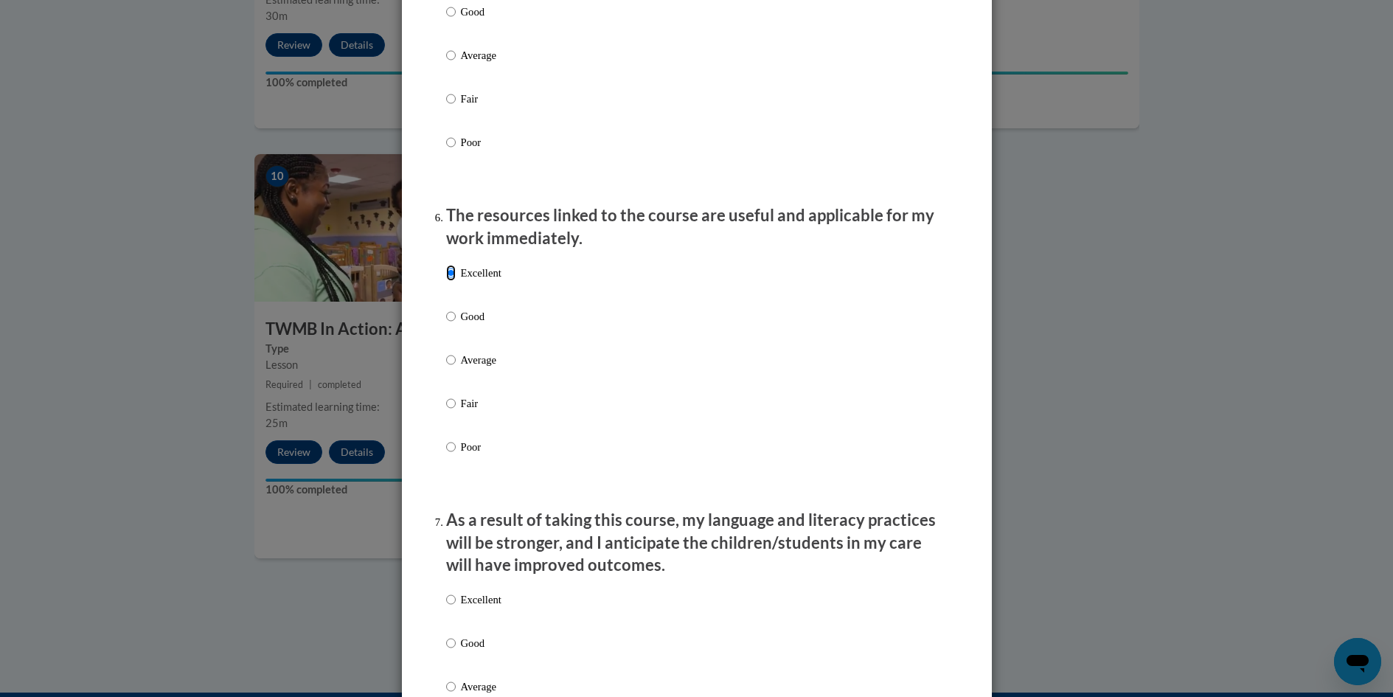
scroll to position [1697, 0]
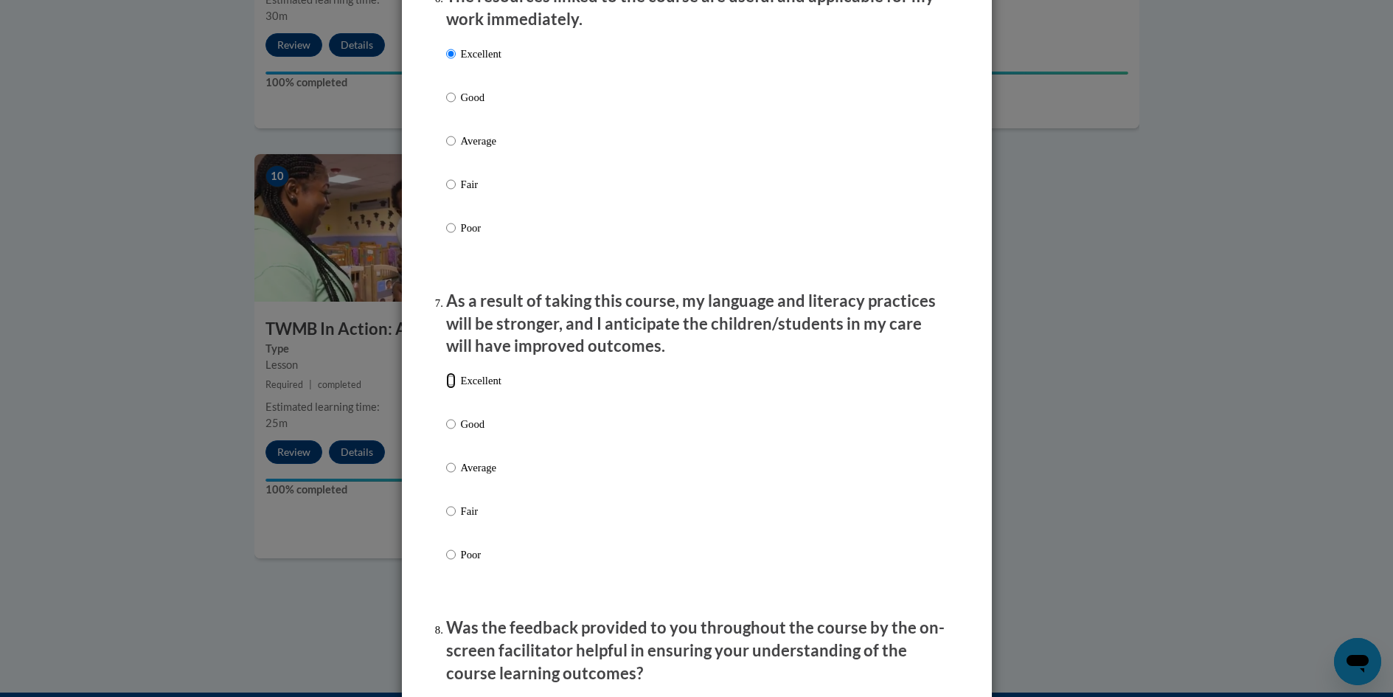
click at [446, 388] on input "Excellent" at bounding box center [451, 380] width 10 height 16
radio input "true"
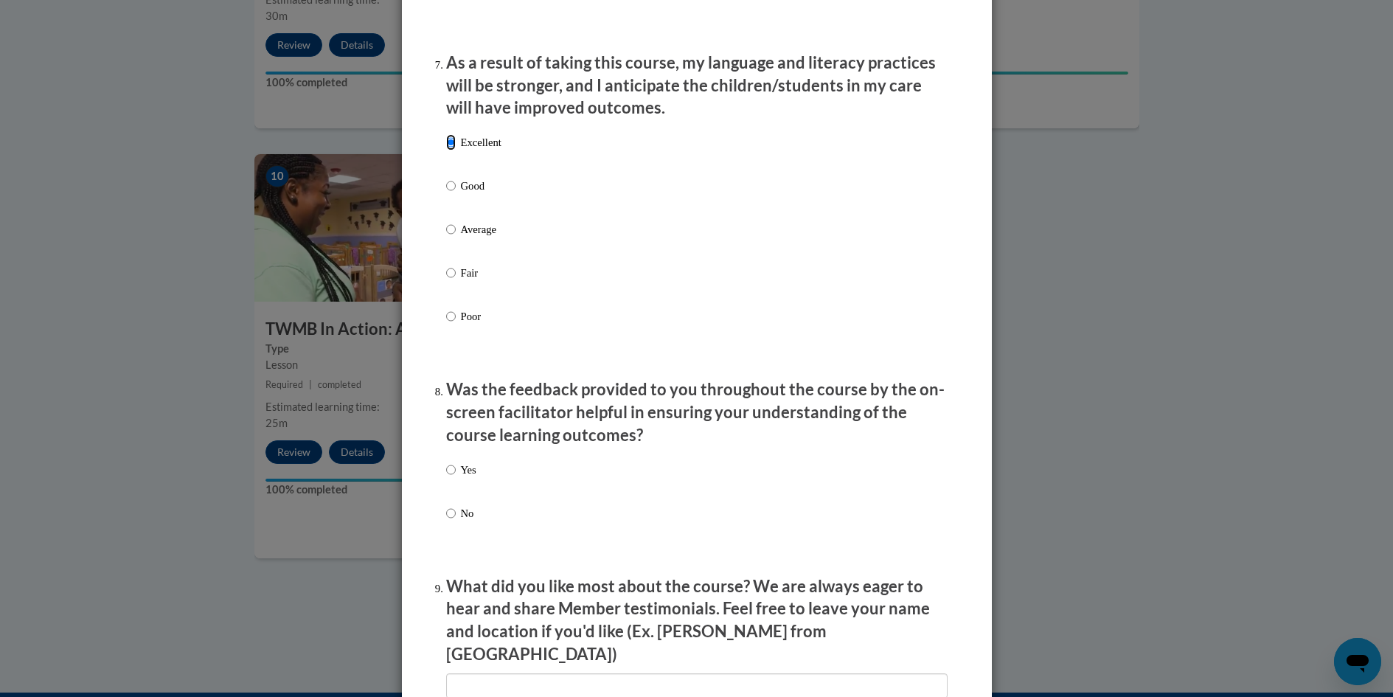
scroll to position [1992, 0]
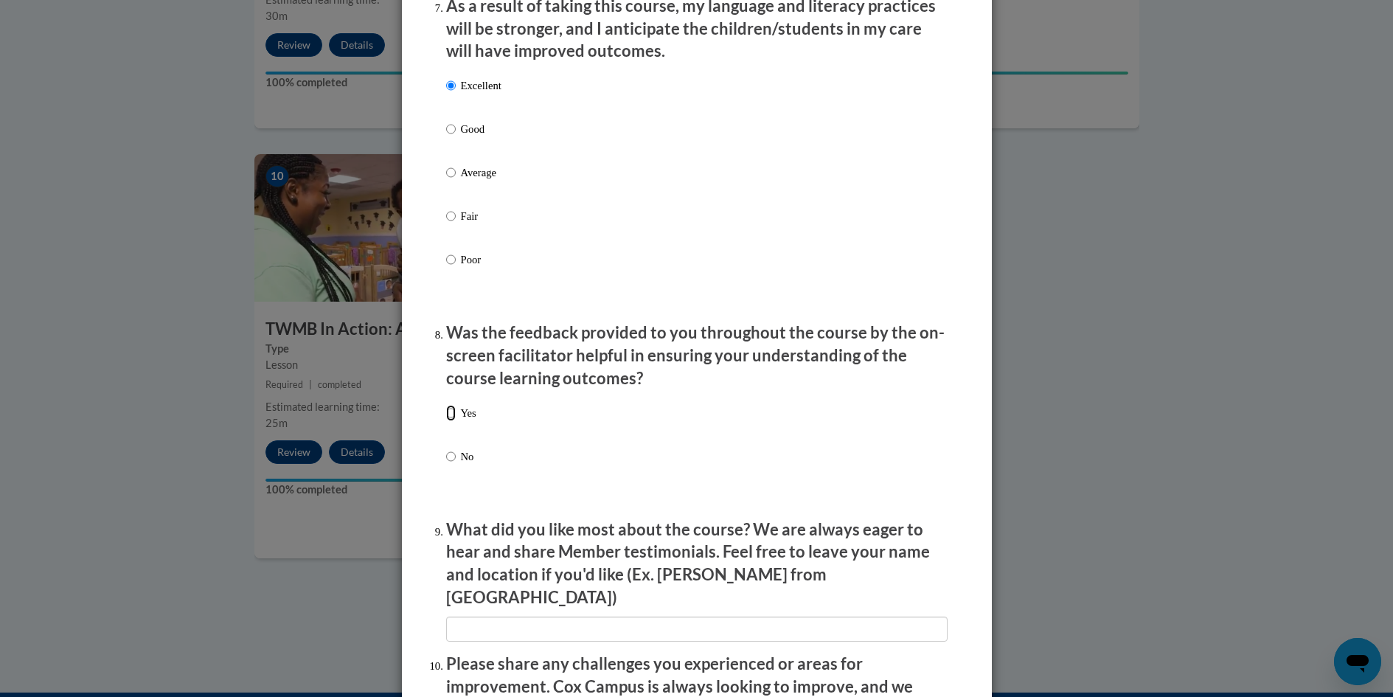
click at [446, 421] on input "Yes" at bounding box center [451, 413] width 10 height 16
radio input "true"
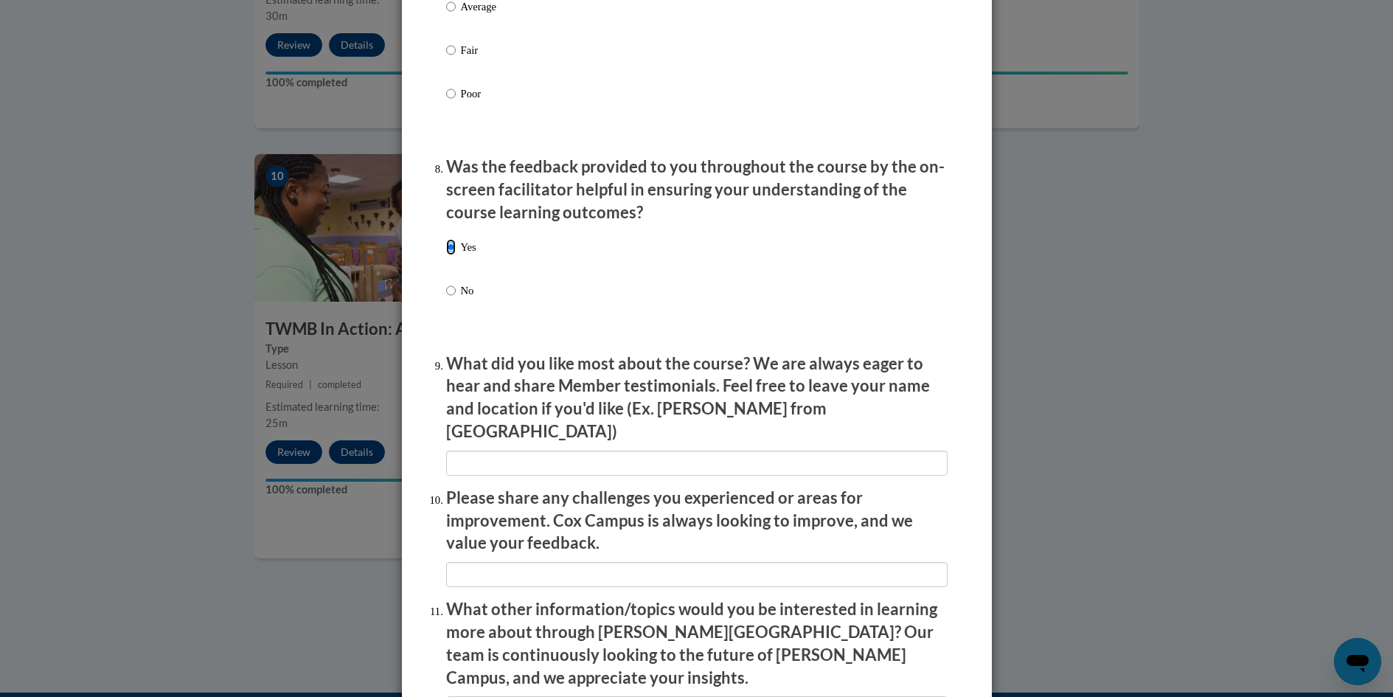
scroll to position [2213, 0]
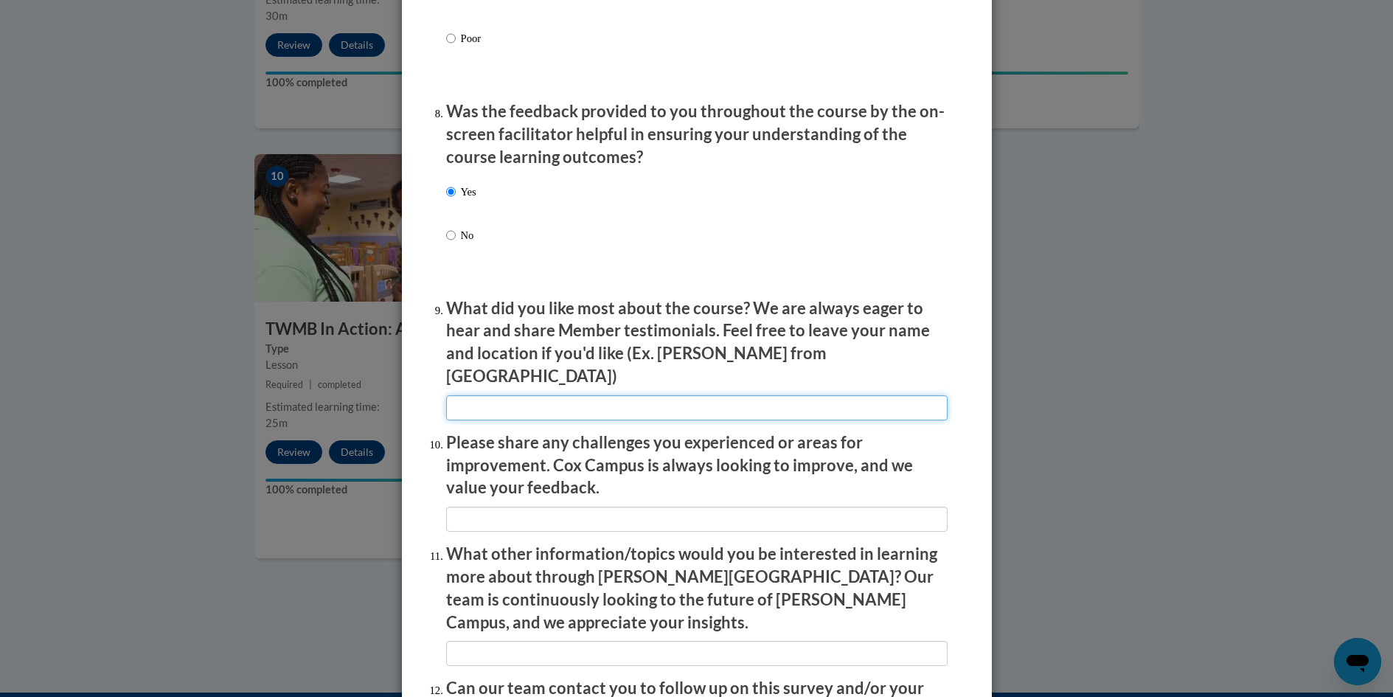
click at [502, 395] on input "textbox" at bounding box center [697, 407] width 502 height 25
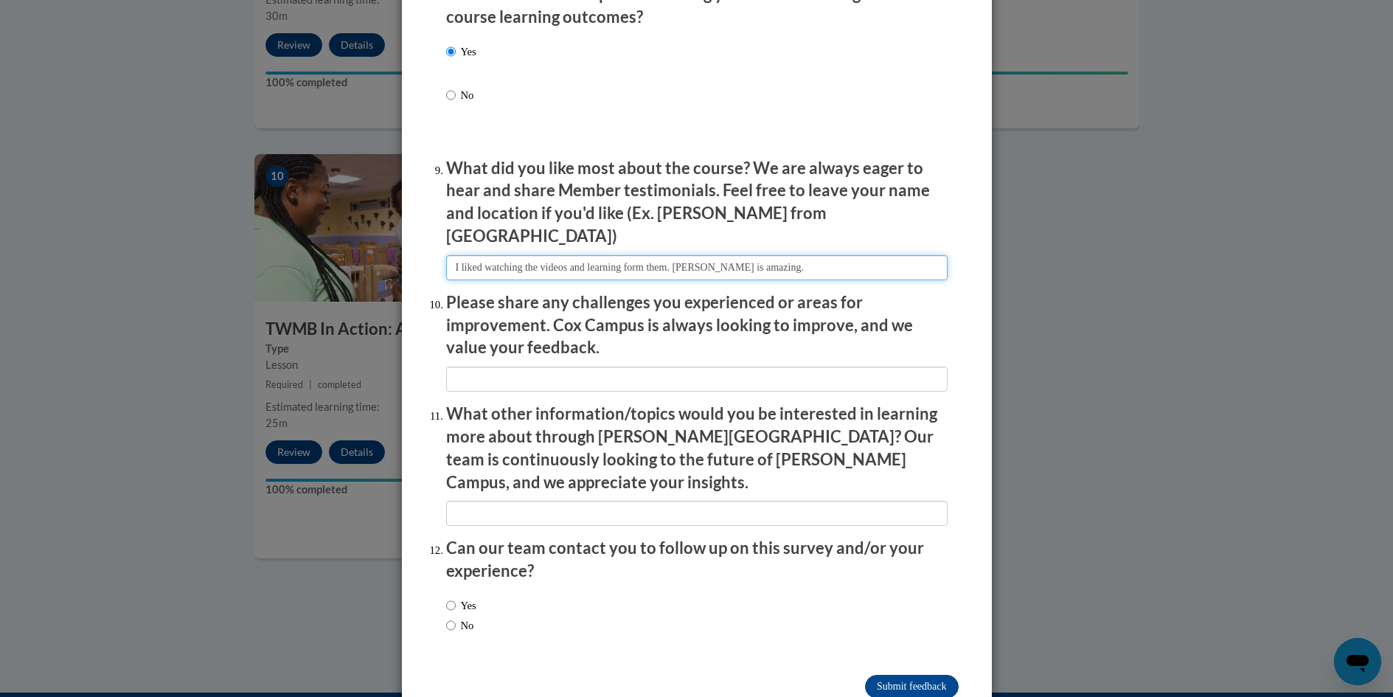
scroll to position [2360, 0]
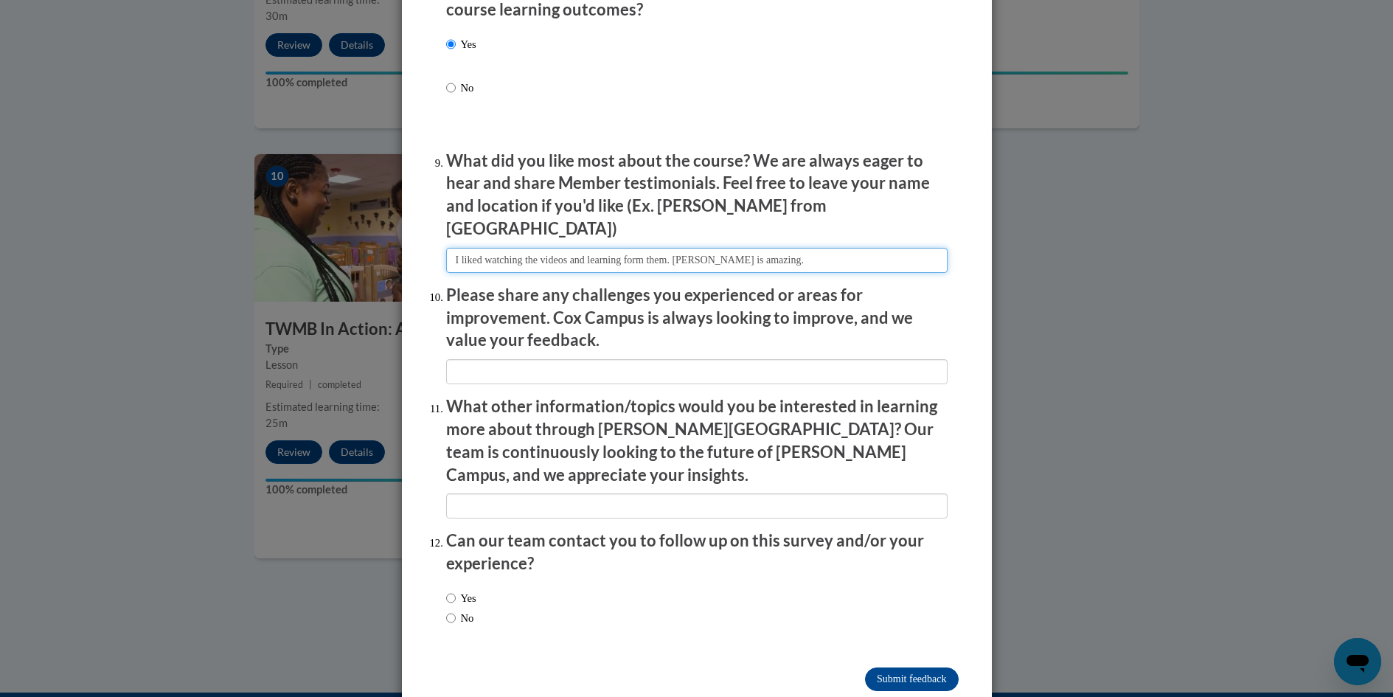
type input "I liked watching the videos and learning form them. Ari is amazing."
click at [446, 590] on input "Yes" at bounding box center [451, 598] width 10 height 16
radio input "true"
click at [919, 668] on input "Submit feedback" at bounding box center [911, 680] width 93 height 24
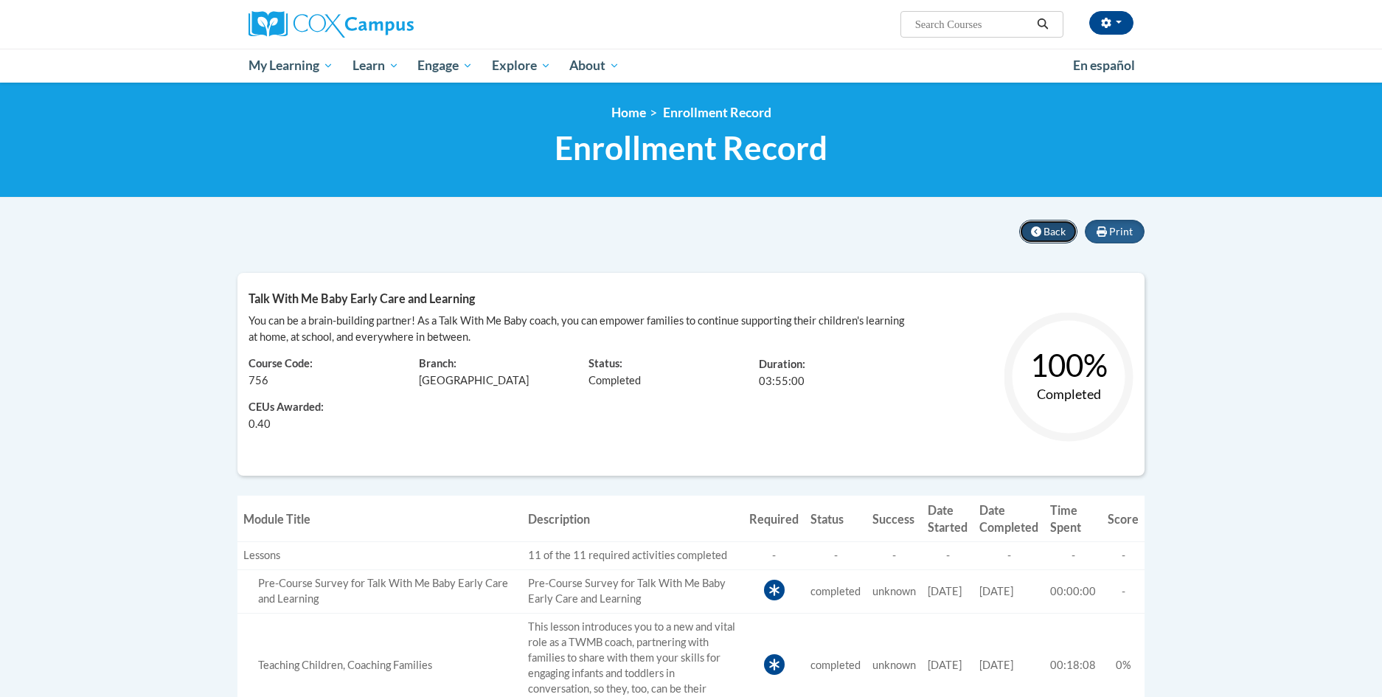
click at [1053, 222] on button "Back" at bounding box center [1048, 232] width 58 height 24
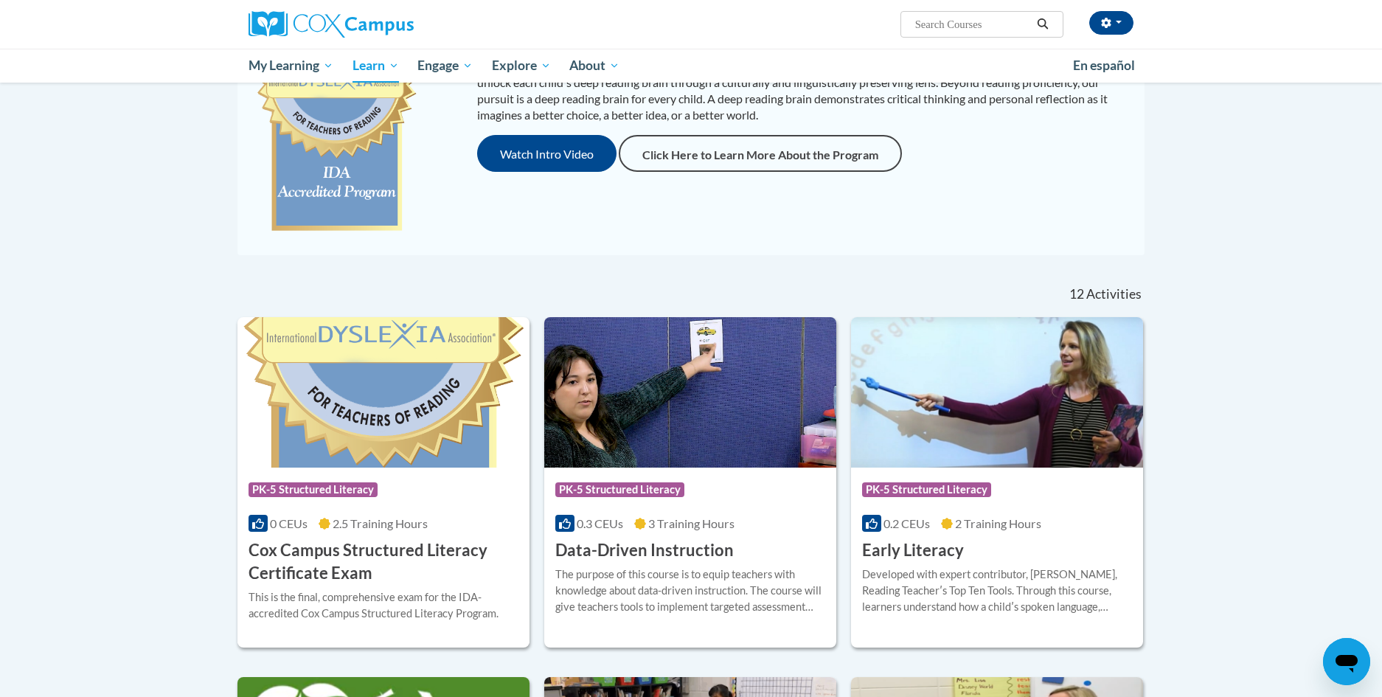
scroll to position [369, 0]
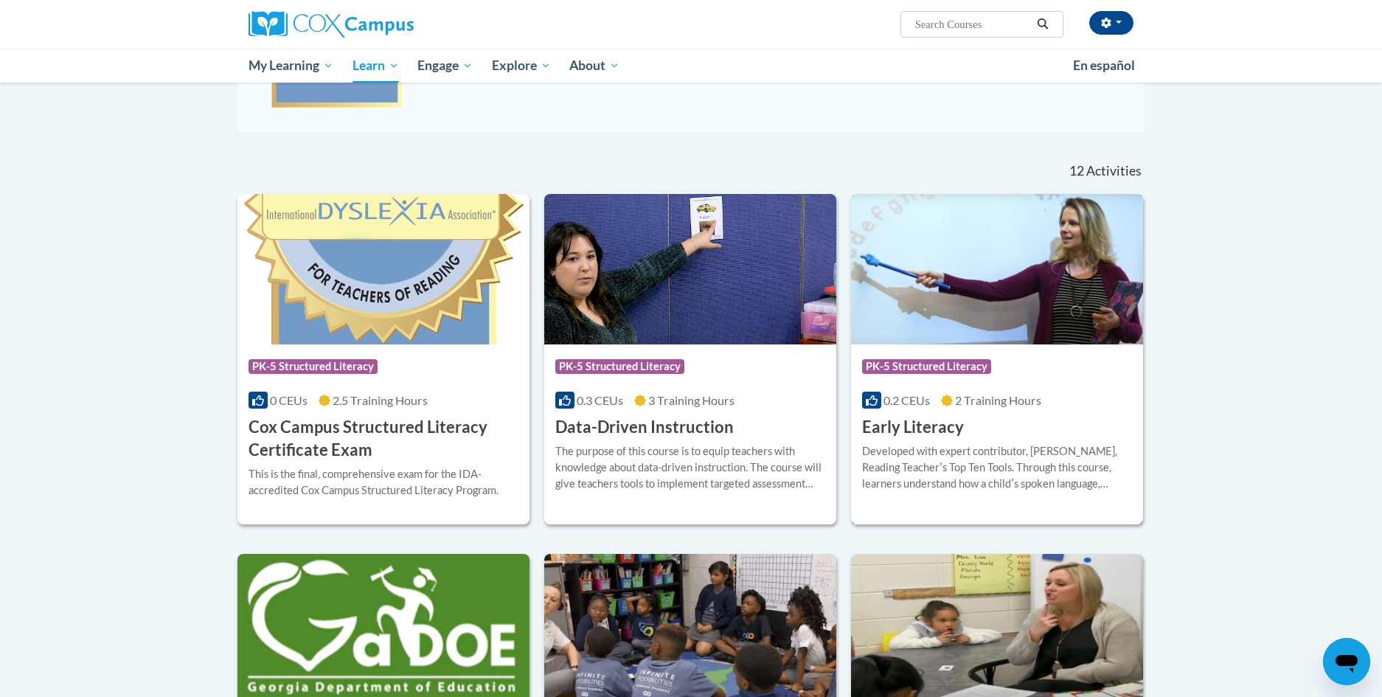
click at [1002, 468] on div "Developed with expert contributor, [PERSON_NAME], Reading Teacherʹs Top Ten Too…" at bounding box center [997, 467] width 270 height 49
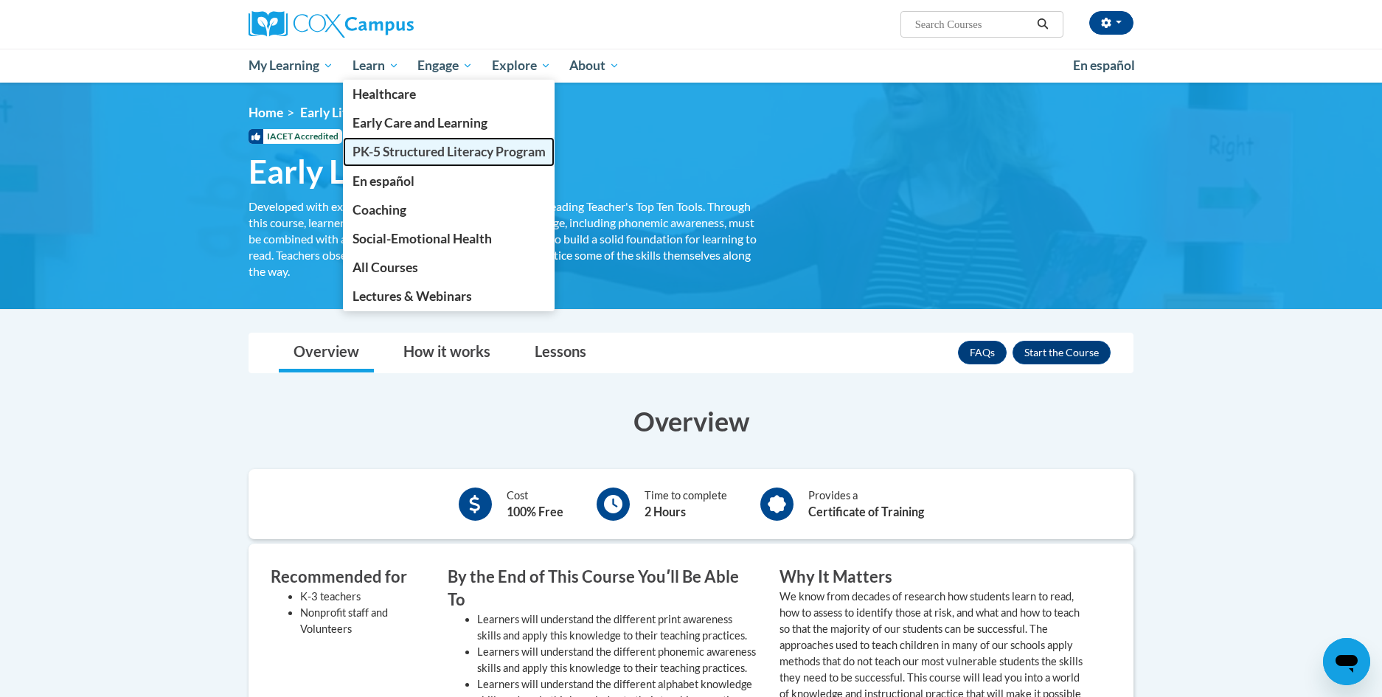
click at [419, 150] on span "PK-5 Structured Literacy Program" at bounding box center [449, 151] width 193 height 15
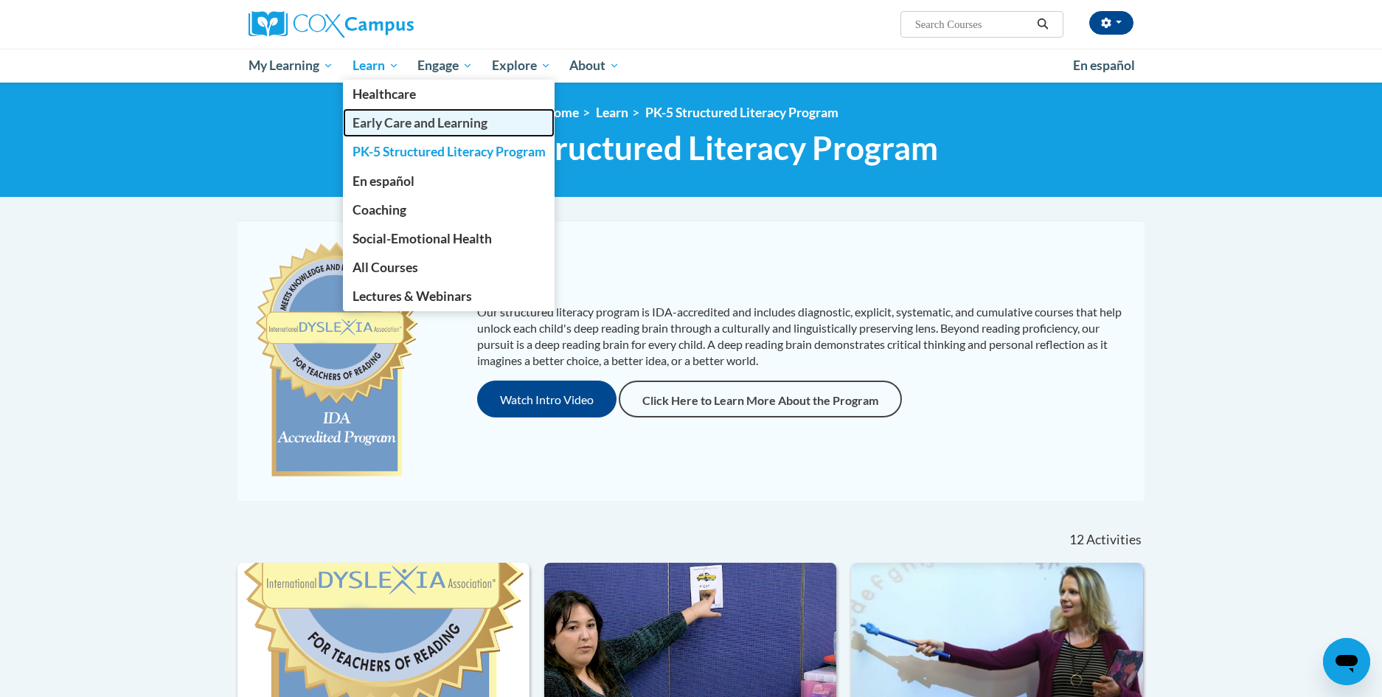
click at [401, 122] on span "Early Care and Learning" at bounding box center [420, 122] width 135 height 15
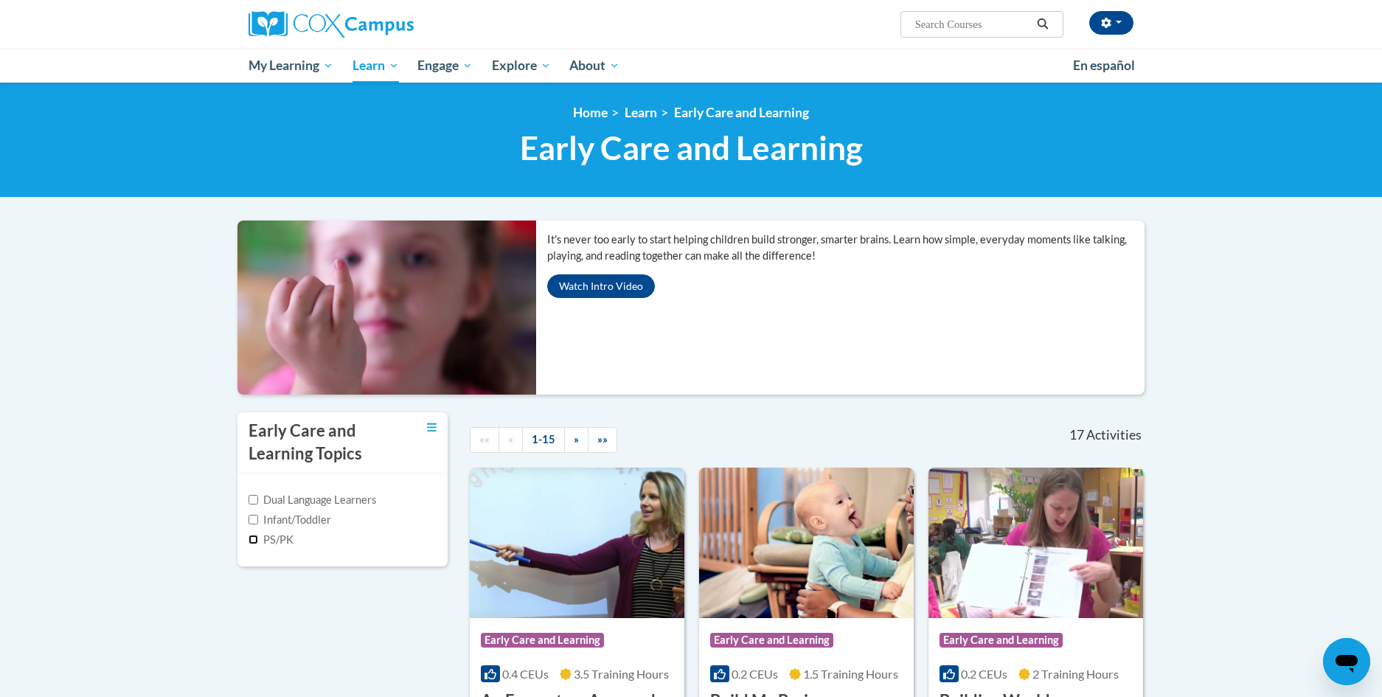
click at [252, 539] on input "PS/PK" at bounding box center [254, 540] width 10 height 10
checkbox input "true"
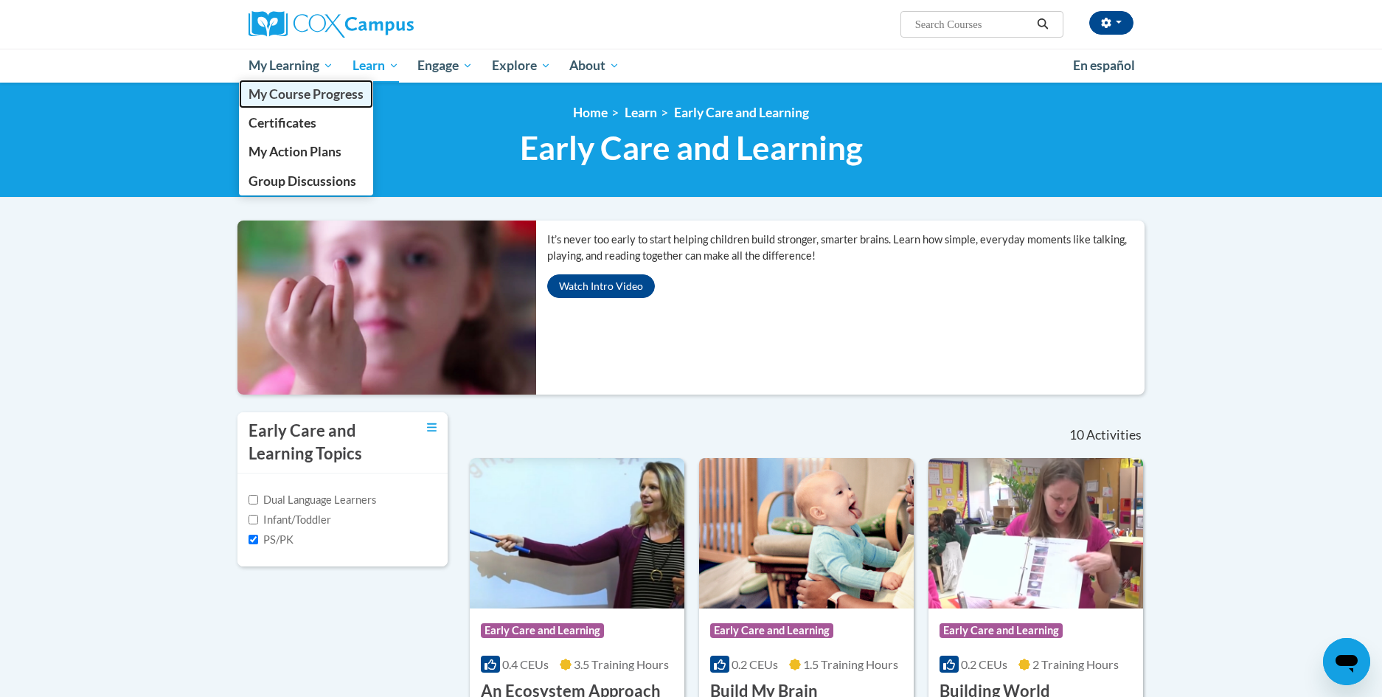
click at [318, 95] on span "My Course Progress" at bounding box center [306, 93] width 115 height 15
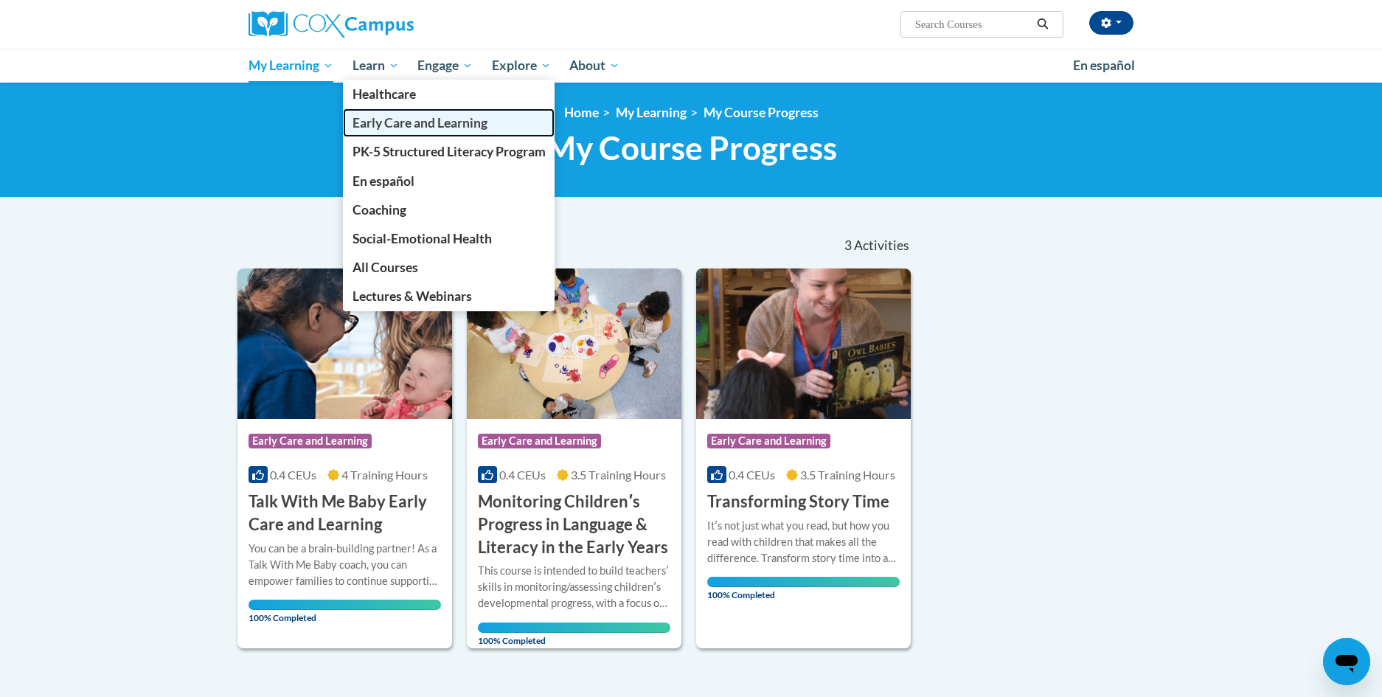
click at [417, 122] on span "Early Care and Learning" at bounding box center [420, 122] width 135 height 15
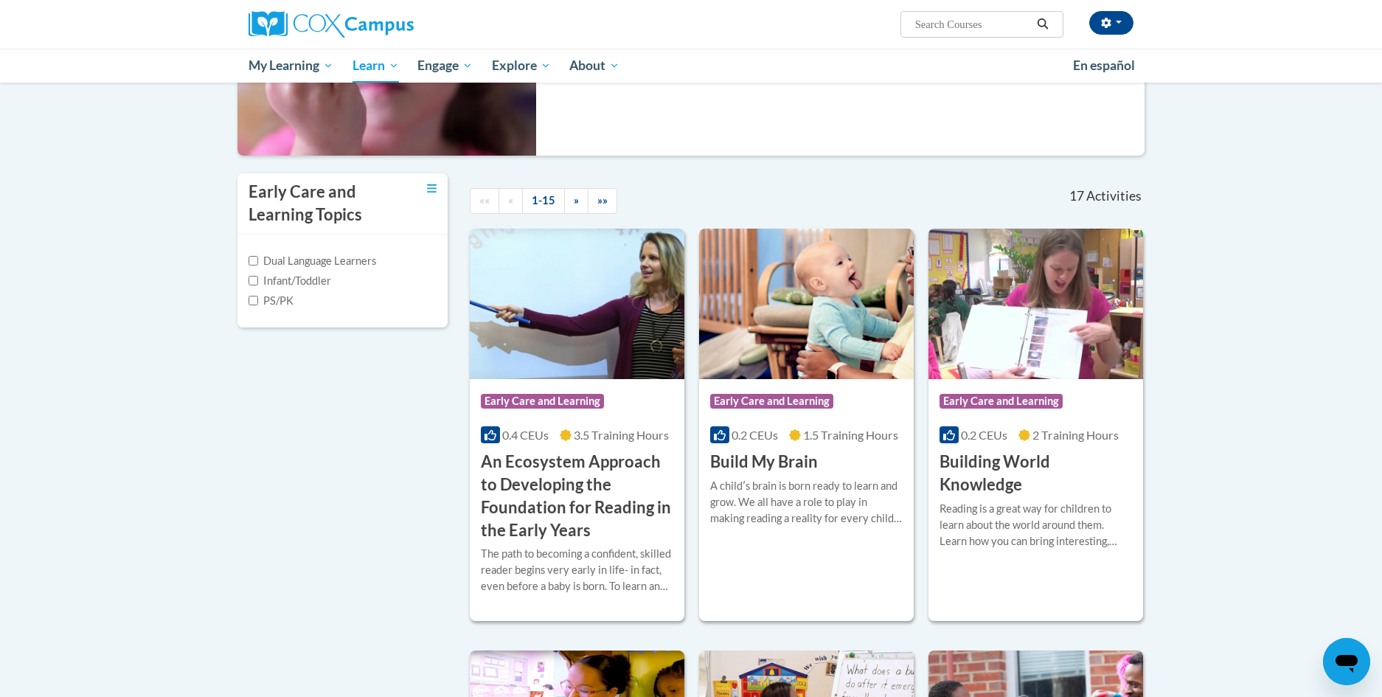
scroll to position [295, 0]
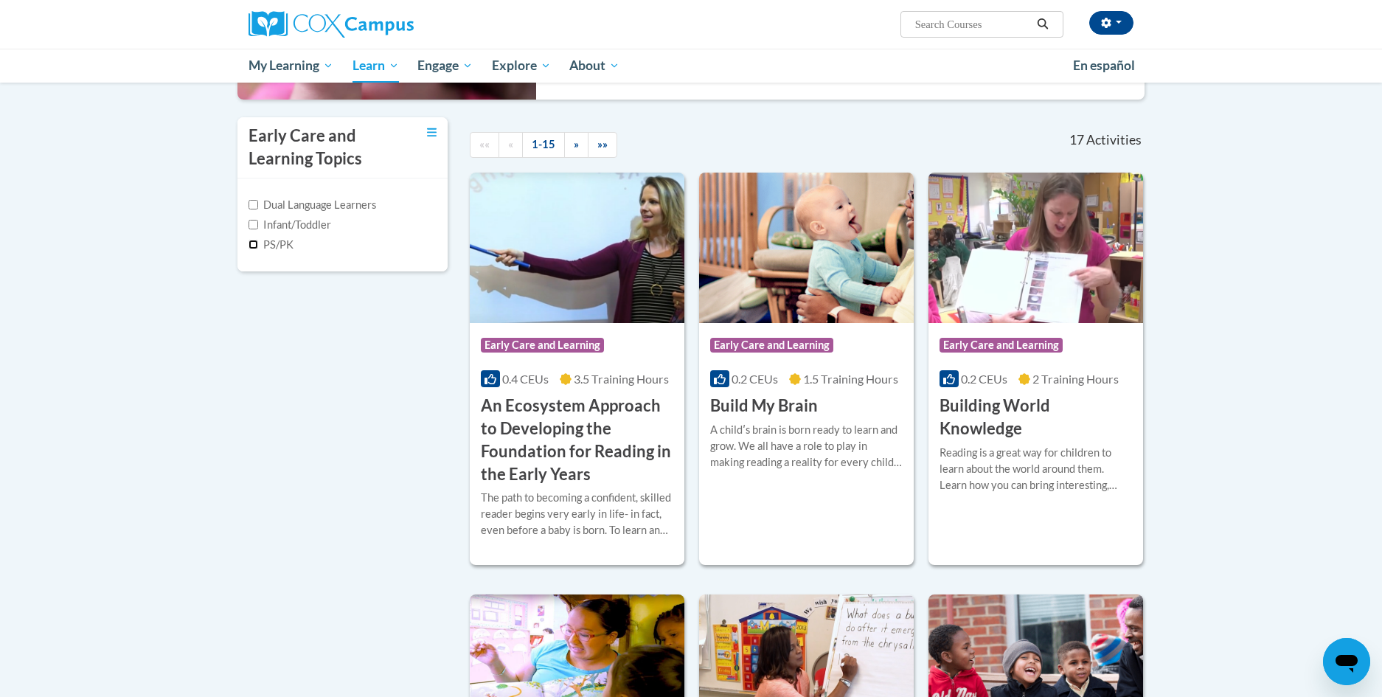
click at [251, 246] on input "PS/PK" at bounding box center [254, 245] width 10 height 10
checkbox input "true"
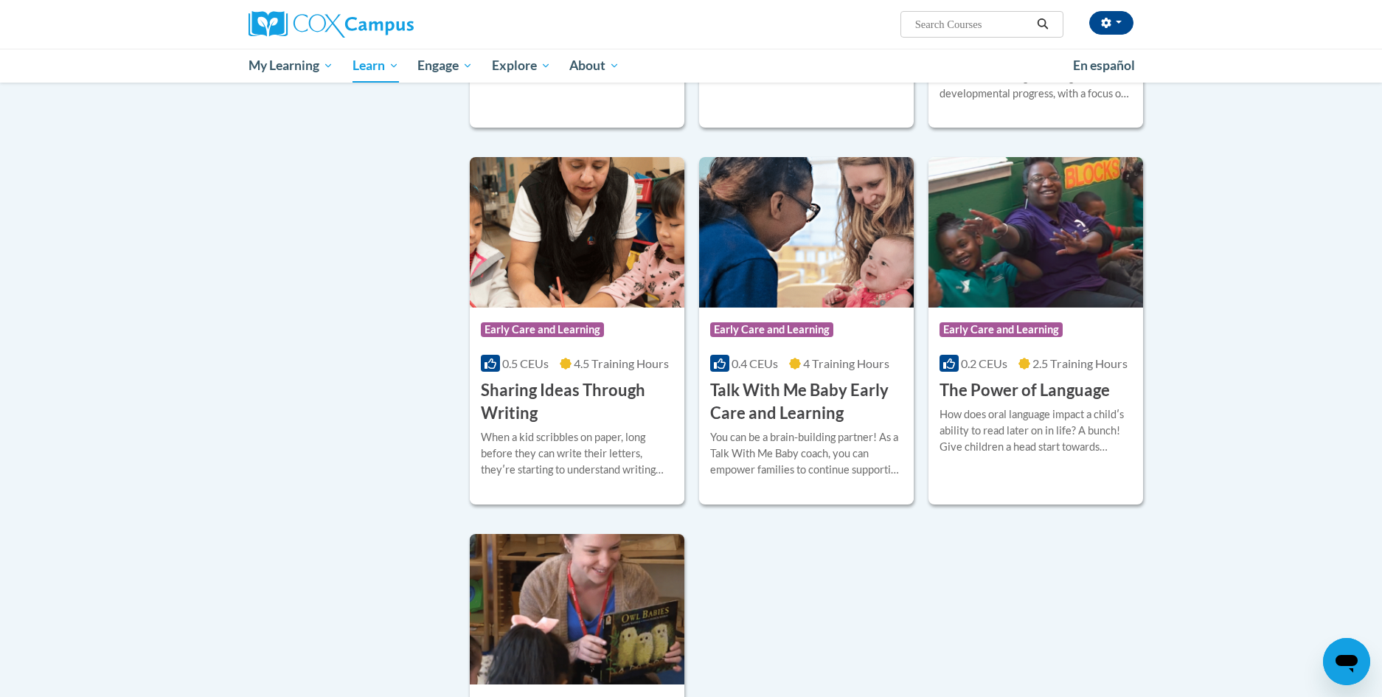
scroll to position [1106, 0]
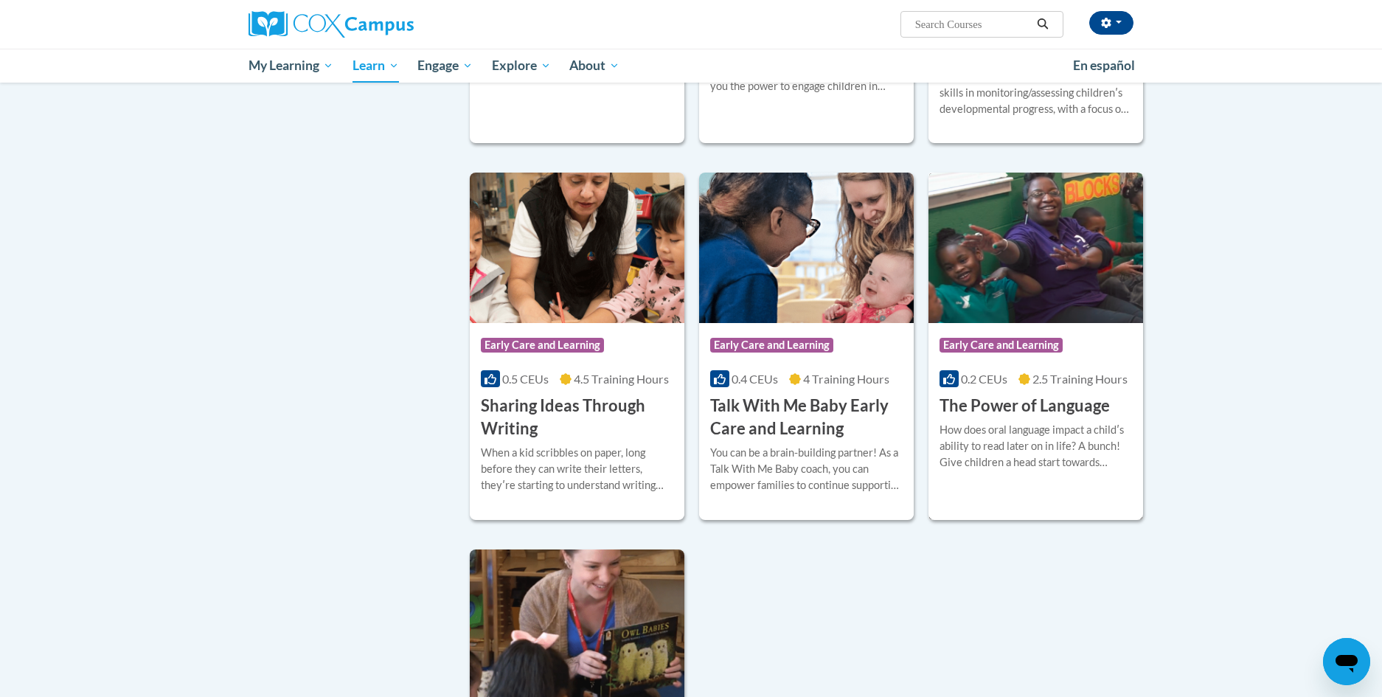
click at [1030, 404] on h3 "The Power of Language" at bounding box center [1025, 406] width 170 height 23
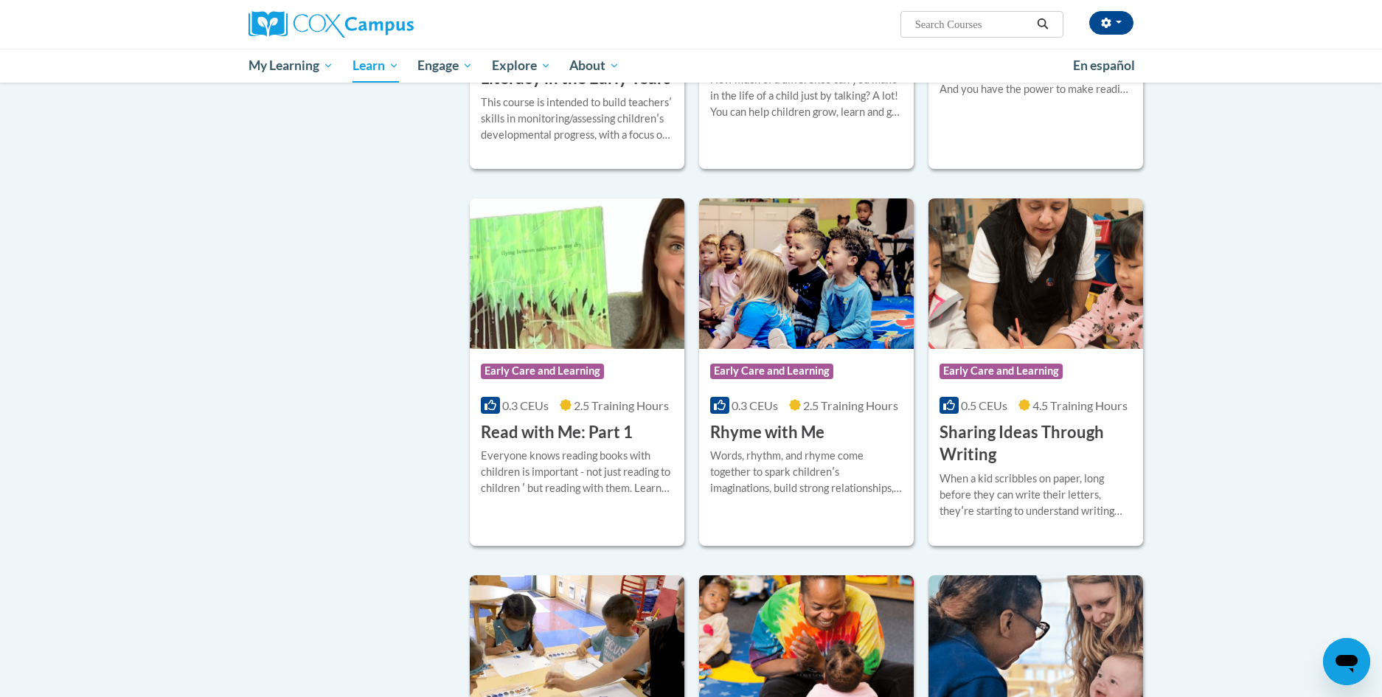
scroll to position [1548, 0]
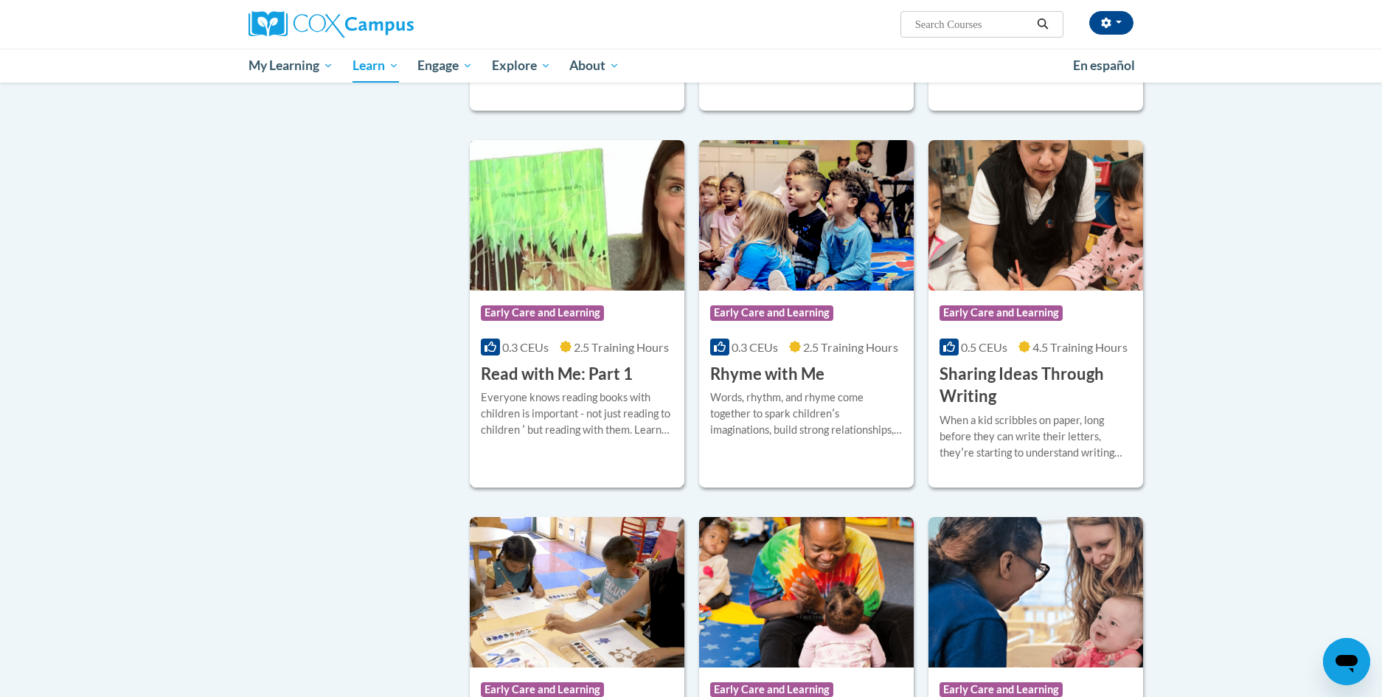
click at [578, 436] on div "Everyone knows reading books with children is important - not just reading to c…" at bounding box center [577, 413] width 193 height 49
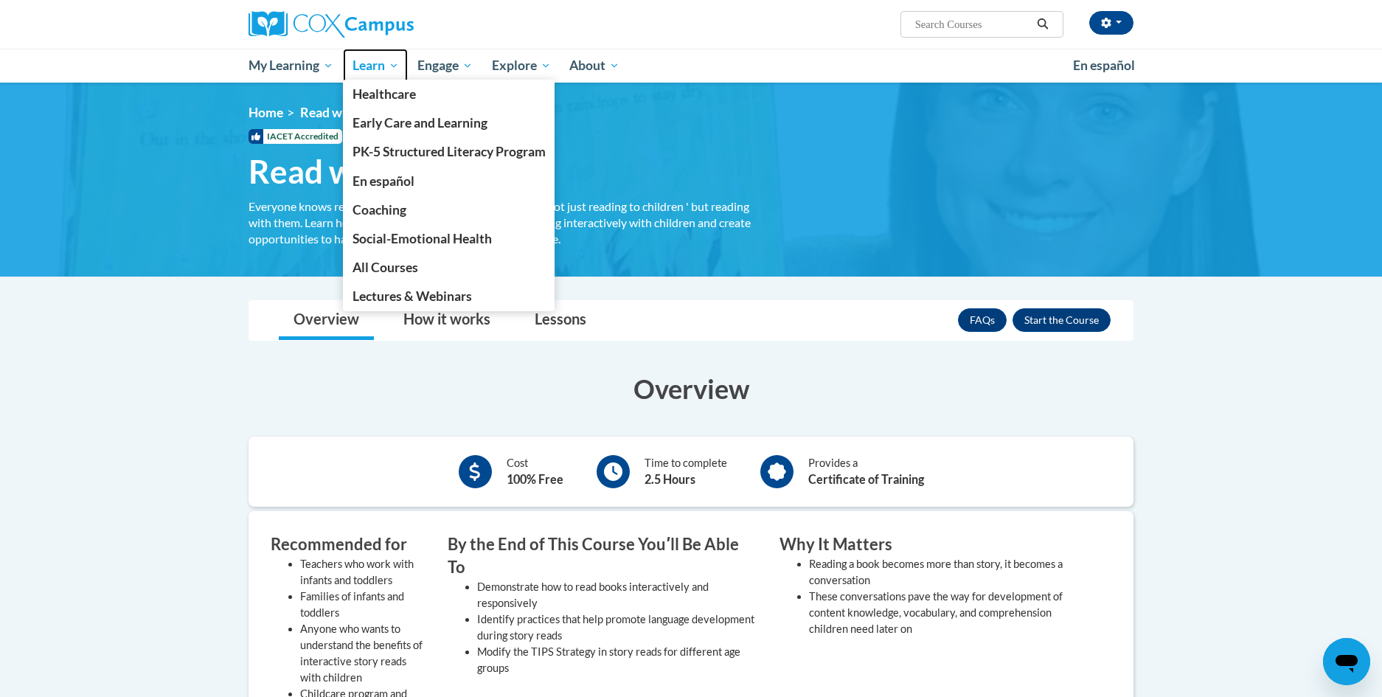
click at [384, 67] on span "Learn" at bounding box center [376, 66] width 46 height 18
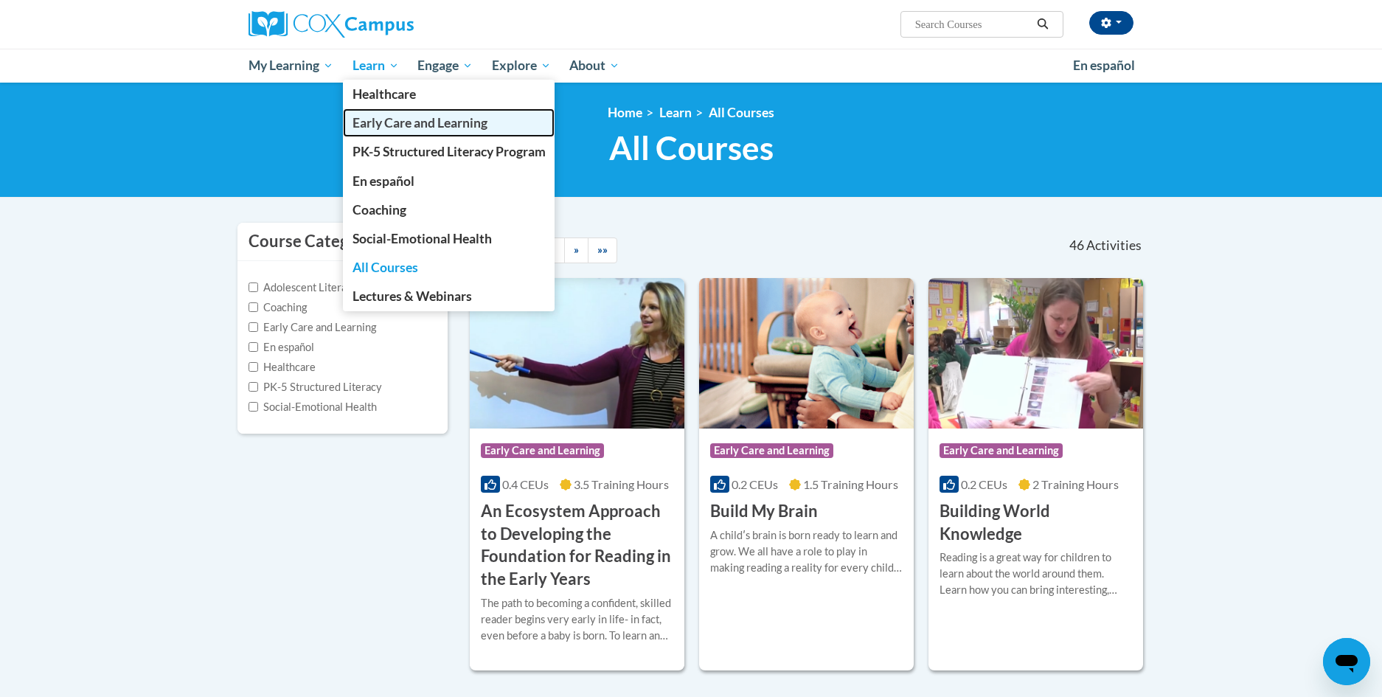
click at [370, 120] on span "Early Care and Learning" at bounding box center [420, 122] width 135 height 15
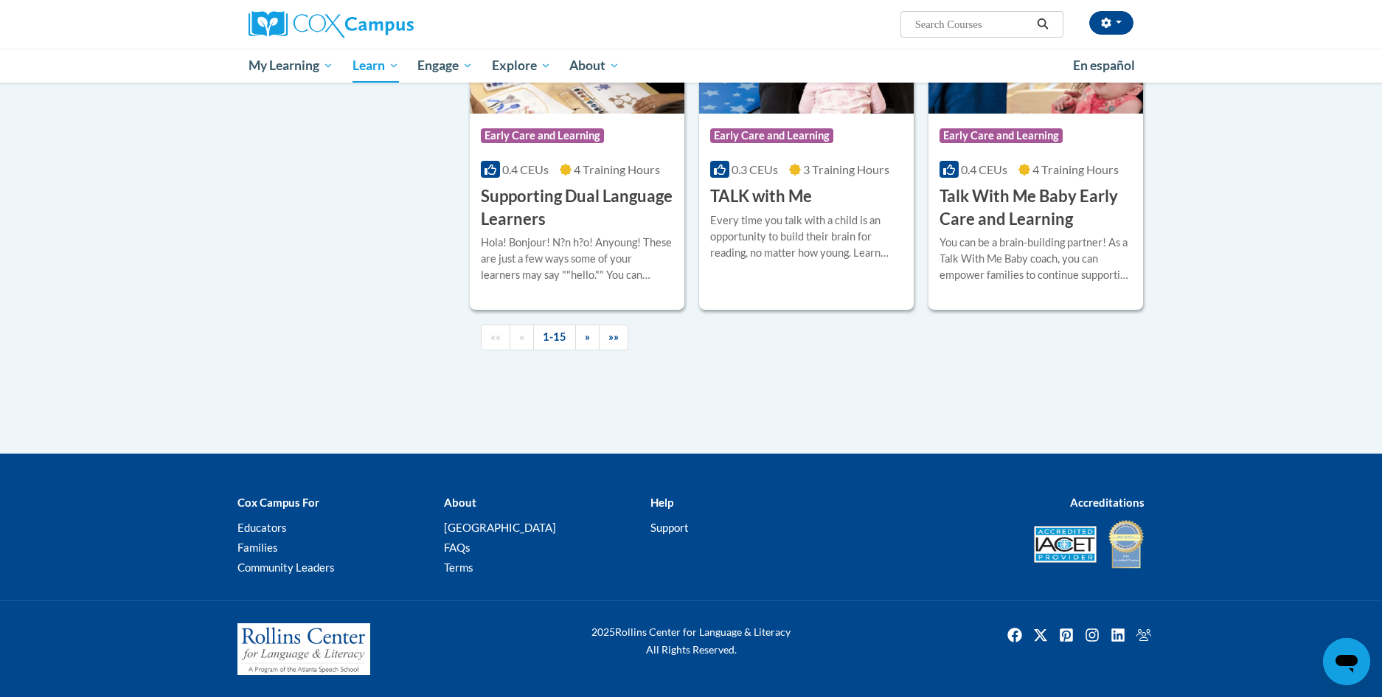
scroll to position [2124, 0]
click at [588, 335] on span "»" at bounding box center [587, 336] width 5 height 13
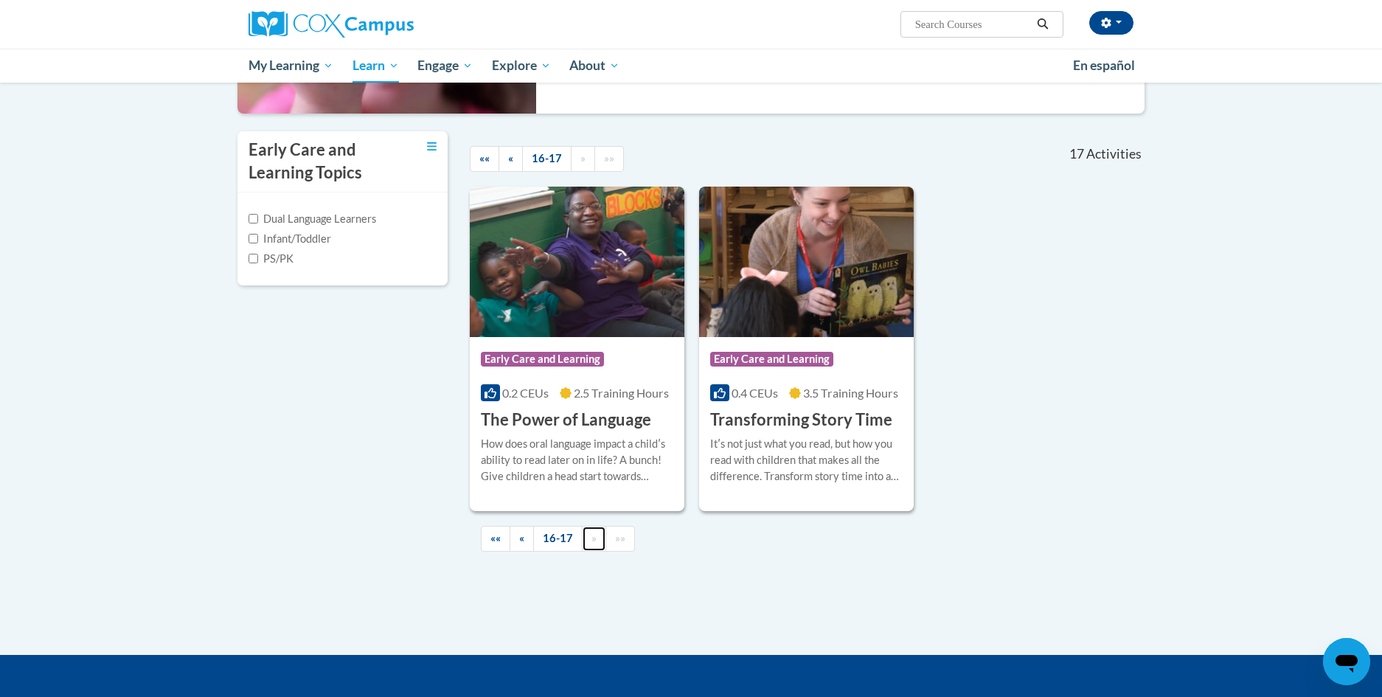
scroll to position [260, 0]
